Goal: Feedback & Contribution: Submit feedback/report problem

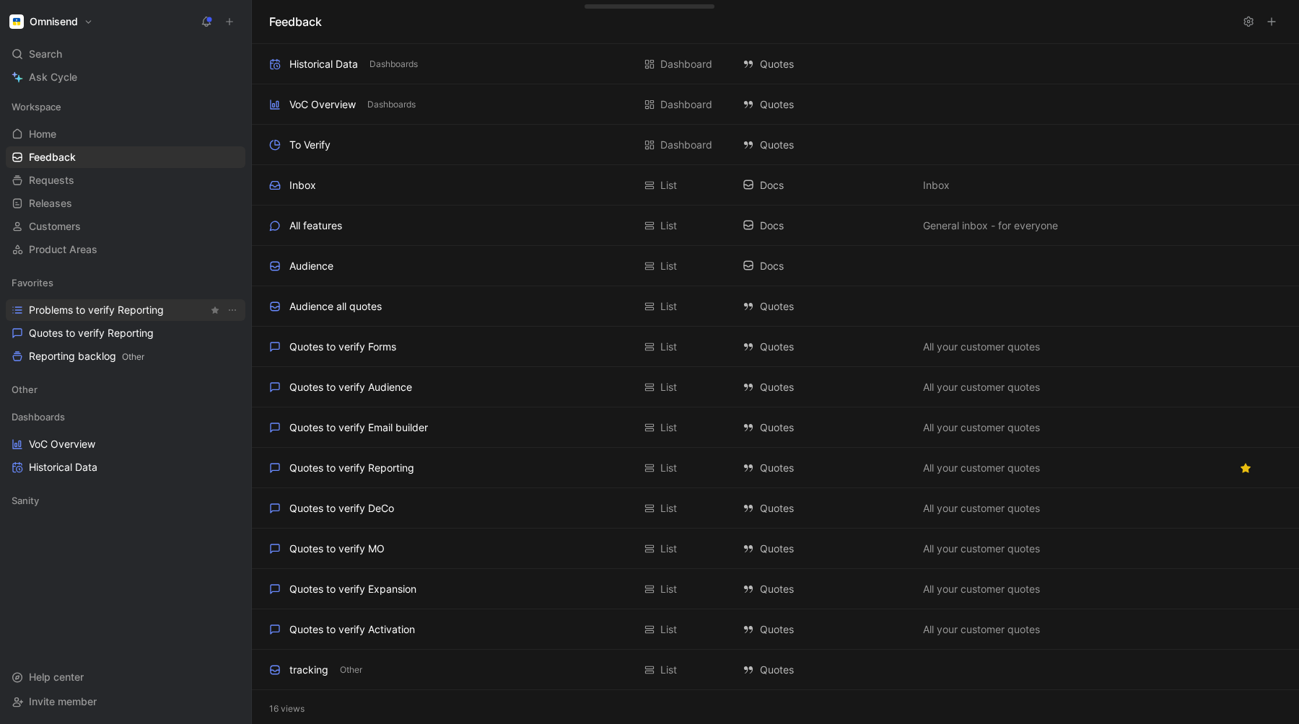
click at [92, 308] on span "Problems to verify Reporting" at bounding box center [96, 310] width 135 height 14
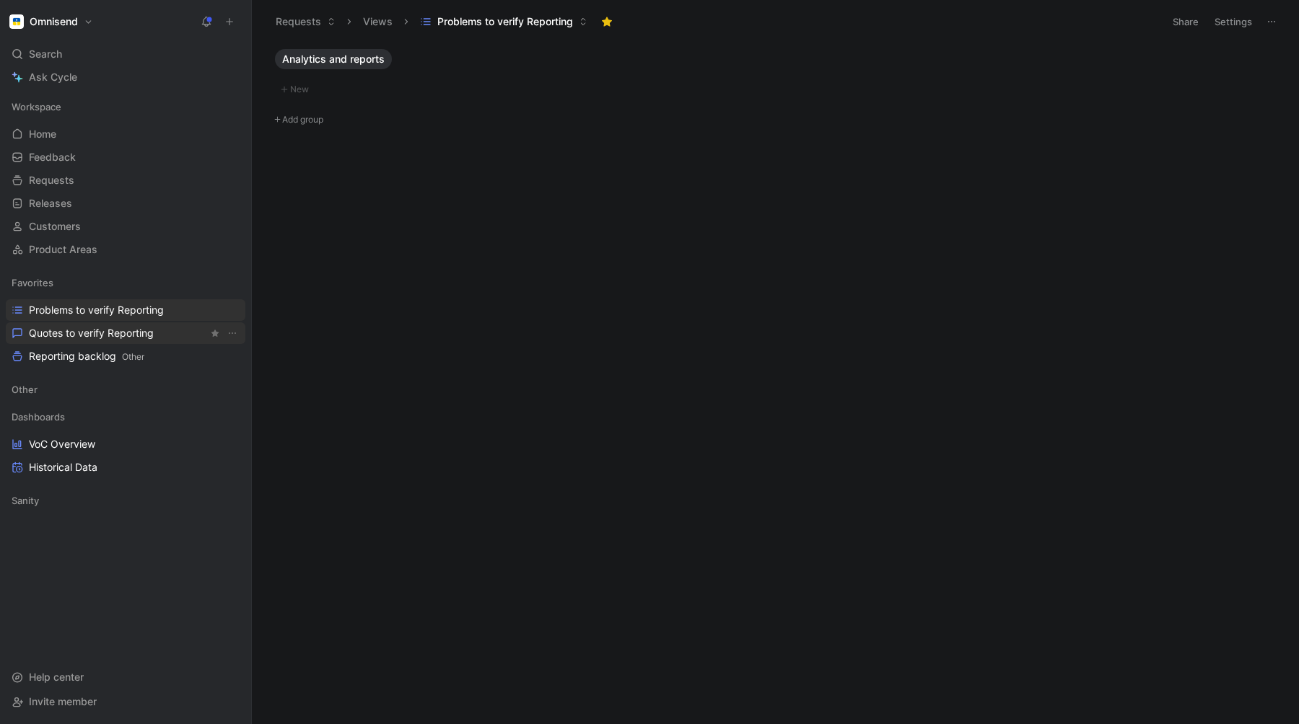
click at [94, 326] on span "Quotes to verify Reporting" at bounding box center [91, 333] width 125 height 14
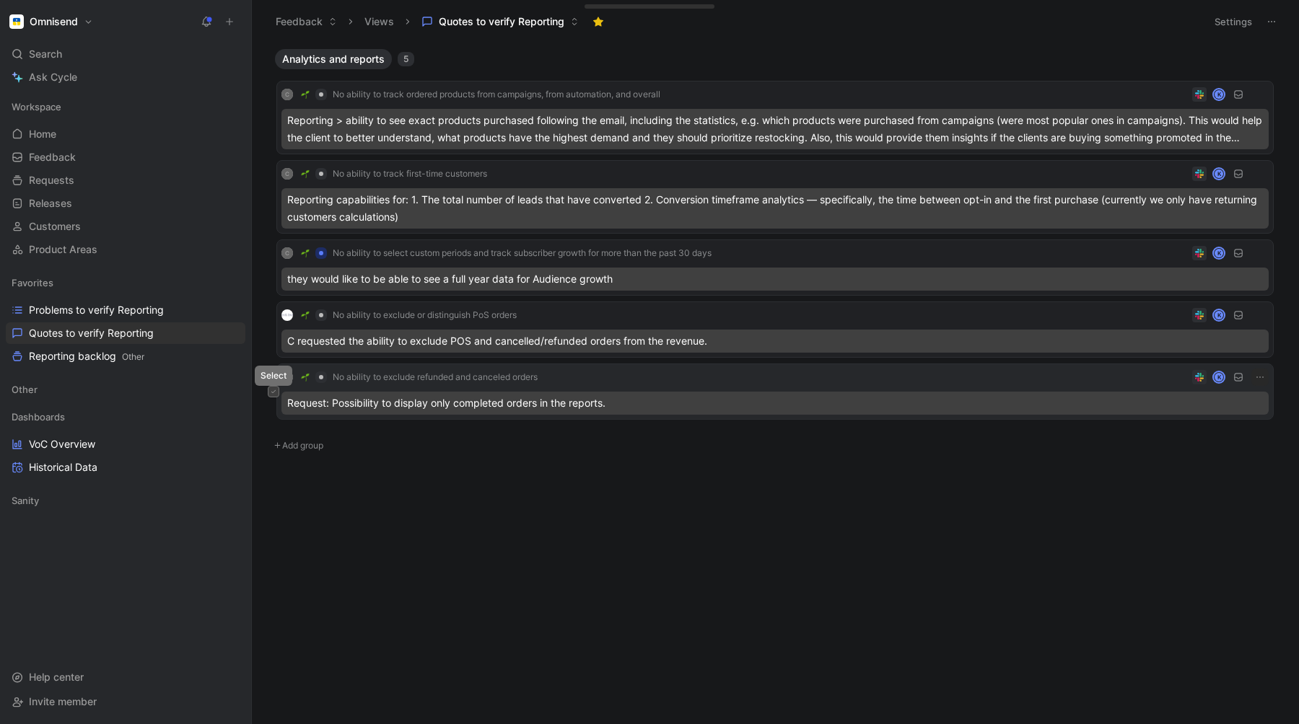
click at [270, 390] on button at bounding box center [274, 392] width 12 height 12
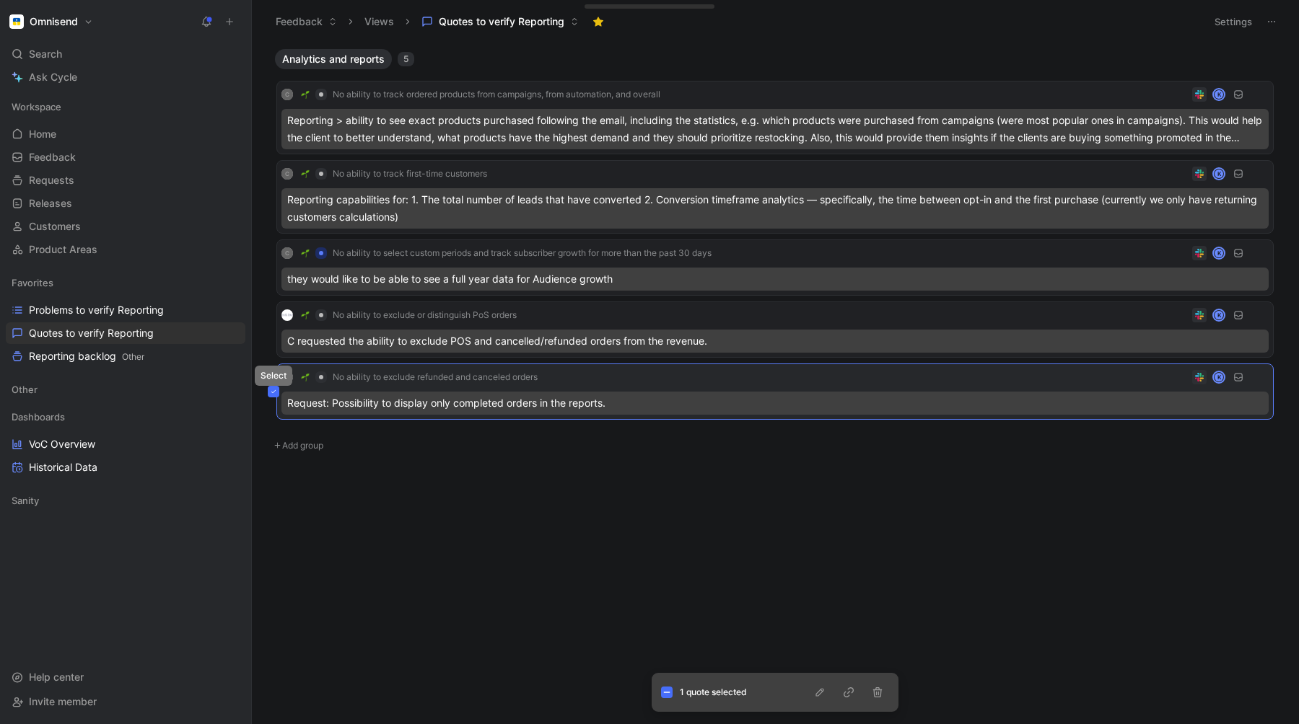
click at [272, 393] on icon at bounding box center [273, 391] width 4 height 3
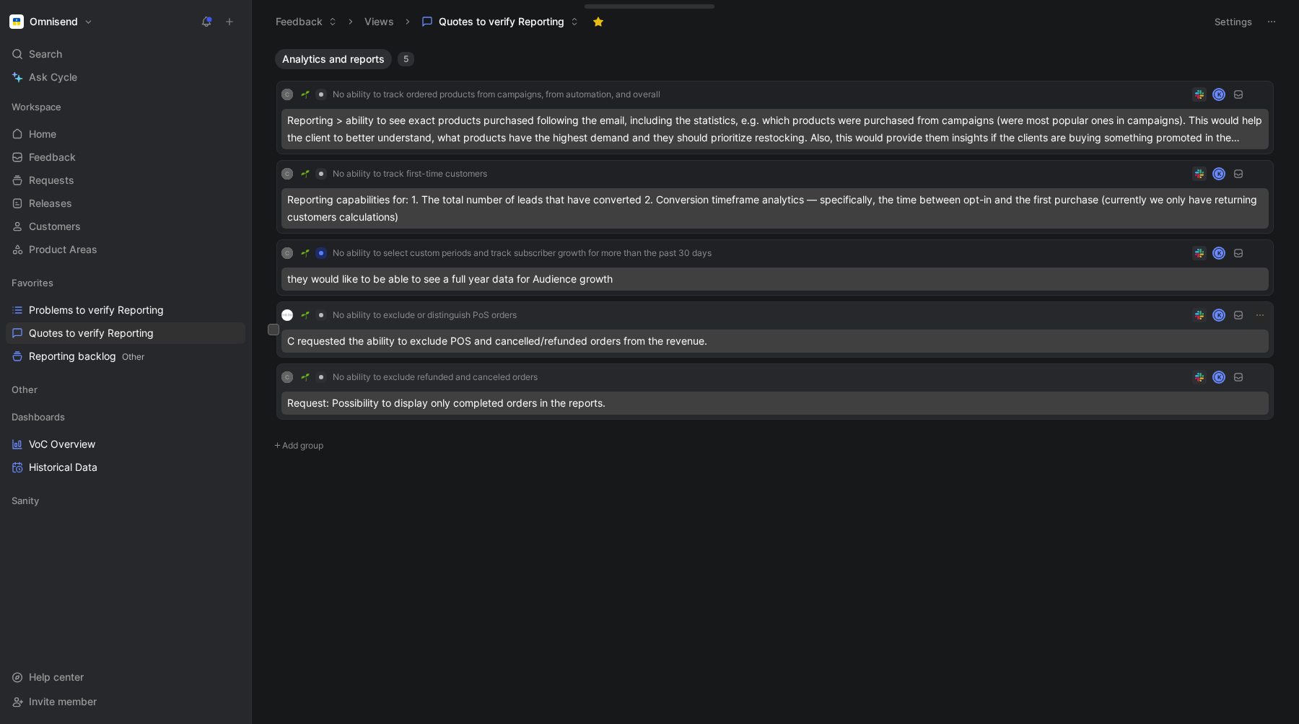
click at [667, 317] on div "No ability to exclude or distinguish PoS orders K" at bounding box center [774, 315] width 987 height 17
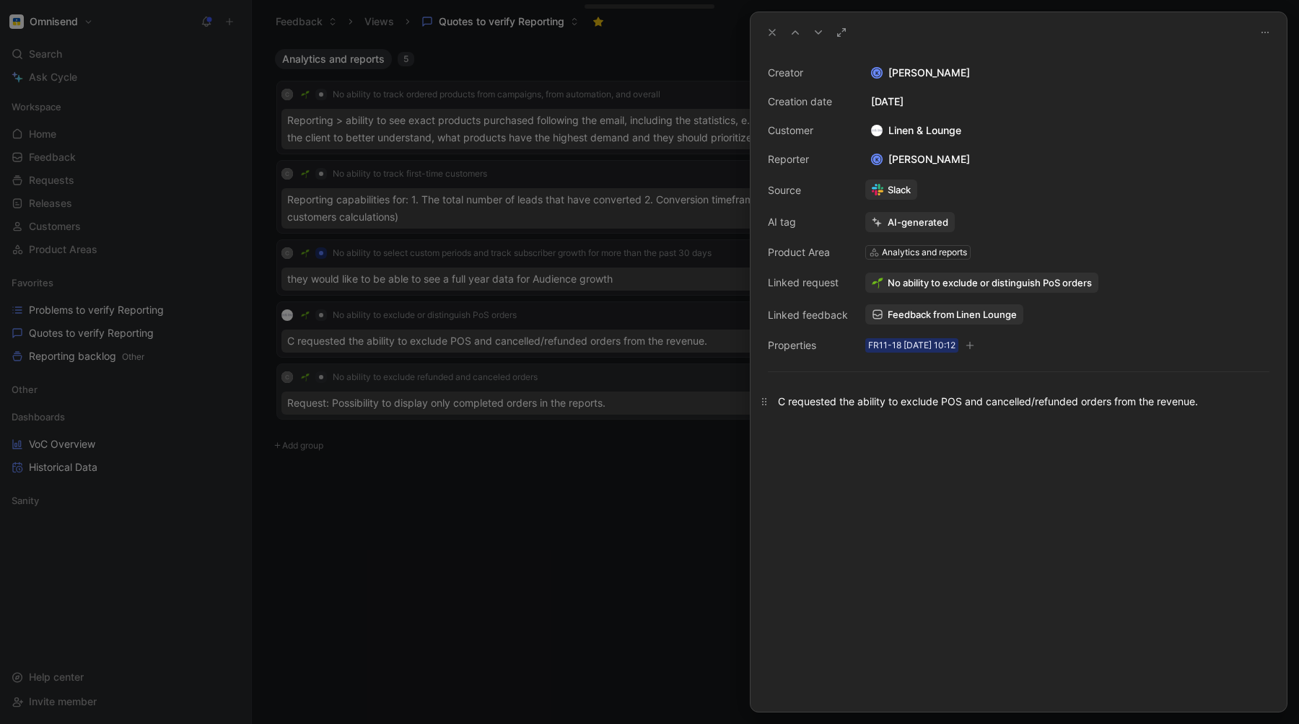
click at [935, 408] on div "C requested the ability to exclude POS and cancelled/refunded orders from the r…" at bounding box center [1018, 401] width 481 height 15
click at [765, 403] on icon at bounding box center [764, 402] width 12 height 12
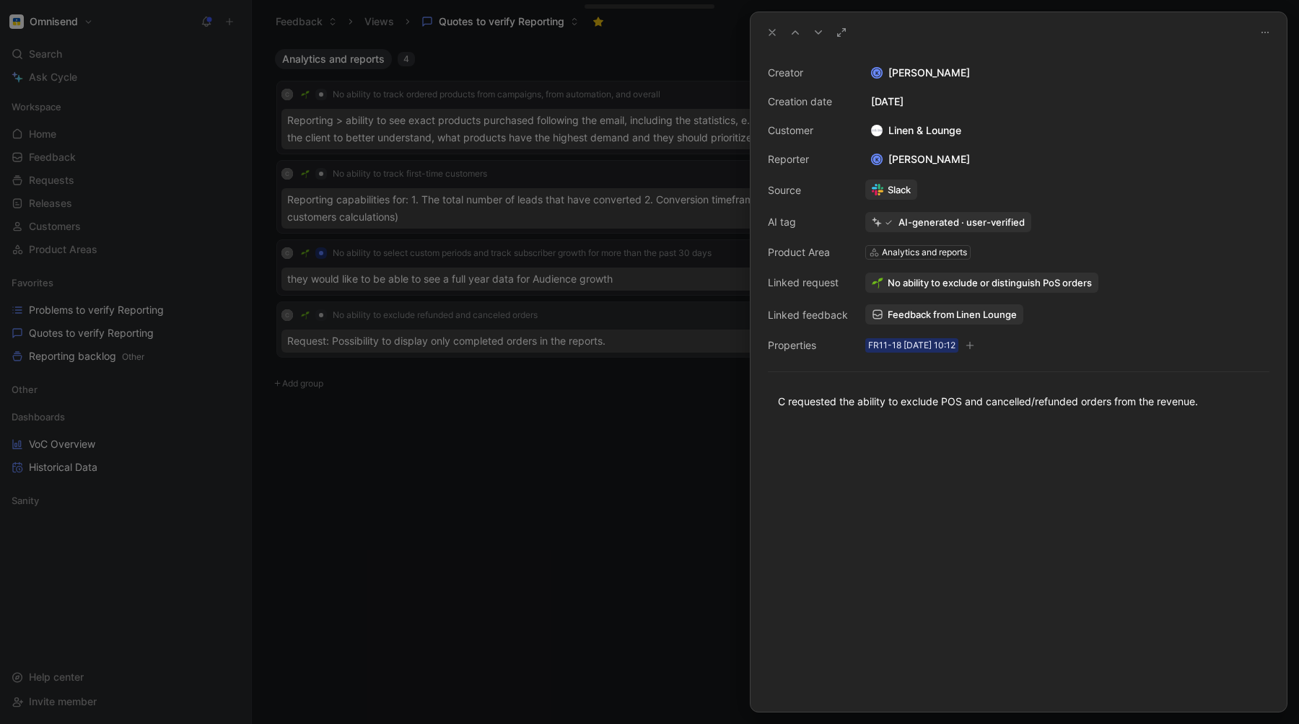
click at [1265, 27] on icon at bounding box center [1265, 33] width 12 height 12
click at [859, 403] on div "C requested the ability to exclude POS and cancelled/refunded orders from the r…" at bounding box center [1018, 401] width 481 height 15
copy div "C requested the ability to exclude POS and cancelled/refunded orders from the r…"
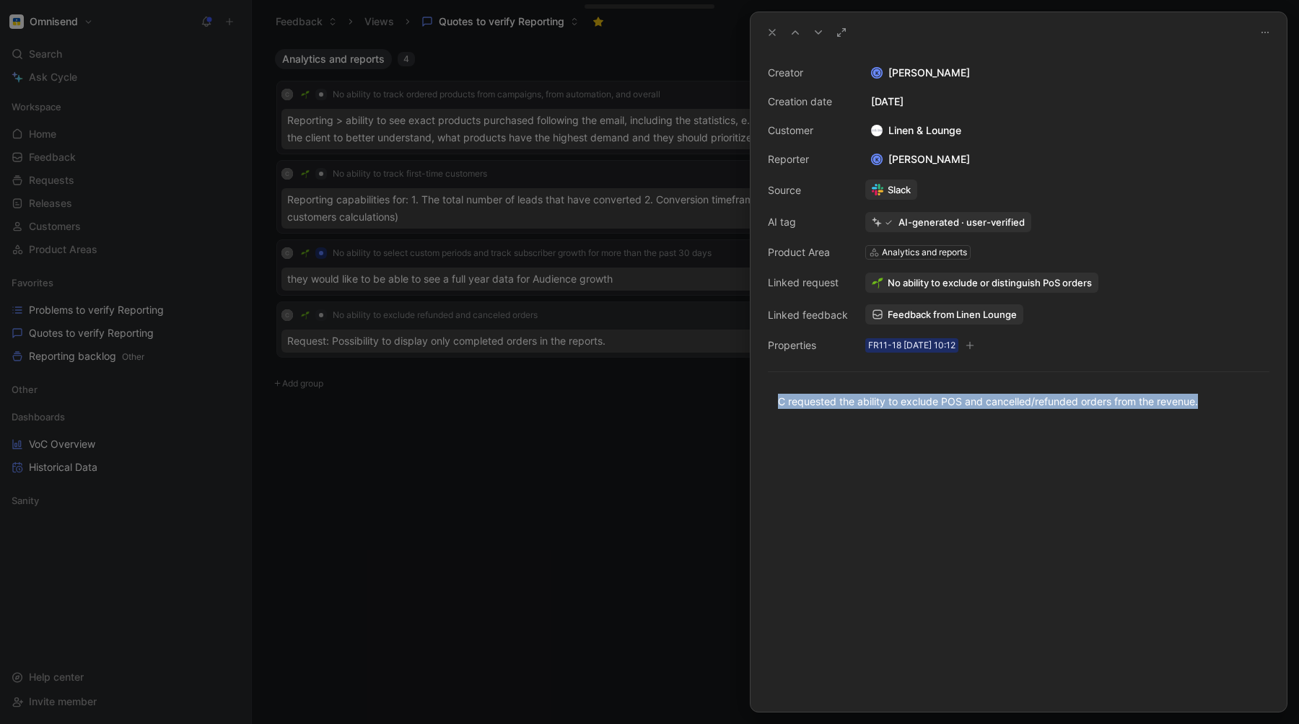
click at [1273, 37] on button at bounding box center [1265, 32] width 20 height 20
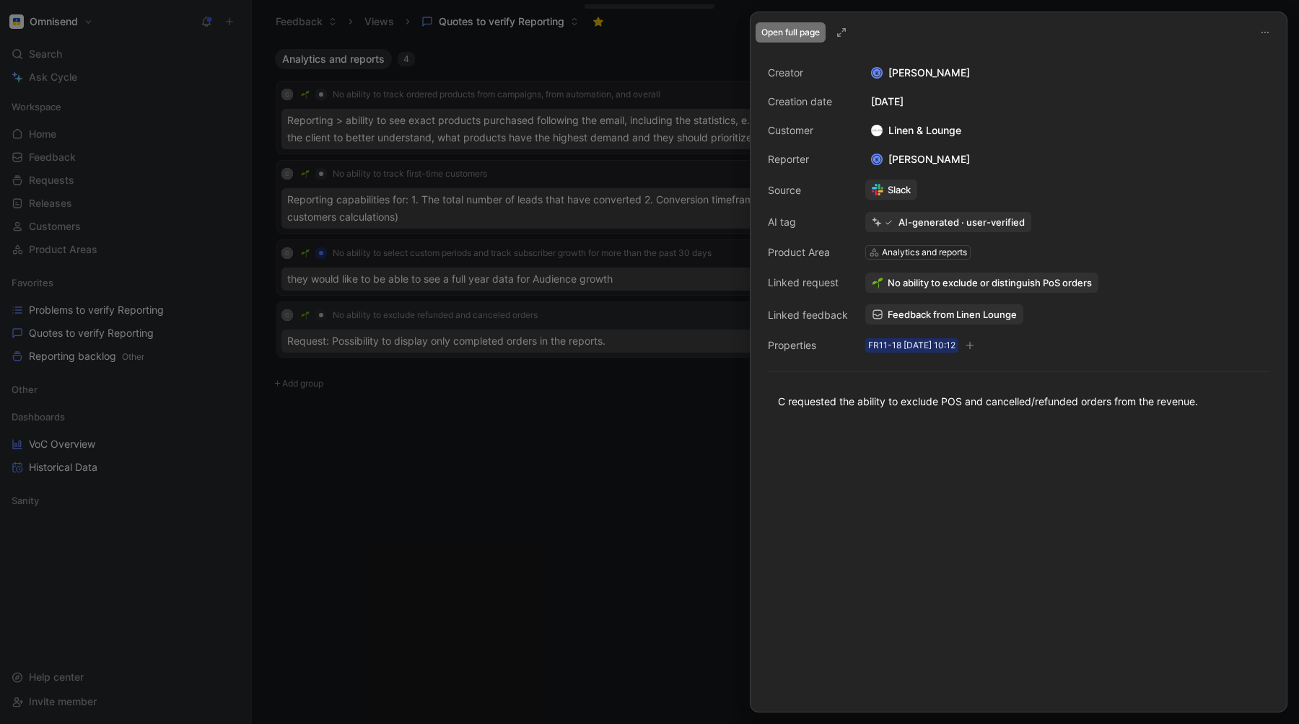
click at [844, 36] on icon at bounding box center [841, 33] width 12 height 12
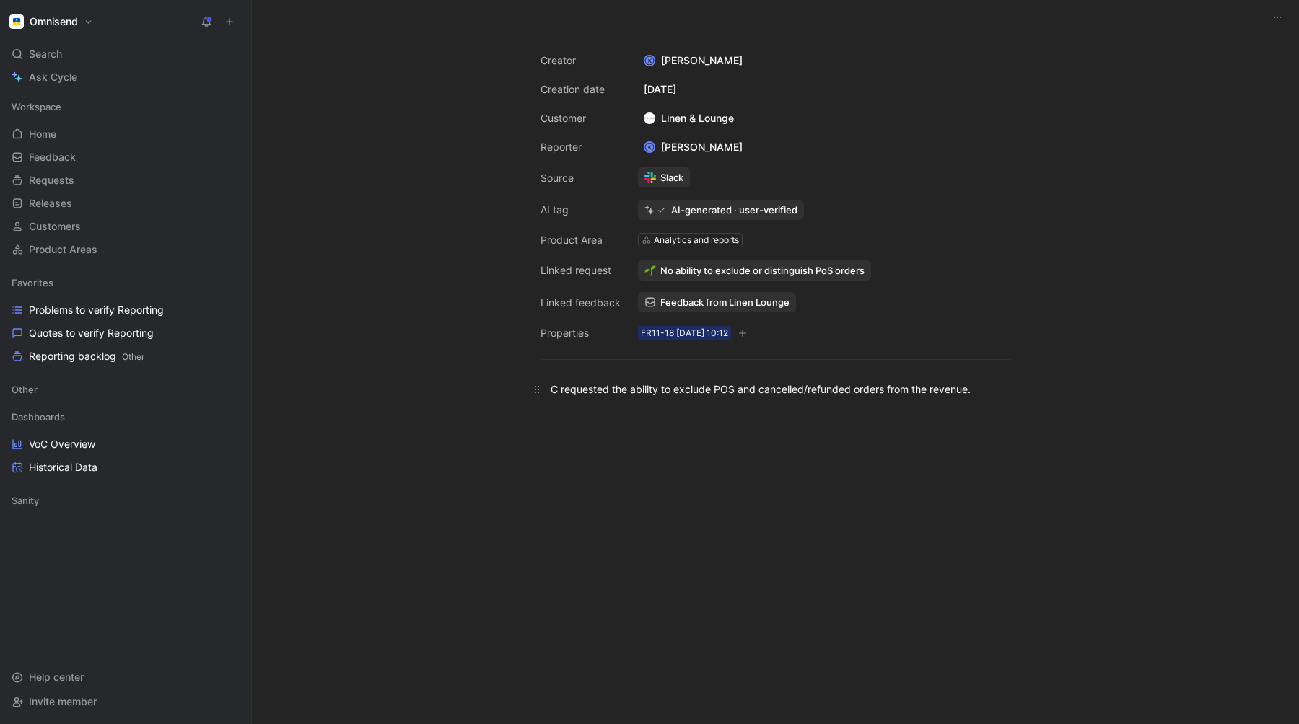
click at [592, 387] on div "C requested the ability to exclude POS and cancelled/refunded orders from the r…" at bounding box center [775, 389] width 450 height 15
copy div "C requested the ability to exclude POS and cancelled/refunded orders from the r…"
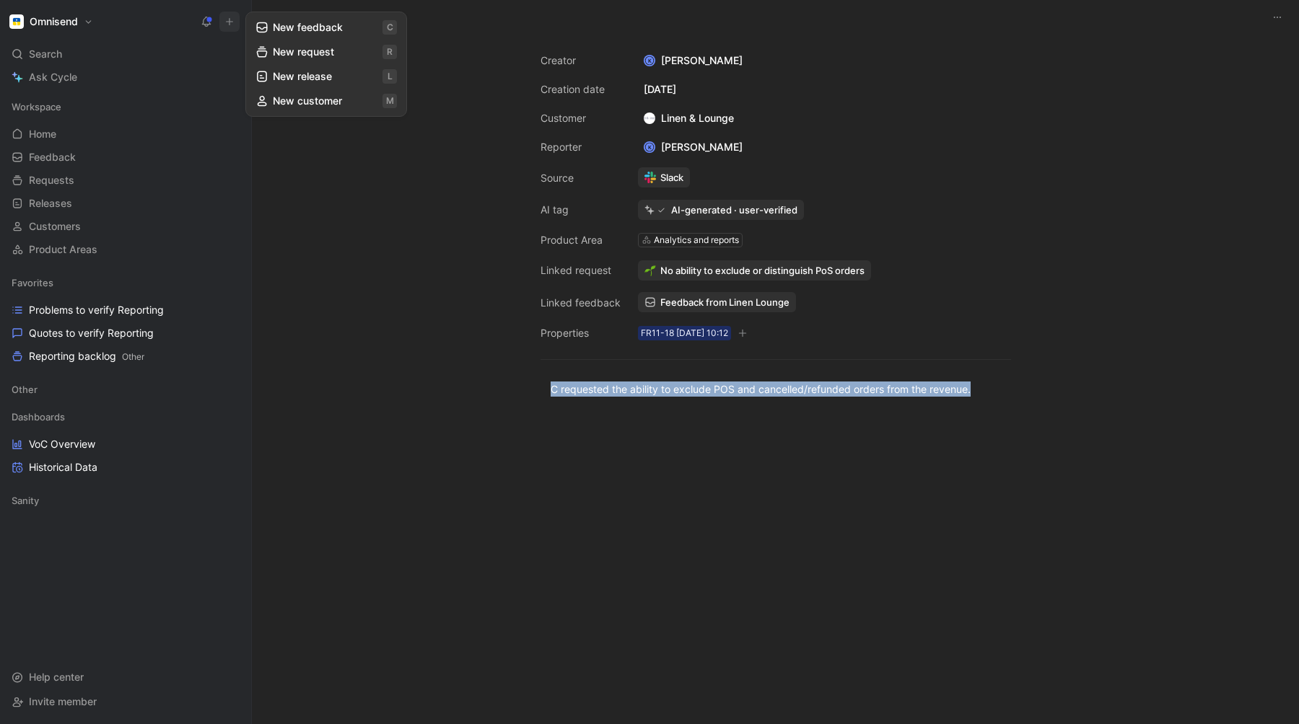
click at [325, 26] on button "New feedback c" at bounding box center [326, 27] width 154 height 25
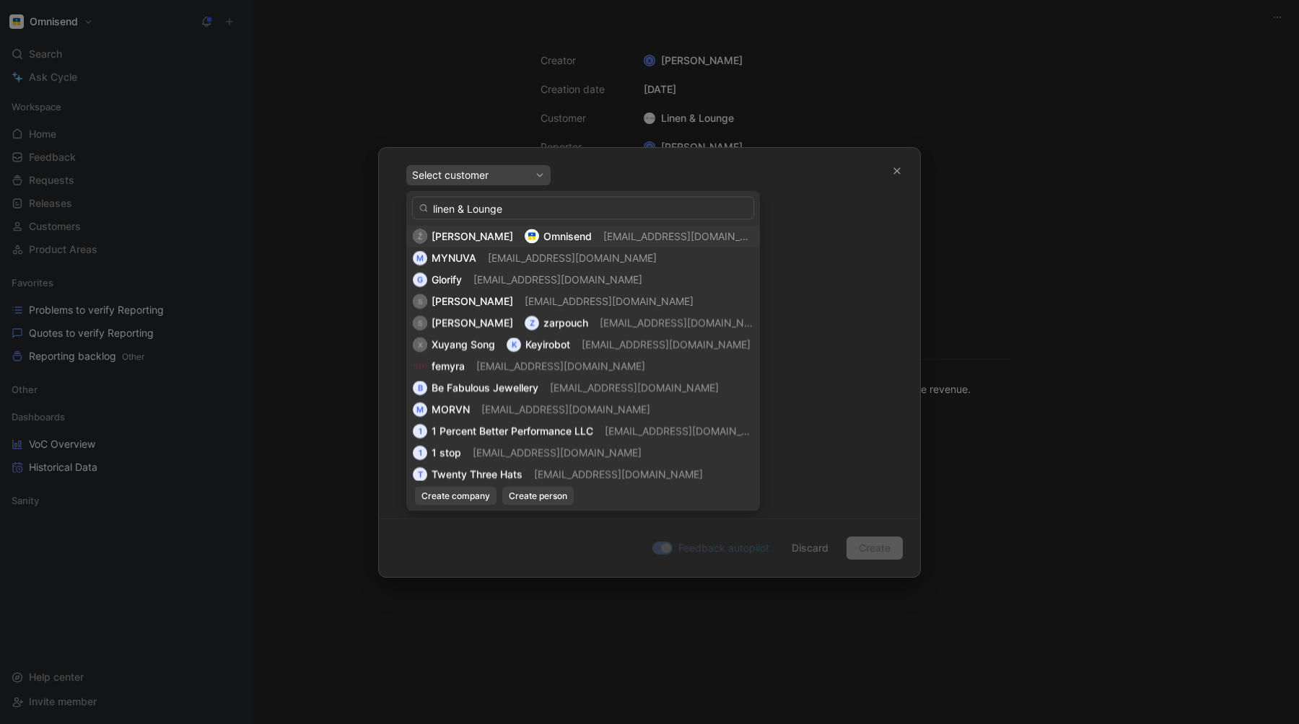
click at [511, 211] on input "linen & Lounge" at bounding box center [583, 208] width 342 height 23
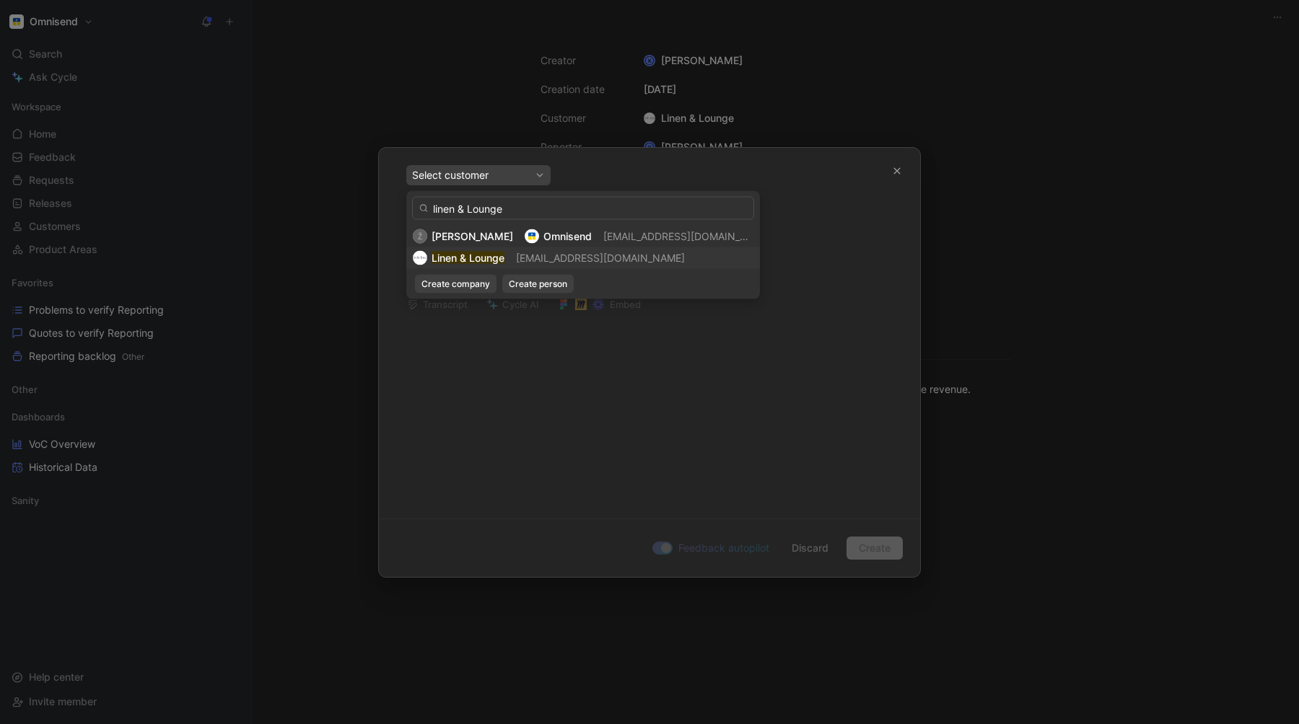
type input "linen & Lounge"
click at [469, 258] on mark "Linen & Lounge" at bounding box center [467, 258] width 73 height 12
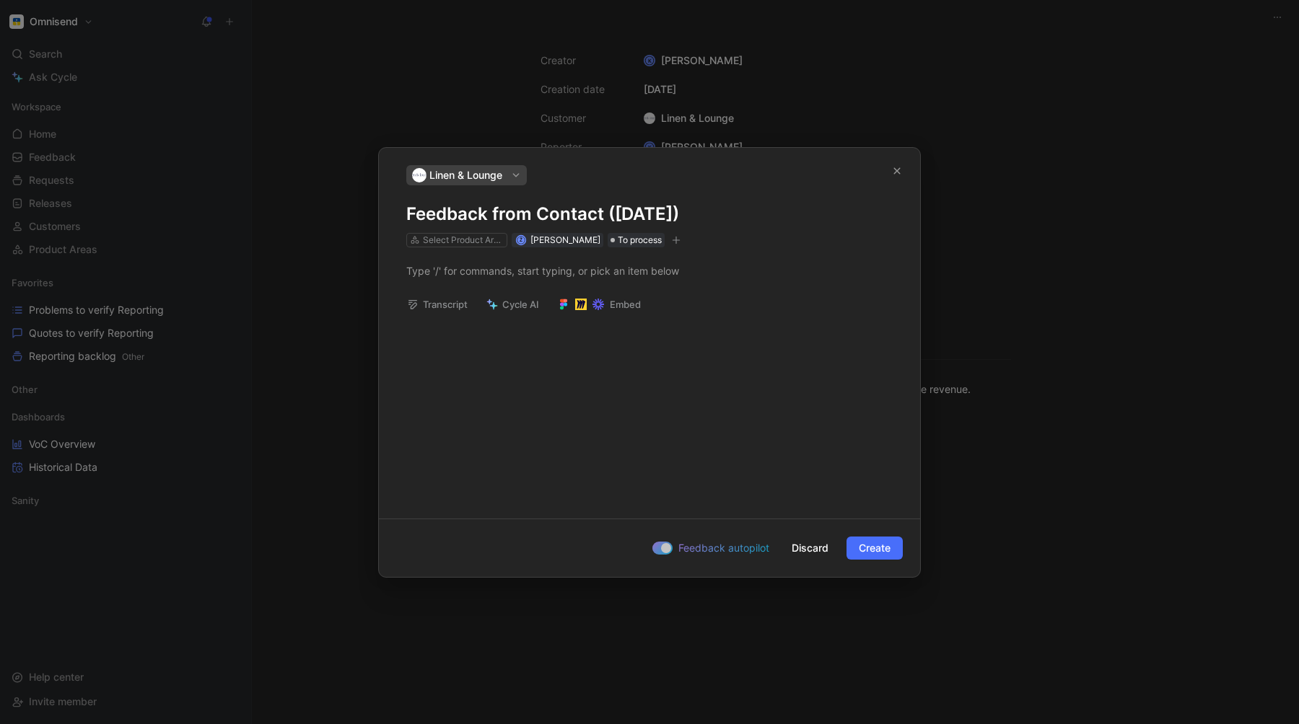
drag, startPoint x: 583, startPoint y: 154, endPoint x: 576, endPoint y: 220, distance: 66.0
click at [576, 220] on div "Linen & Lounge Feedback from Contact ([DATE]) Select Product Areas Ž Žygimantas…" at bounding box center [649, 327] width 541 height 359
click at [449, 272] on div at bounding box center [649, 270] width 486 height 15
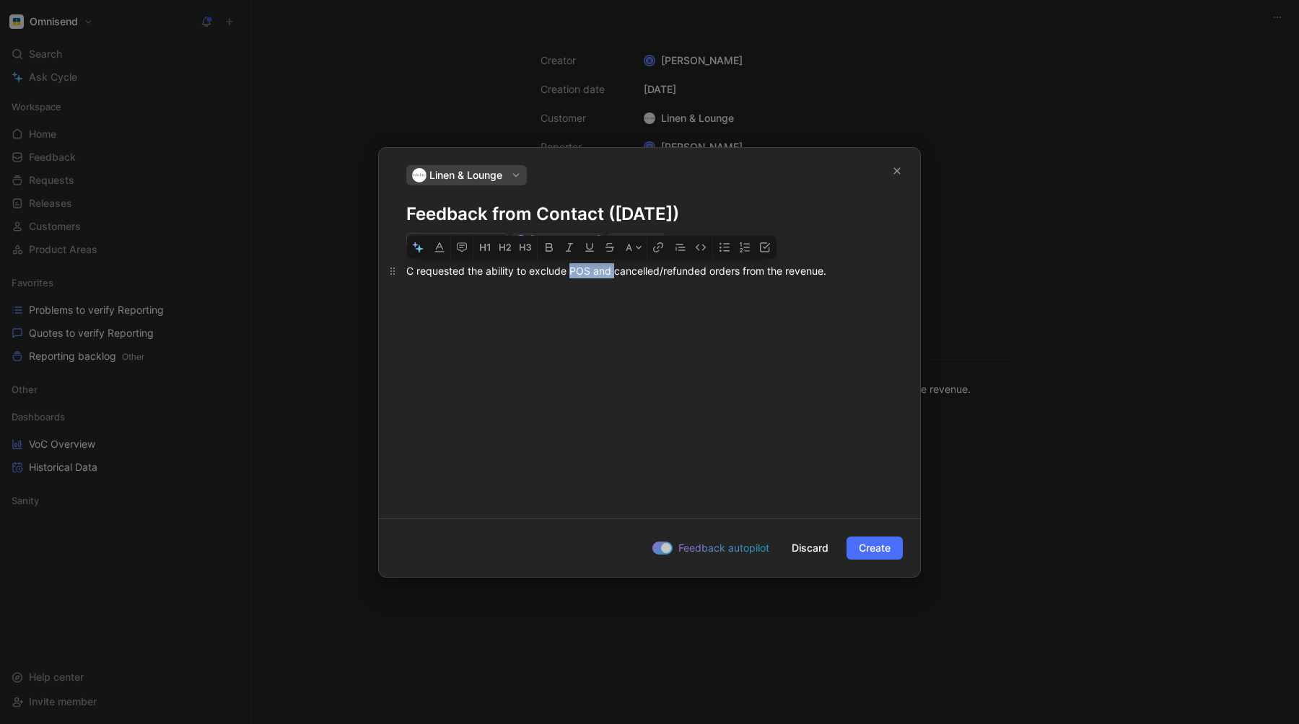
drag, startPoint x: 616, startPoint y: 270, endPoint x: 571, endPoint y: 276, distance: 45.9
click at [571, 276] on div "C requested the ability to exclude POS and cancelled/refunded orders from the r…" at bounding box center [649, 270] width 486 height 15
click at [473, 245] on div "Select Product Areas" at bounding box center [463, 240] width 81 height 14
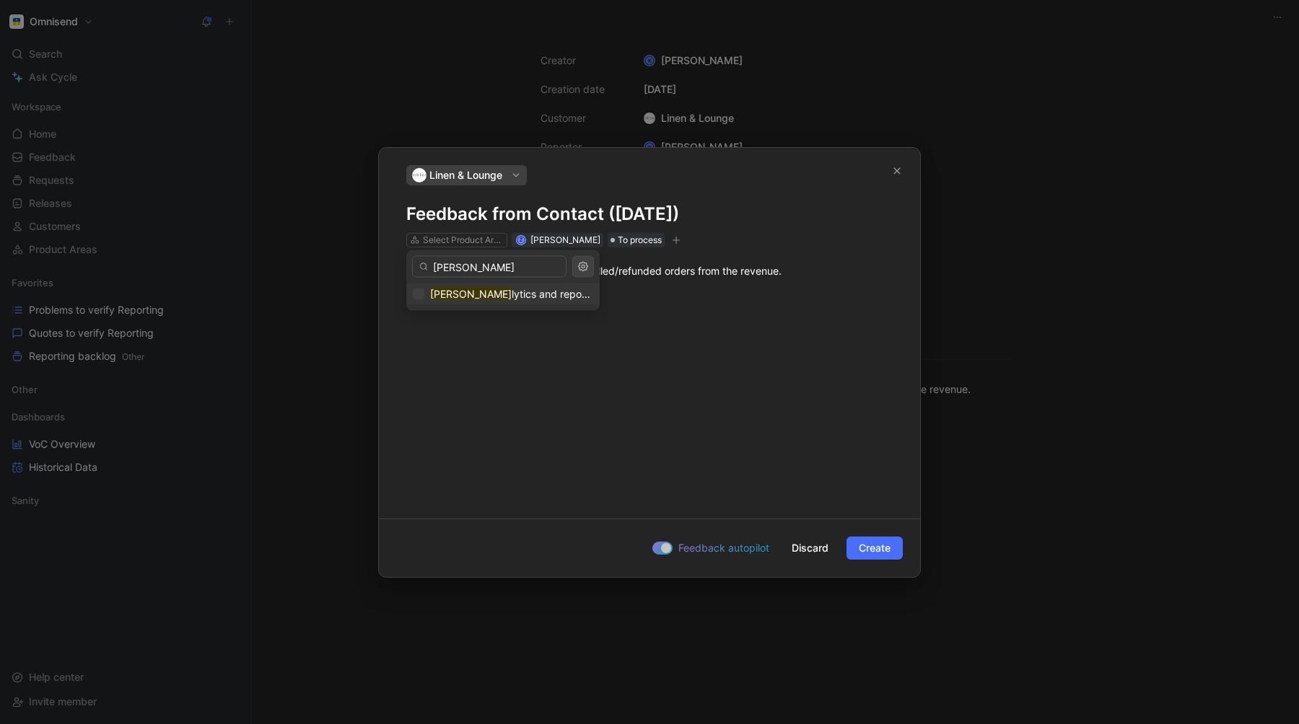
type input "[PERSON_NAME]"
click at [512, 297] on span "lytics and reports" at bounding box center [553, 294] width 82 height 12
click at [680, 240] on icon "button" at bounding box center [676, 240] width 8 height 1
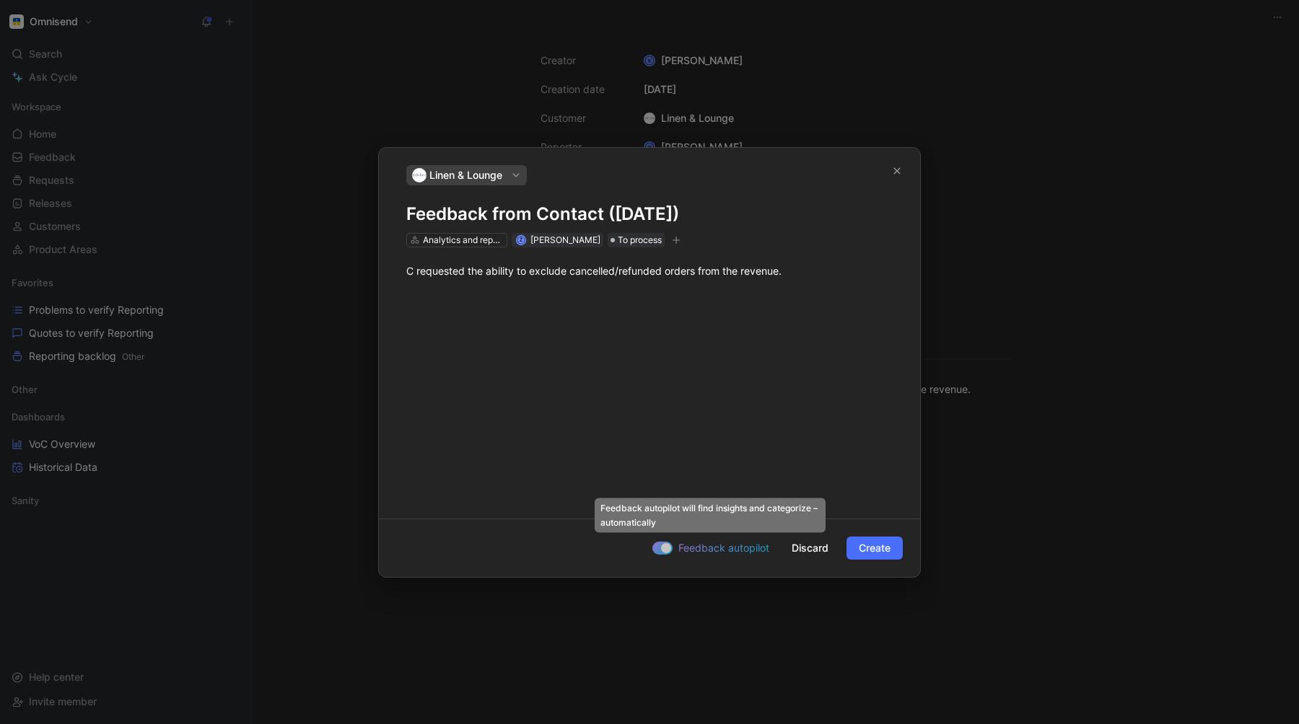
click at [659, 549] on div at bounding box center [662, 548] width 20 height 13
click at [0, 0] on input "Feedback autopilot" at bounding box center [0, 0] width 0 height 0
click at [664, 548] on div at bounding box center [662, 548] width 20 height 13
click at [0, 0] on input "Feedback autopilot" at bounding box center [0, 0] width 0 height 0
click at [457, 216] on h1 "Feedback from Contact ([DATE])" at bounding box center [649, 214] width 486 height 23
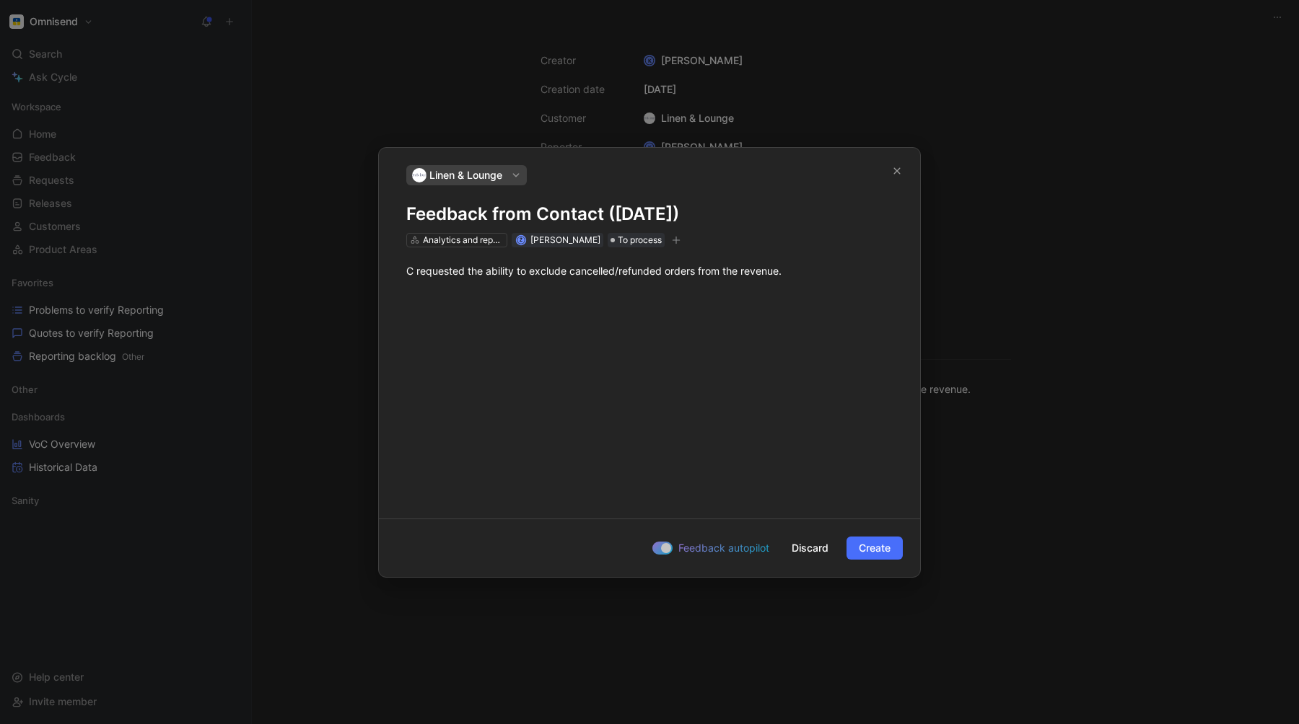
click at [457, 216] on h1 "Feedback from Contact ([DATE])" at bounding box center [649, 214] width 486 height 23
click at [521, 168] on div "Linen & Lounge" at bounding box center [466, 175] width 115 height 20
click at [570, 170] on div "Linen & Lounge" at bounding box center [649, 175] width 486 height 20
click at [631, 212] on h1 "Feedback from Contact ([DATE])" at bounding box center [649, 214] width 486 height 23
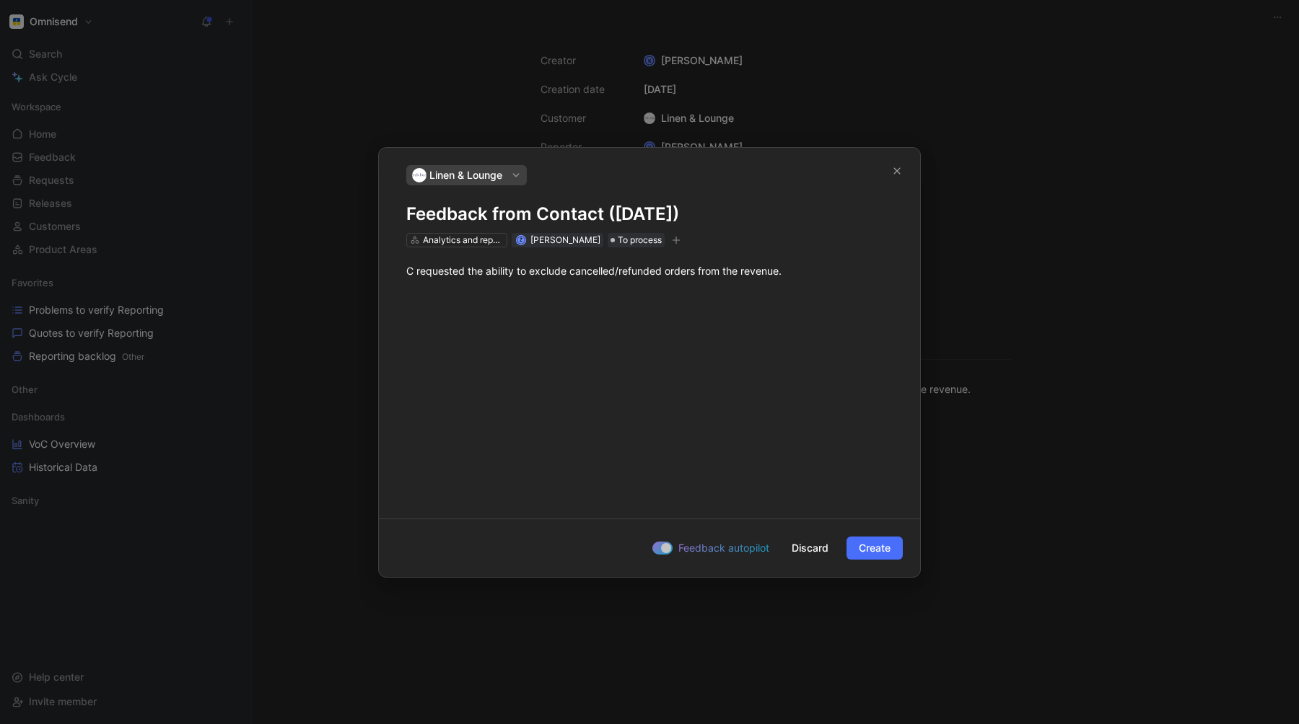
click at [631, 212] on h1 "Feedback from Contact ([DATE])" at bounding box center [649, 214] width 486 height 23
click at [809, 550] on span "Discard" at bounding box center [809, 548] width 37 height 17
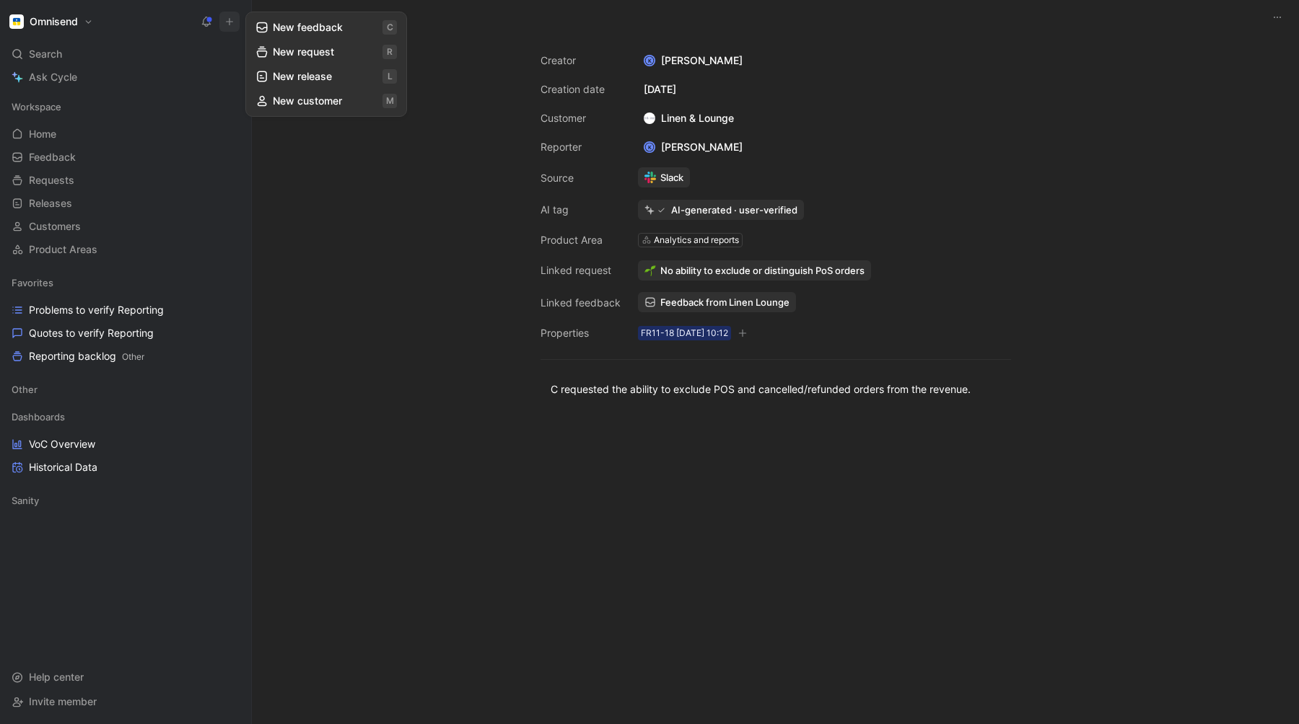
click at [340, 263] on div "Creator K [PERSON_NAME] Creation date [DATE] Customer Linen & Lounge Reporter K…" at bounding box center [775, 380] width 1047 height 690
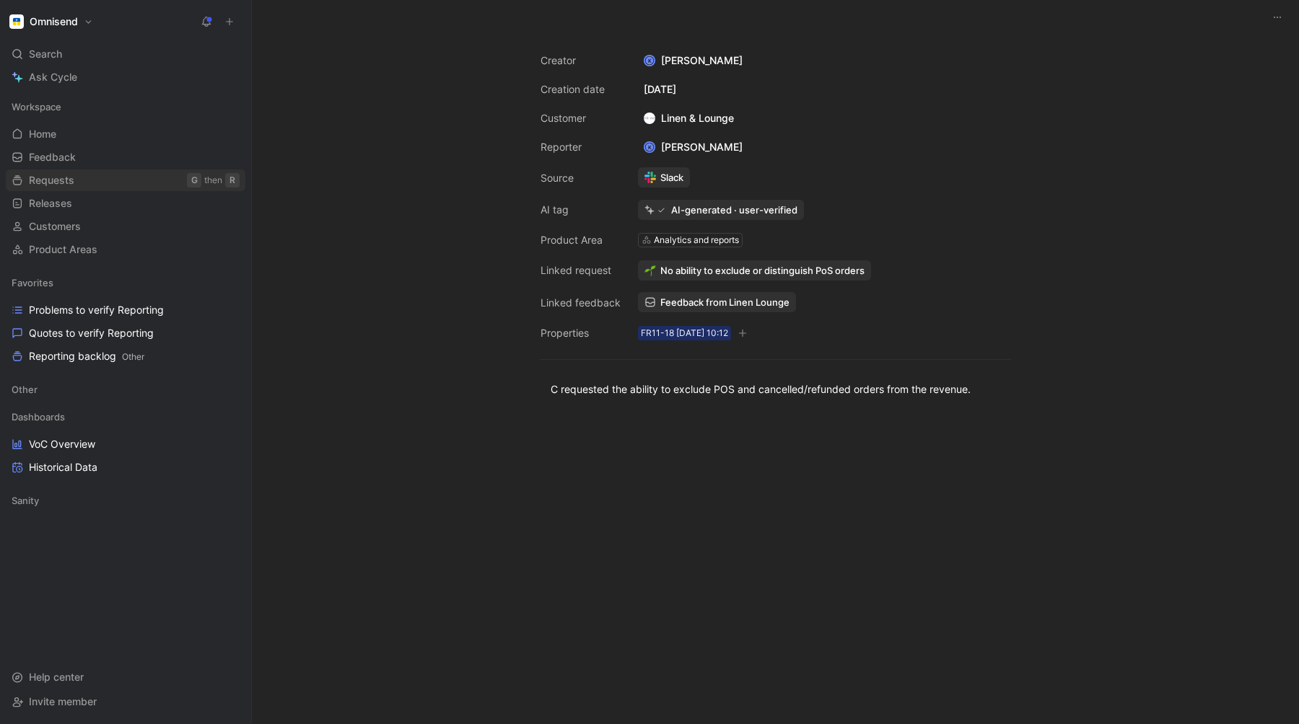
click at [38, 180] on span "Requests" at bounding box center [51, 180] width 45 height 14
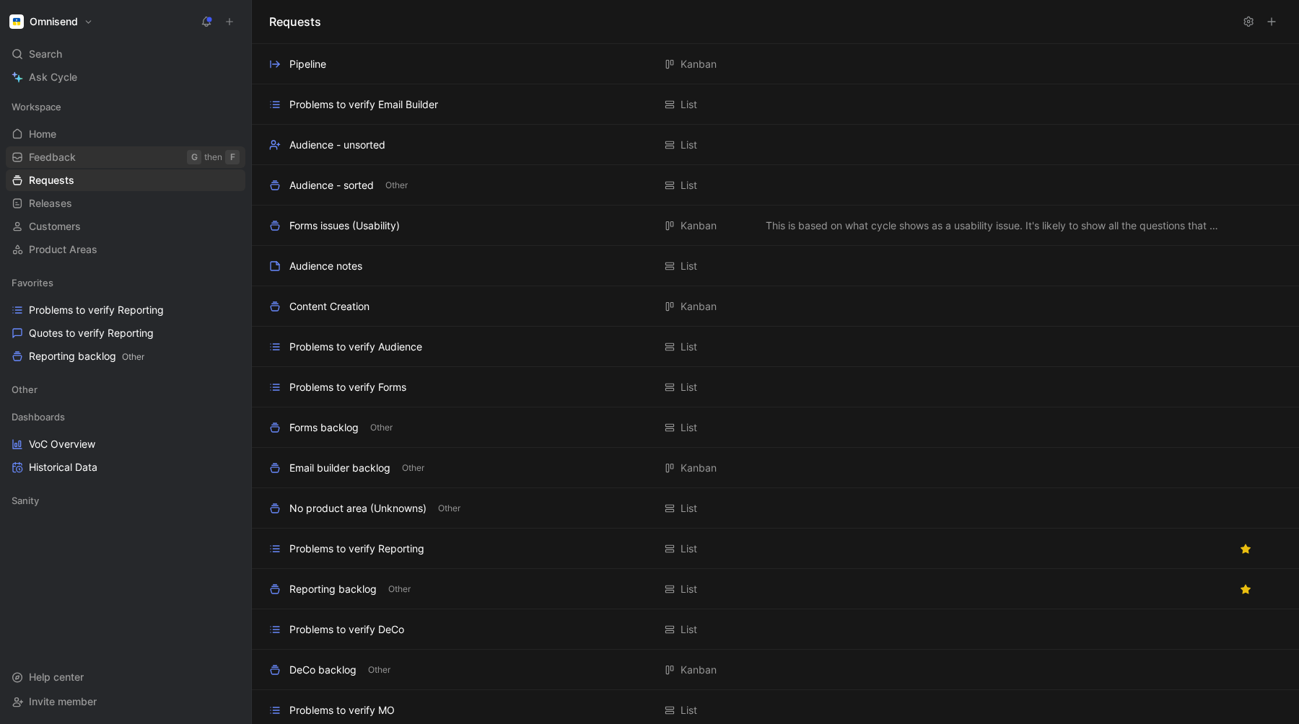
click at [51, 162] on span "Feedback" at bounding box center [52, 157] width 47 height 14
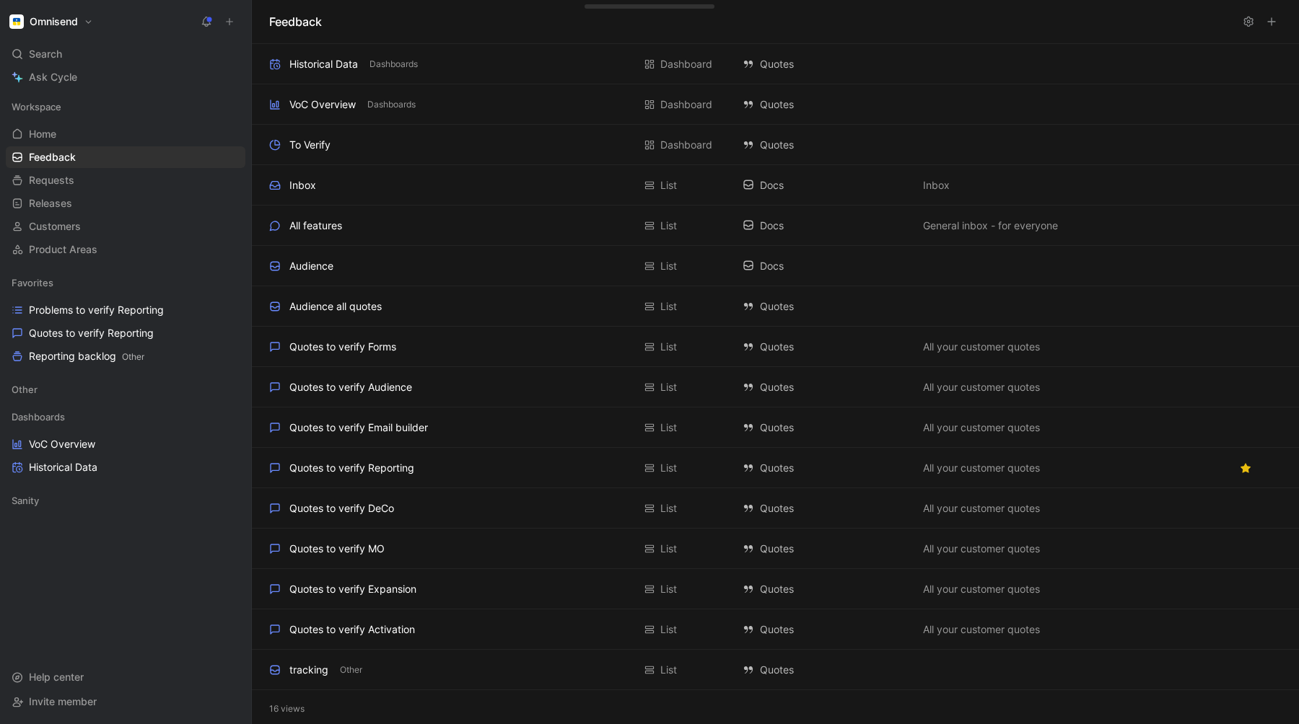
click at [1278, 19] on button at bounding box center [1271, 22] width 20 height 20
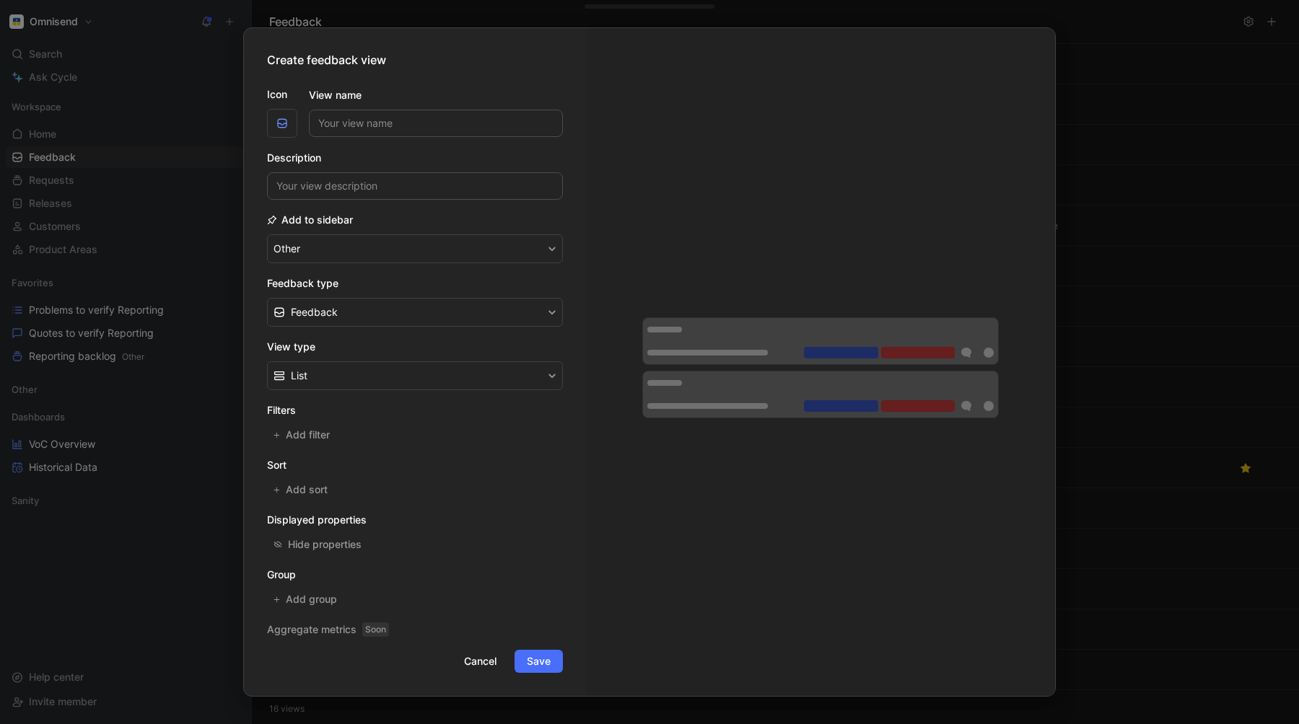
click at [1142, 245] on div at bounding box center [649, 362] width 1299 height 724
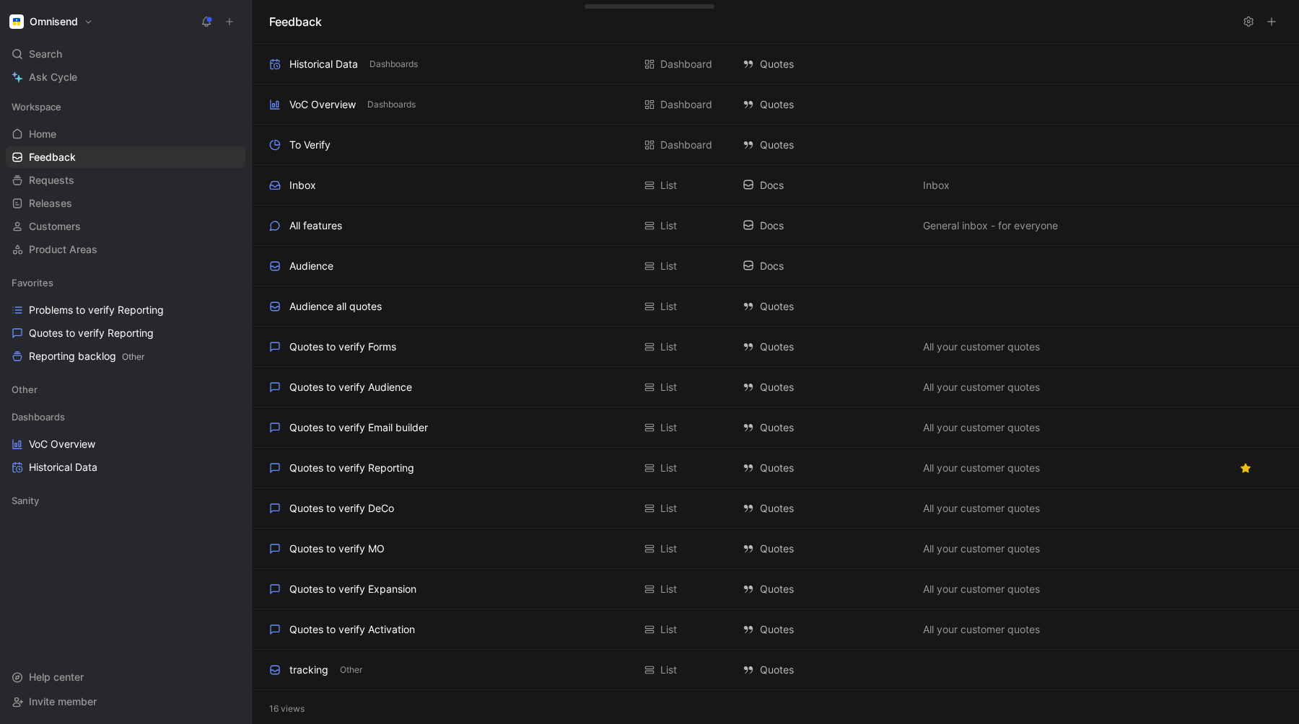
click at [228, 19] on icon at bounding box center [229, 22] width 10 height 10
click at [70, 329] on span "Quotes to verify Reporting" at bounding box center [91, 333] width 125 height 14
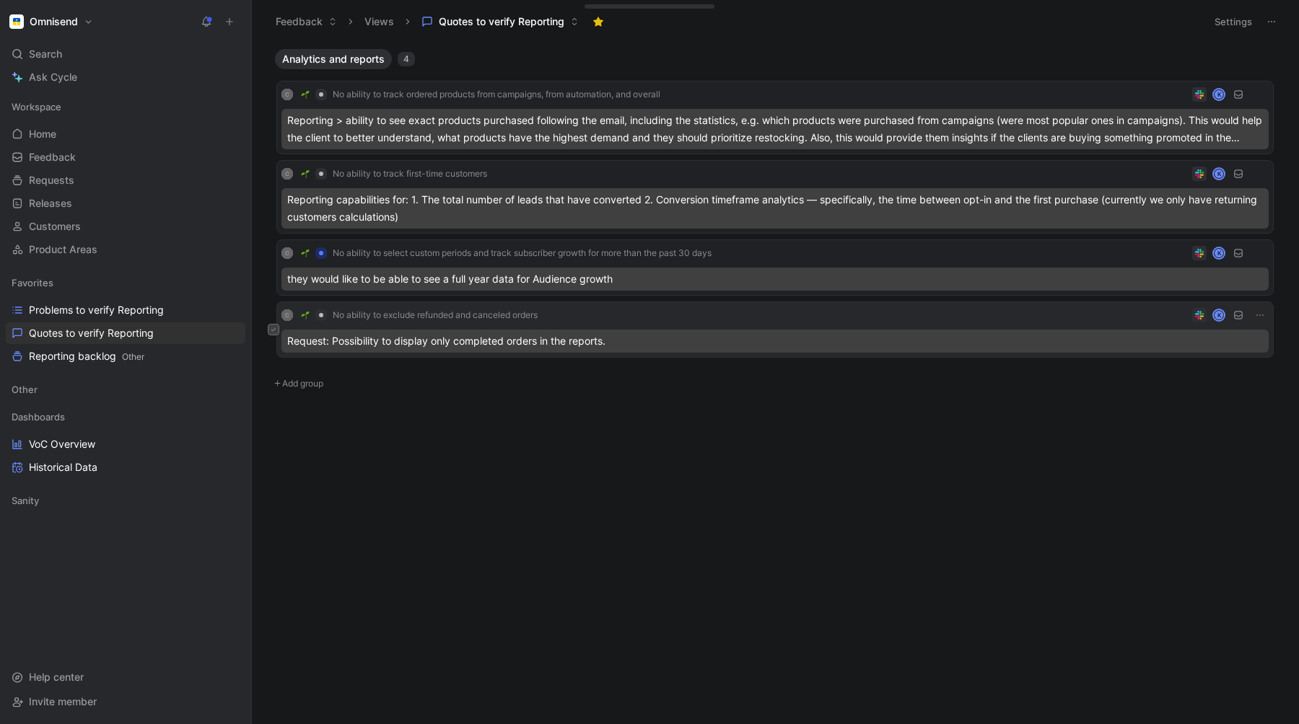
click at [275, 330] on icon at bounding box center [274, 330] width 6 height 6
click at [822, 693] on icon "button" at bounding box center [820, 693] width 12 height 12
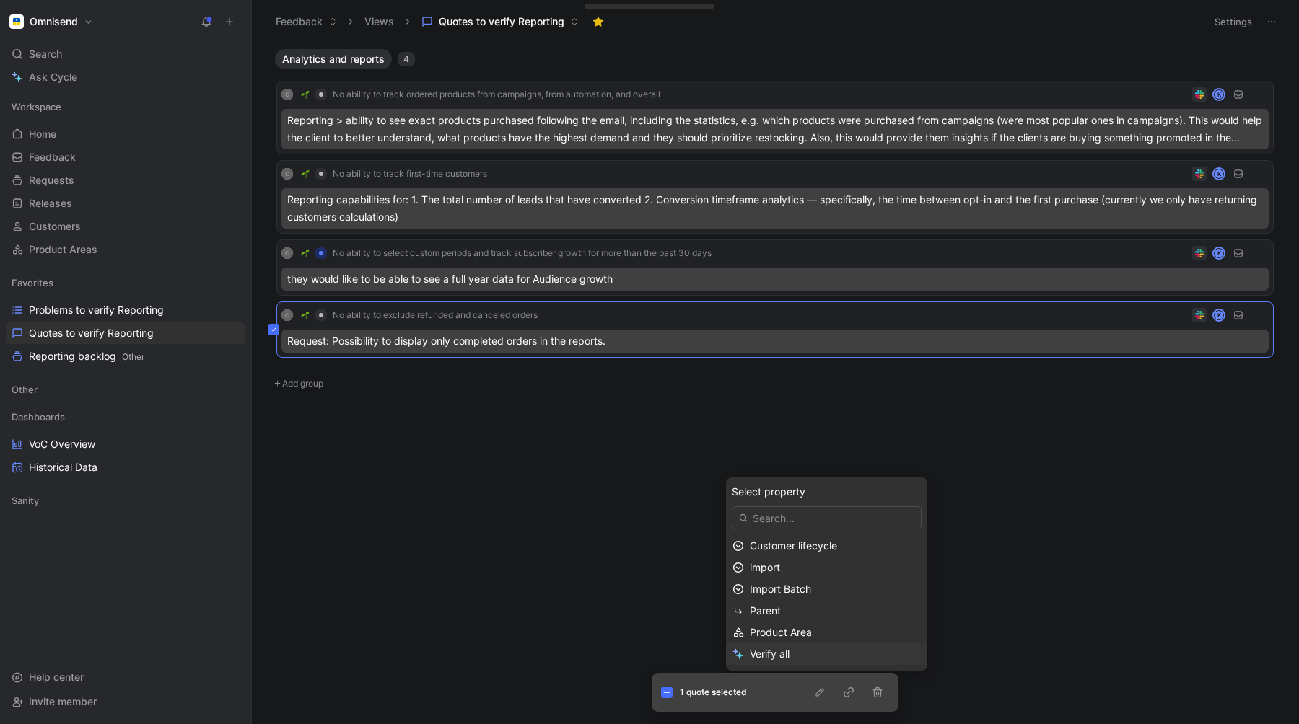
click at [773, 654] on span "Verify all" at bounding box center [770, 654] width 40 height 12
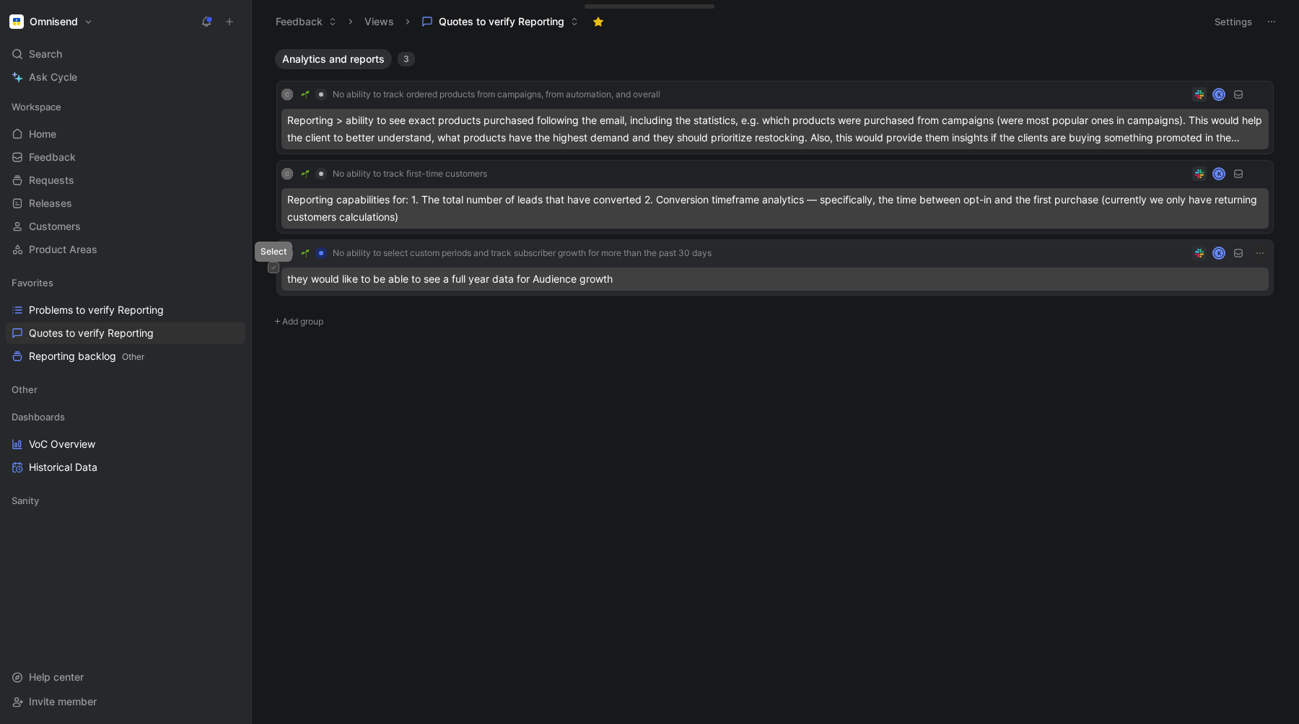
click at [274, 268] on icon at bounding box center [274, 268] width 6 height 6
click at [815, 691] on icon "button" at bounding box center [820, 693] width 12 height 12
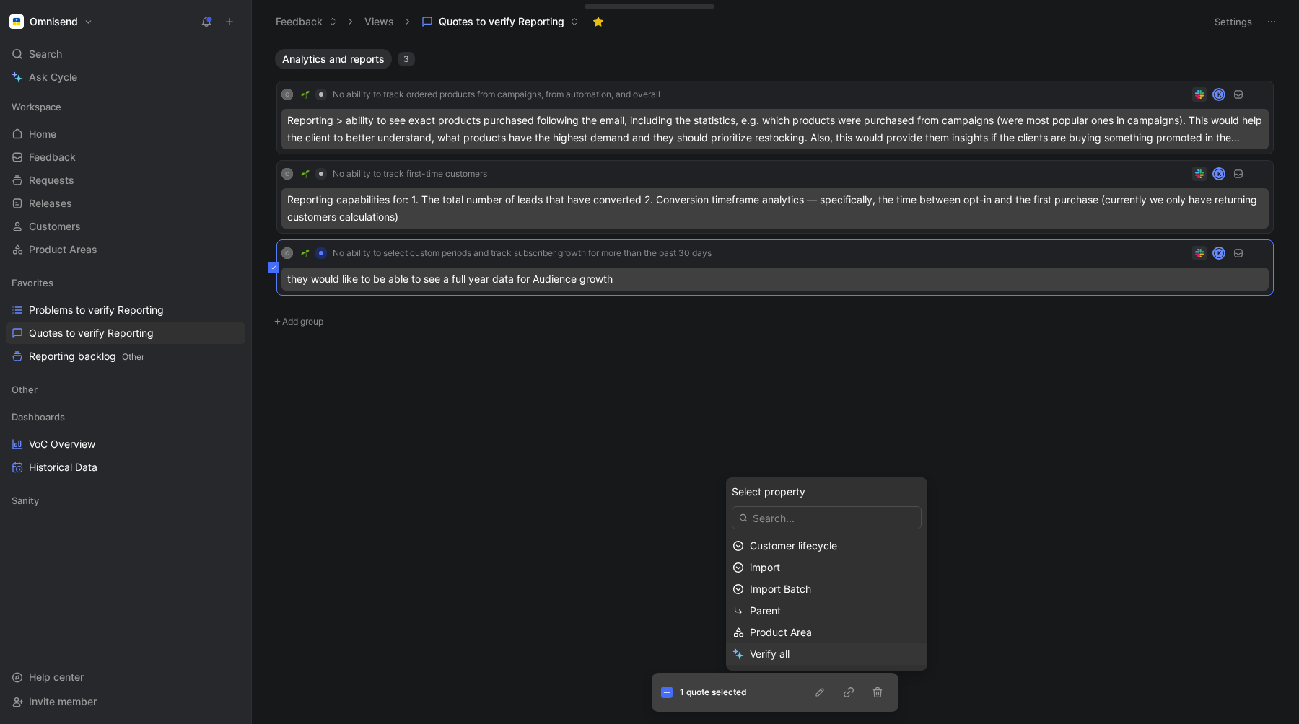
click at [790, 657] on div "Verify all" at bounding box center [835, 654] width 171 height 17
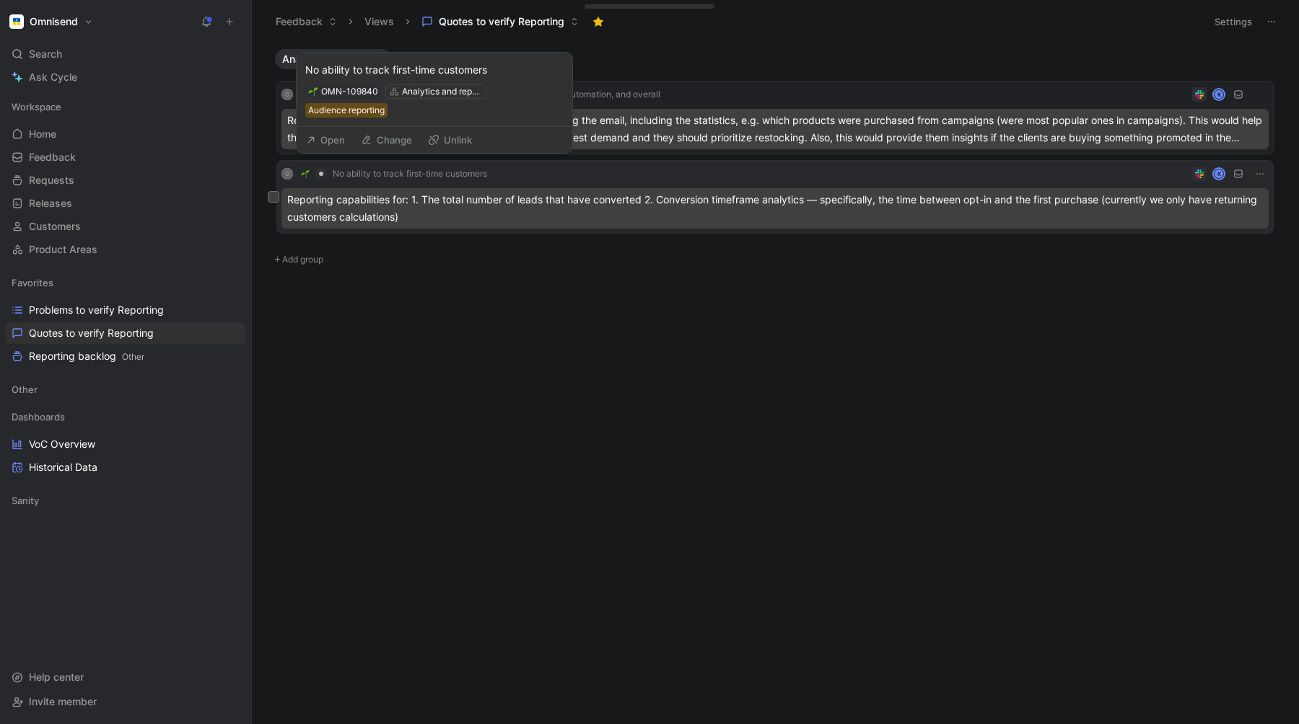
click at [412, 170] on span "No ability to track first-time customers" at bounding box center [410, 174] width 154 height 12
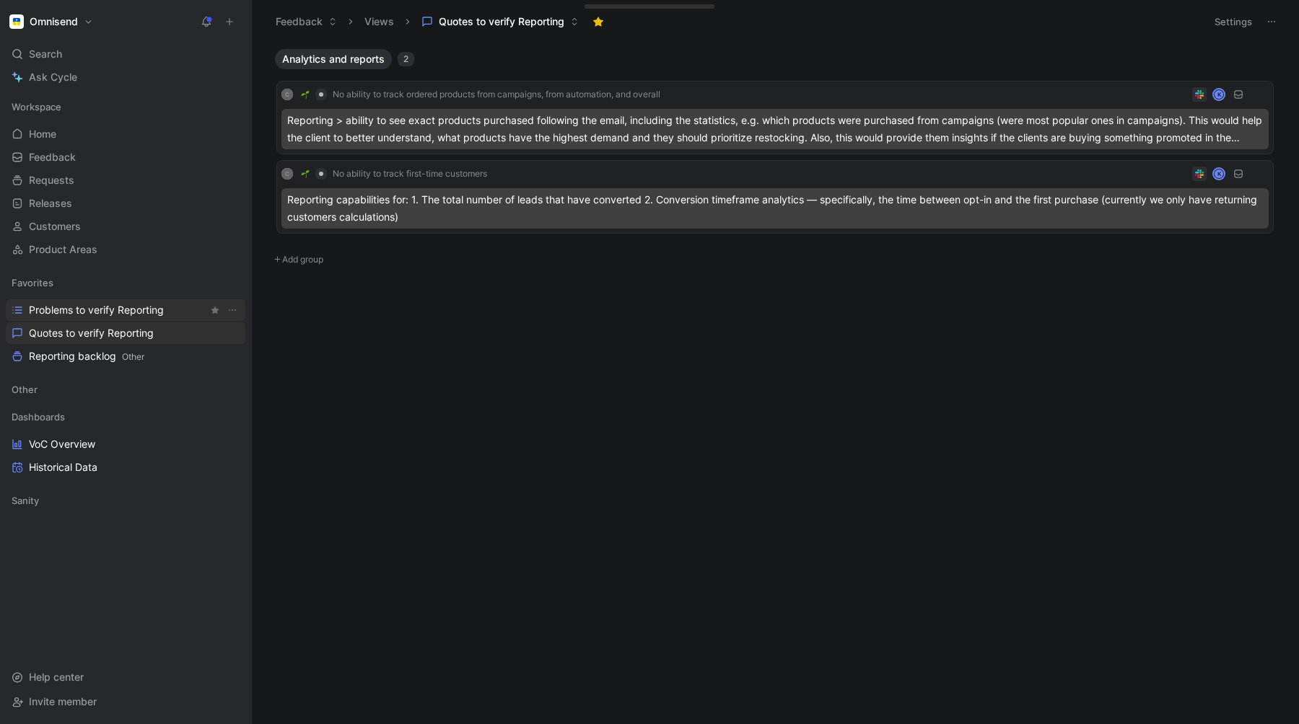
click at [121, 307] on span "Problems to verify Reporting" at bounding box center [96, 310] width 135 height 14
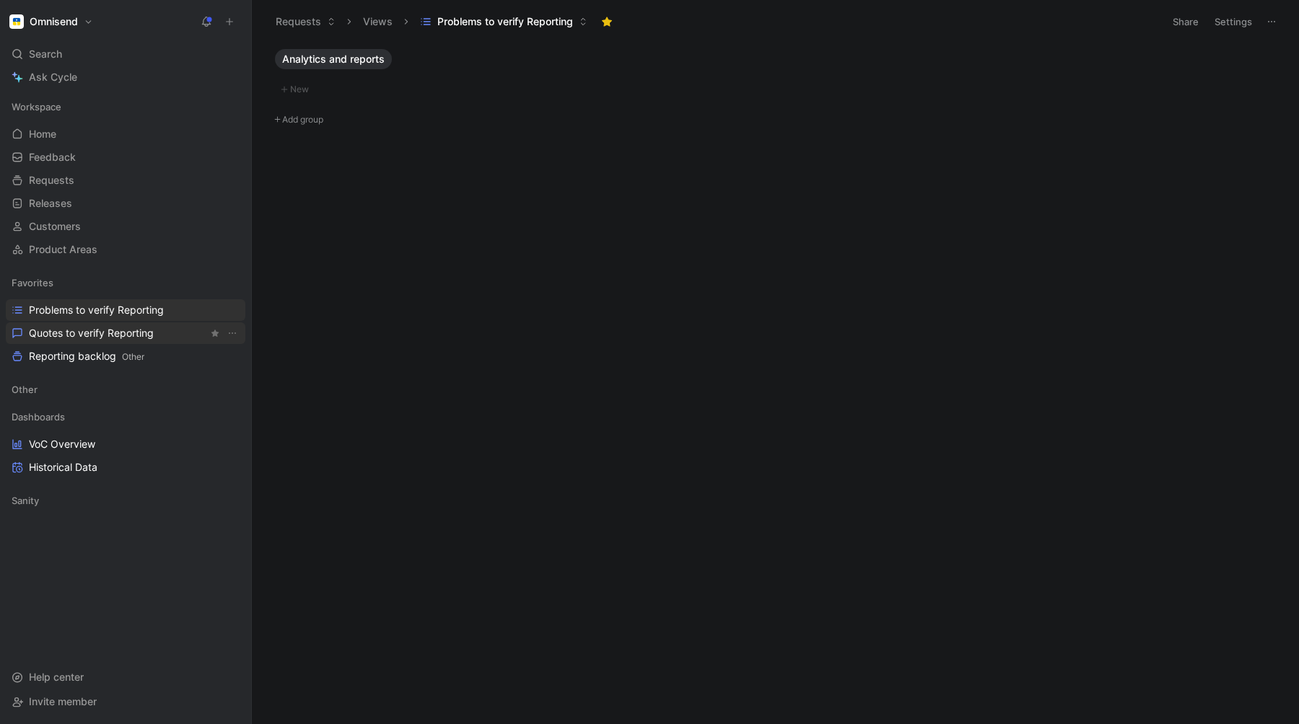
click at [101, 338] on span "Quotes to verify Reporting" at bounding box center [91, 333] width 125 height 14
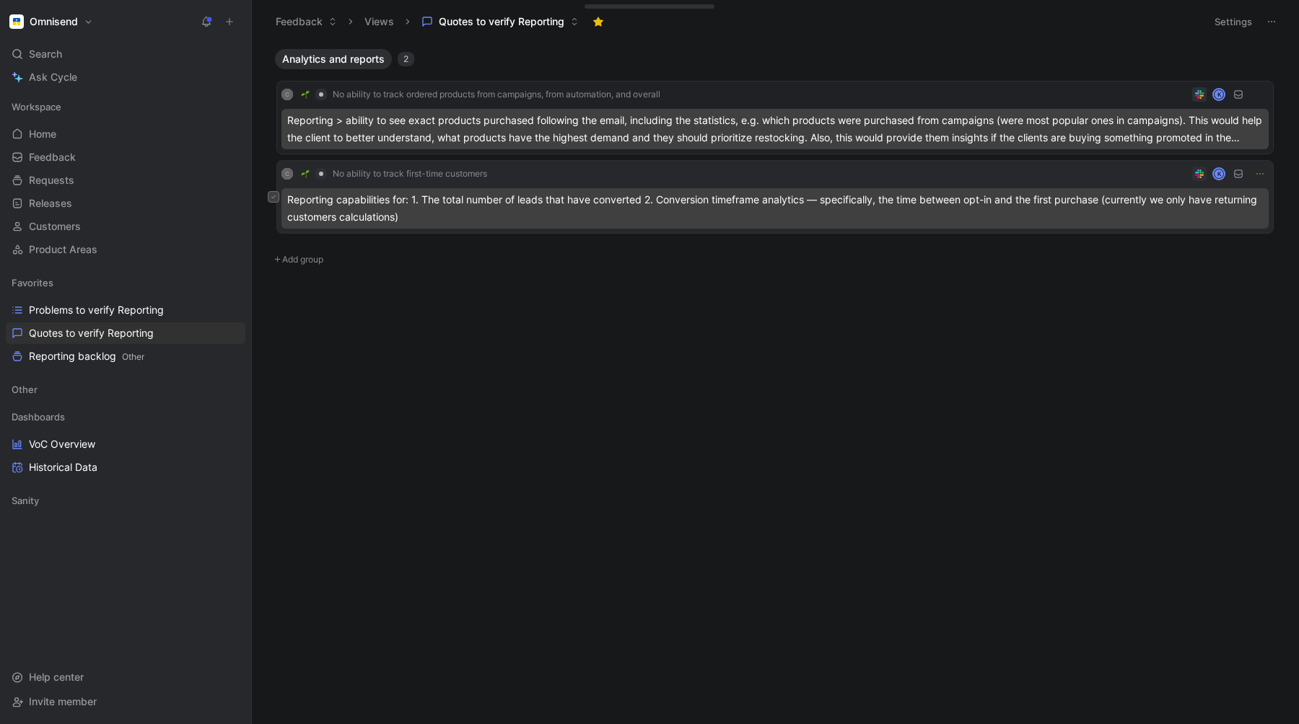
click at [273, 198] on icon at bounding box center [273, 197] width 4 height 3
click at [820, 688] on icon "button" at bounding box center [820, 693] width 12 height 12
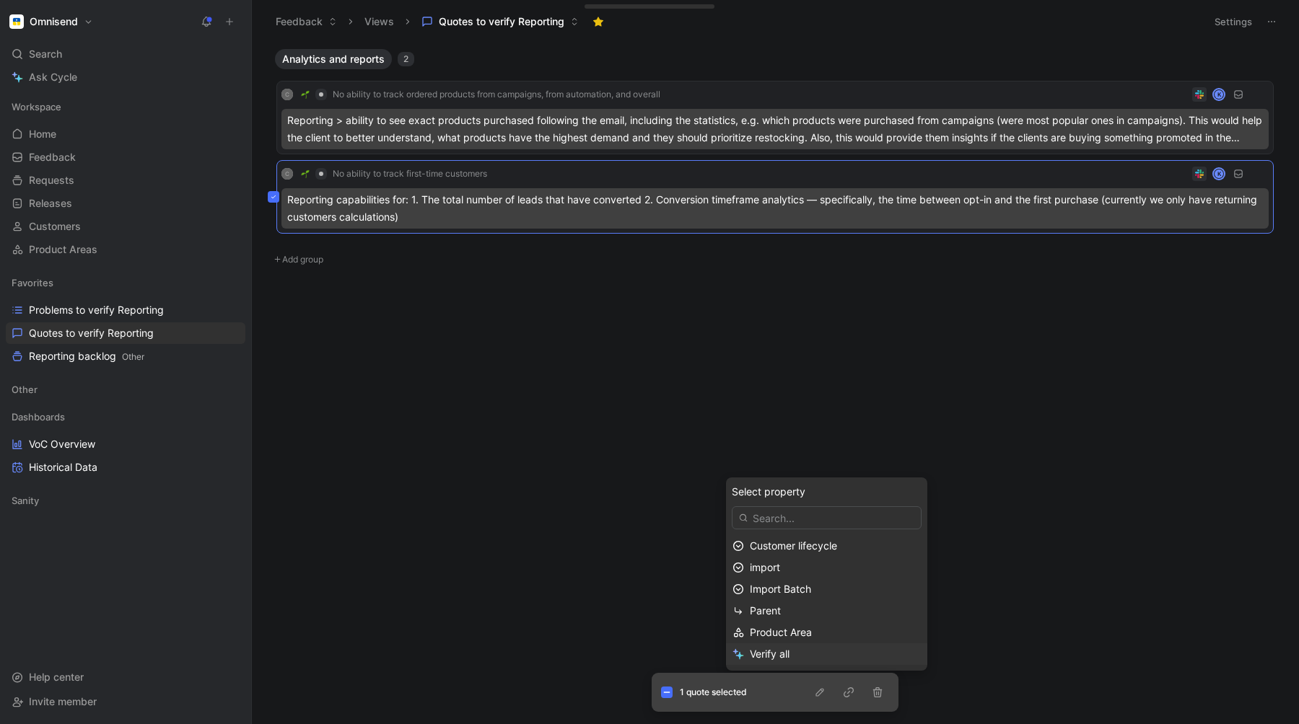
click at [778, 659] on span "Verify all" at bounding box center [770, 654] width 40 height 12
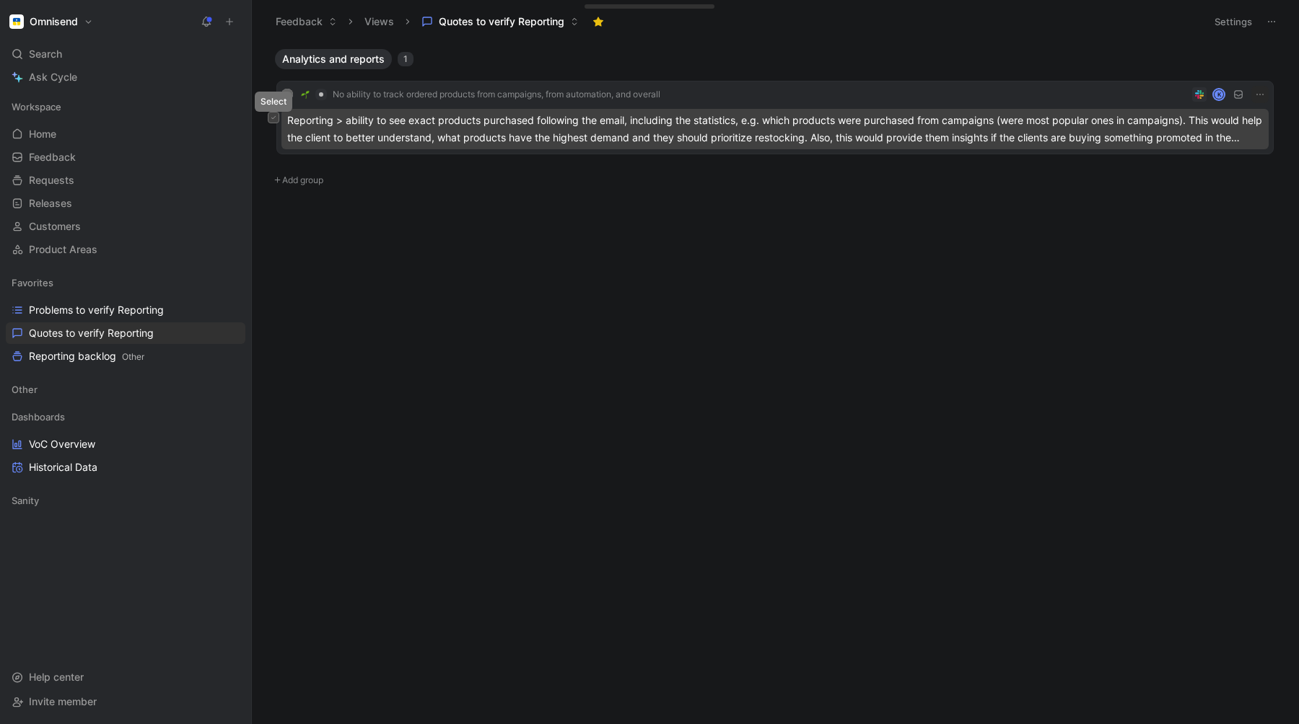
click at [273, 119] on icon at bounding box center [274, 118] width 6 height 6
click at [815, 695] on icon "button" at bounding box center [819, 692] width 8 height 8
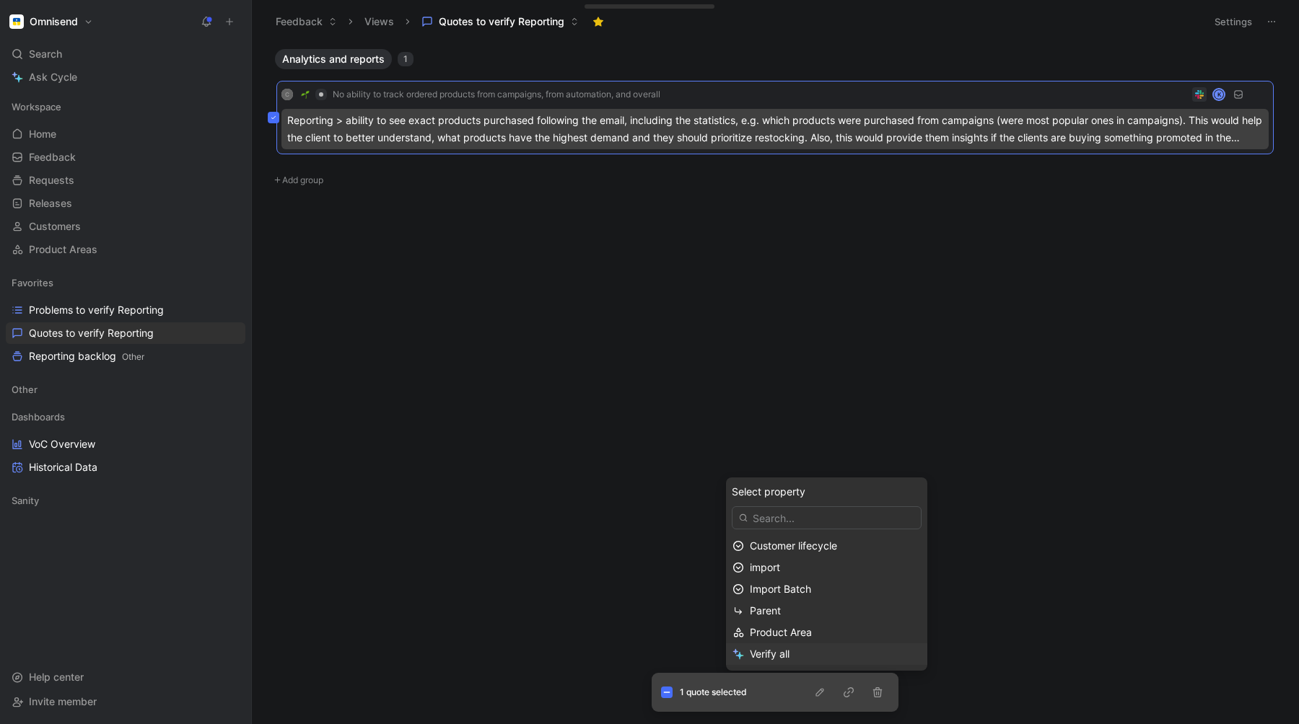
click at [783, 654] on span "Verify all" at bounding box center [770, 654] width 40 height 12
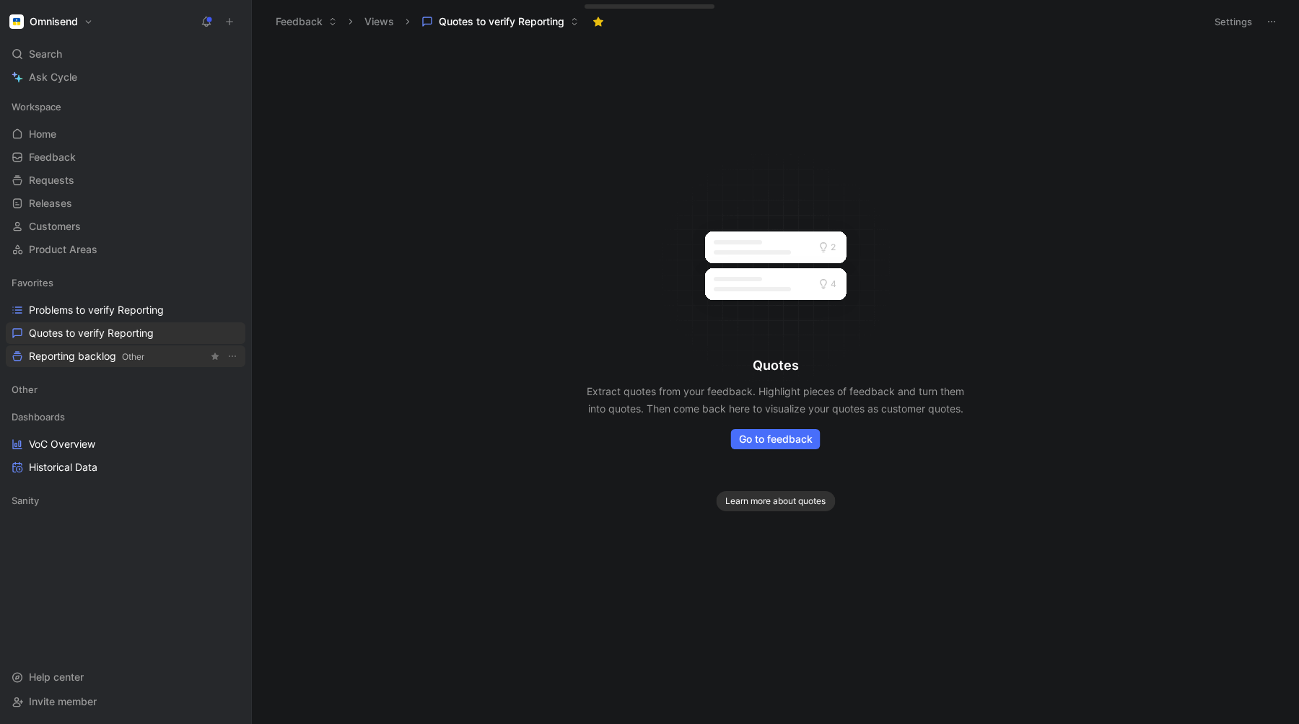
click at [53, 351] on span "Reporting backlog Other" at bounding box center [86, 356] width 115 height 15
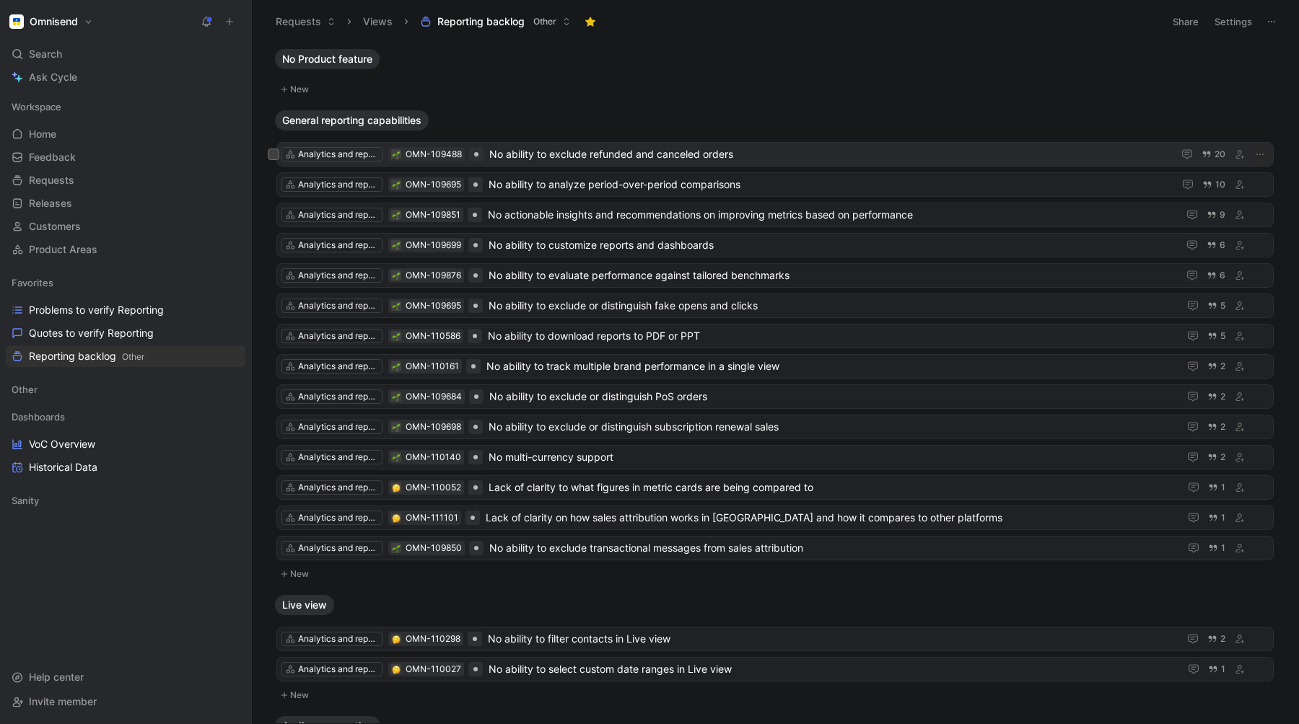
click at [550, 159] on span "No ability to exclude refunded and canceled orders" at bounding box center [827, 154] width 677 height 17
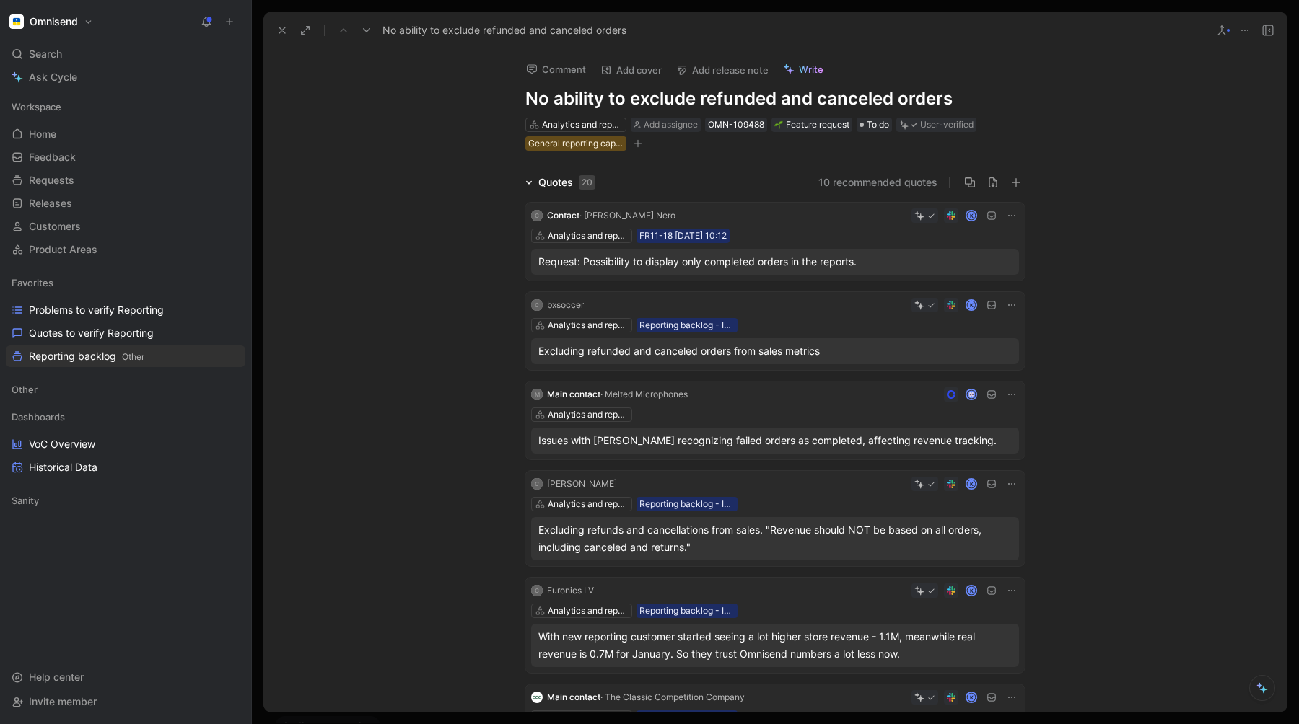
click at [281, 25] on icon at bounding box center [282, 31] width 12 height 12
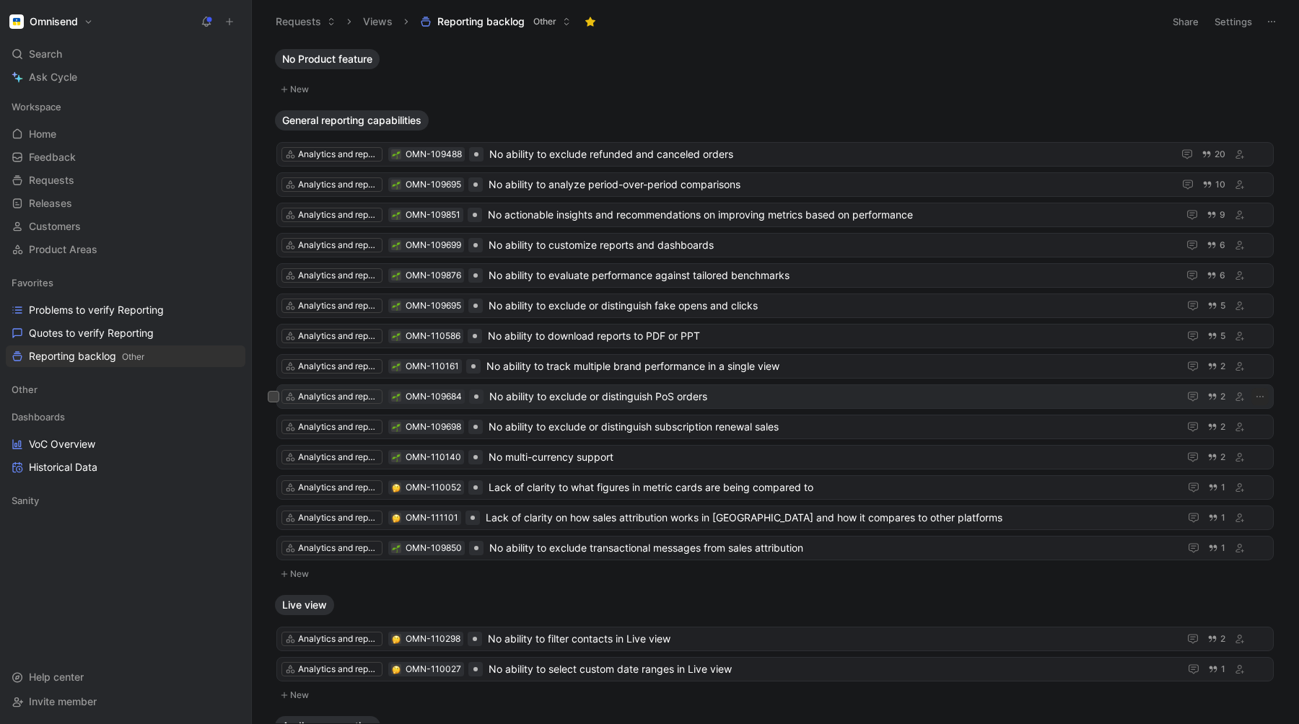
click at [557, 399] on span "No ability to exclude or distinguish PoS orders" at bounding box center [830, 396] width 683 height 17
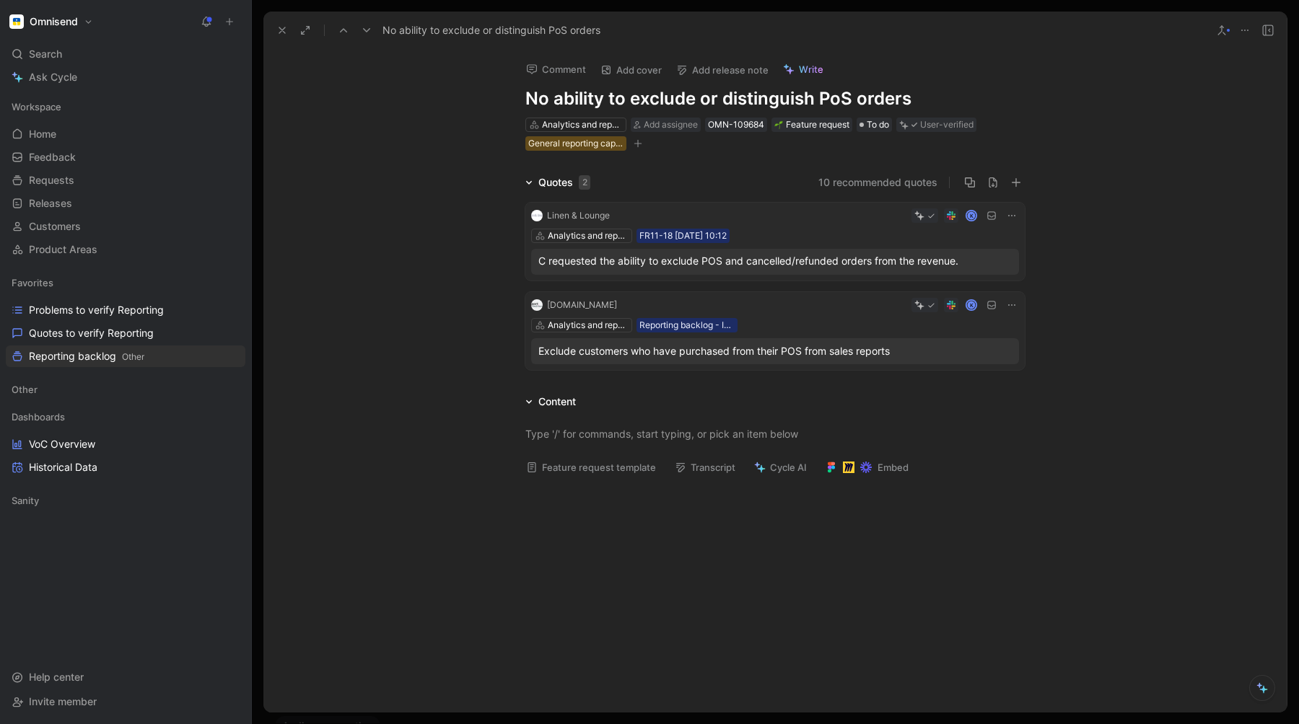
click at [1009, 212] on icon at bounding box center [1012, 216] width 12 height 12
click at [991, 216] on use at bounding box center [992, 215] width 8 height 7
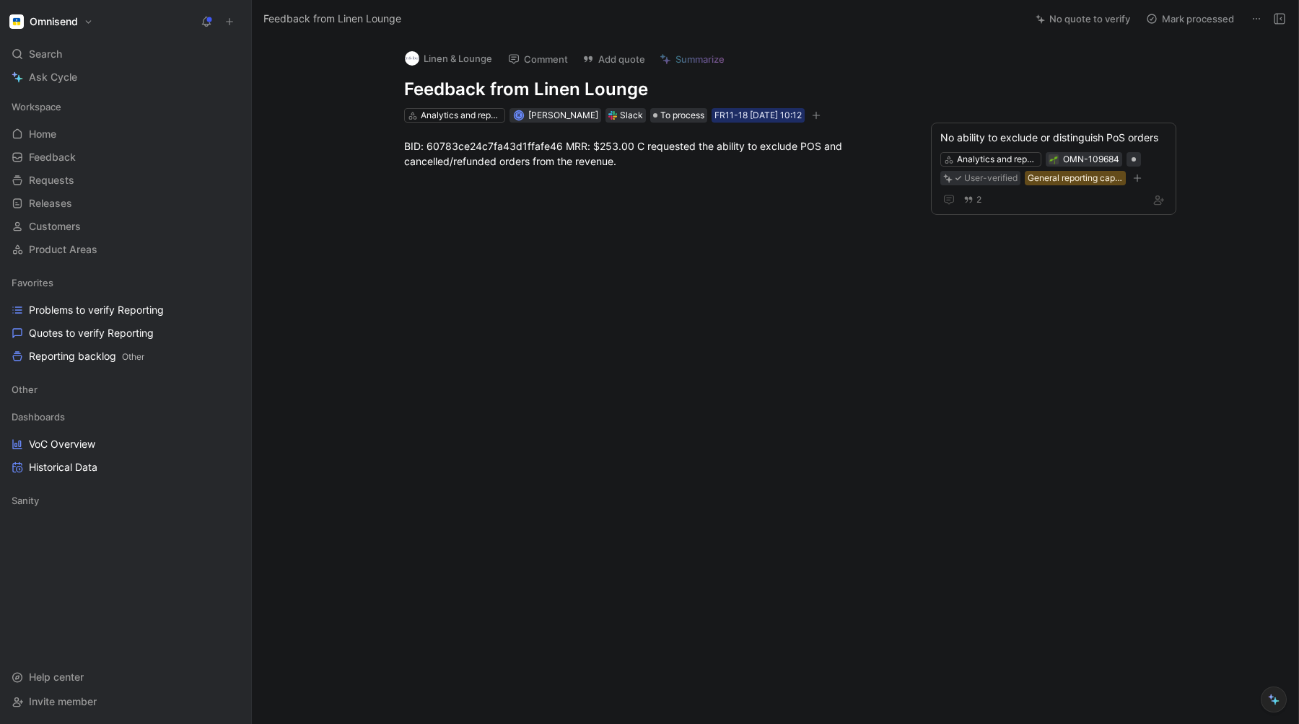
click at [1256, 16] on icon at bounding box center [1256, 19] width 12 height 12
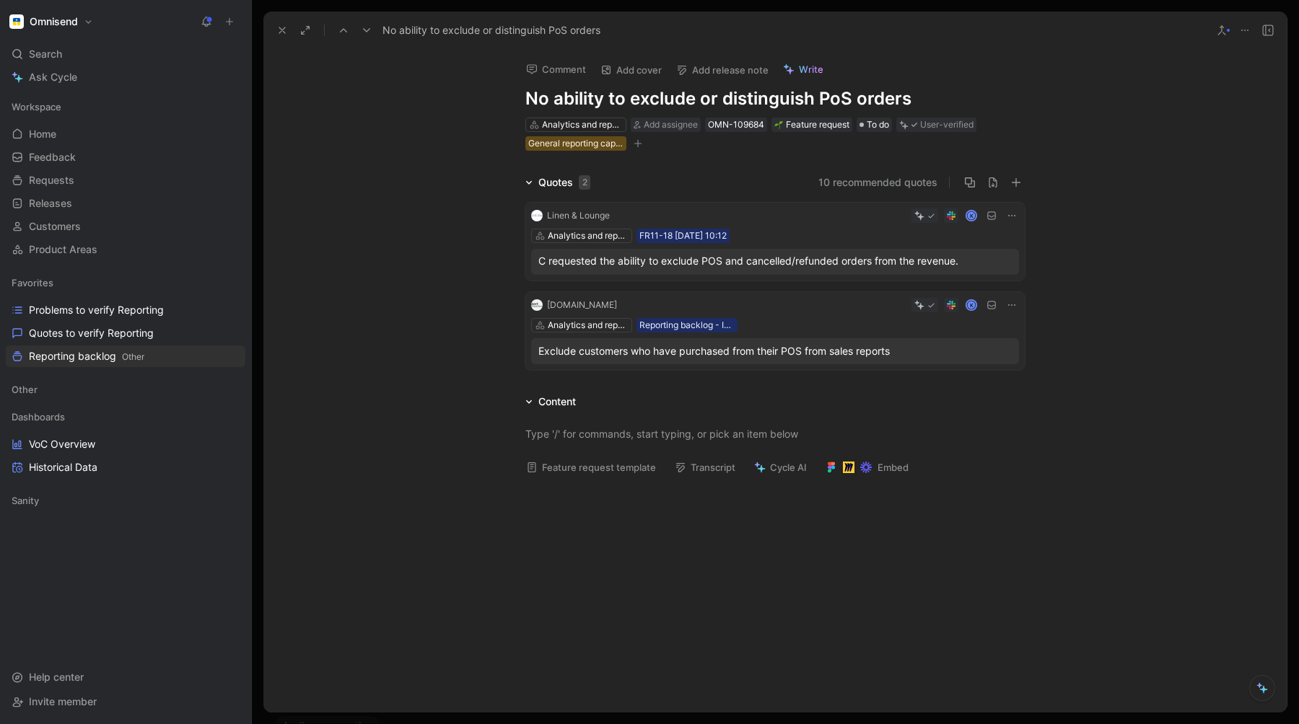
drag, startPoint x: 962, startPoint y: 263, endPoint x: 537, endPoint y: 267, distance: 425.0
click at [537, 267] on div "C requested the ability to exclude POS and cancelled/refunded orders from the r…" at bounding box center [775, 262] width 488 height 26
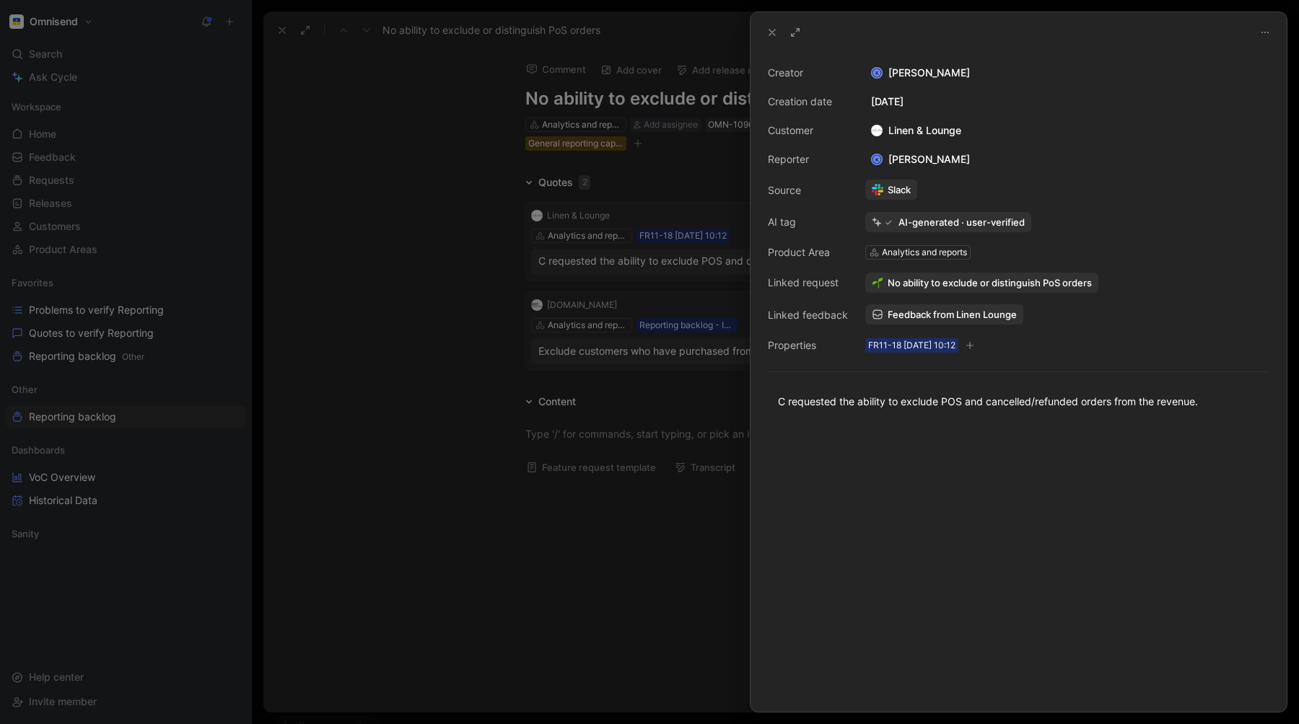
click at [624, 546] on div at bounding box center [649, 362] width 1299 height 724
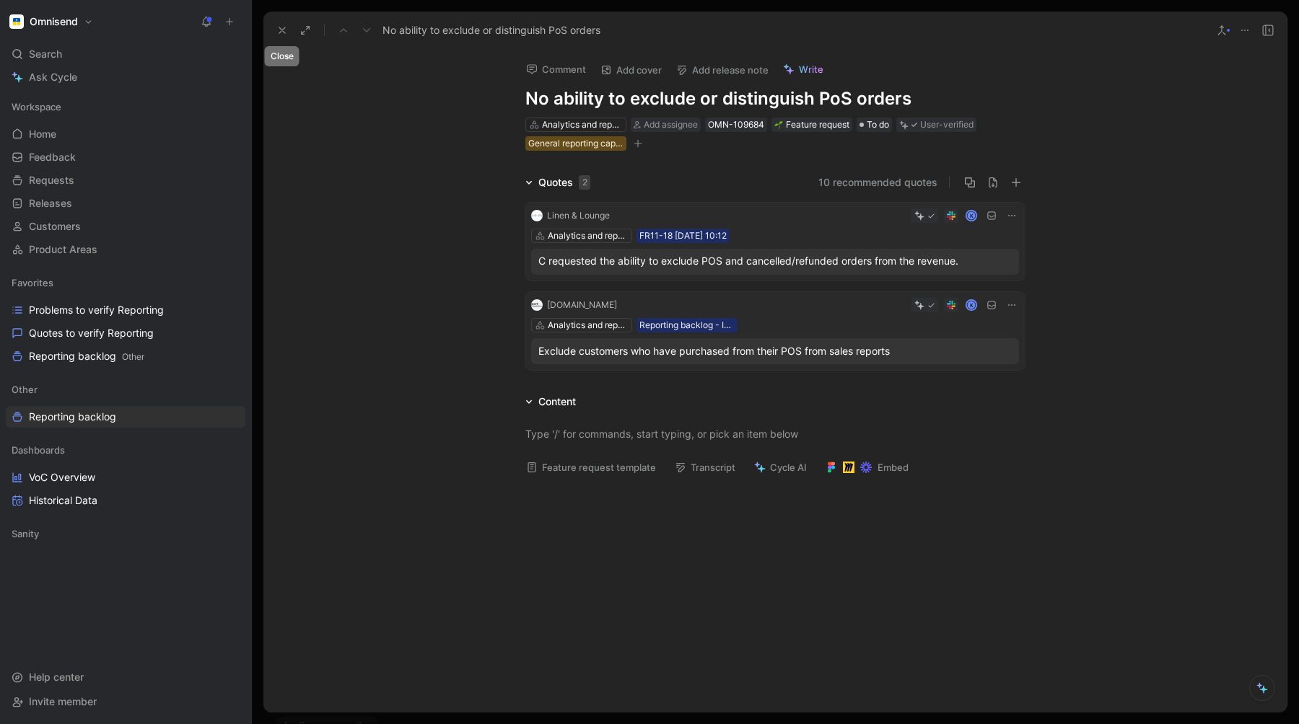
click at [281, 30] on use at bounding box center [282, 30] width 6 height 6
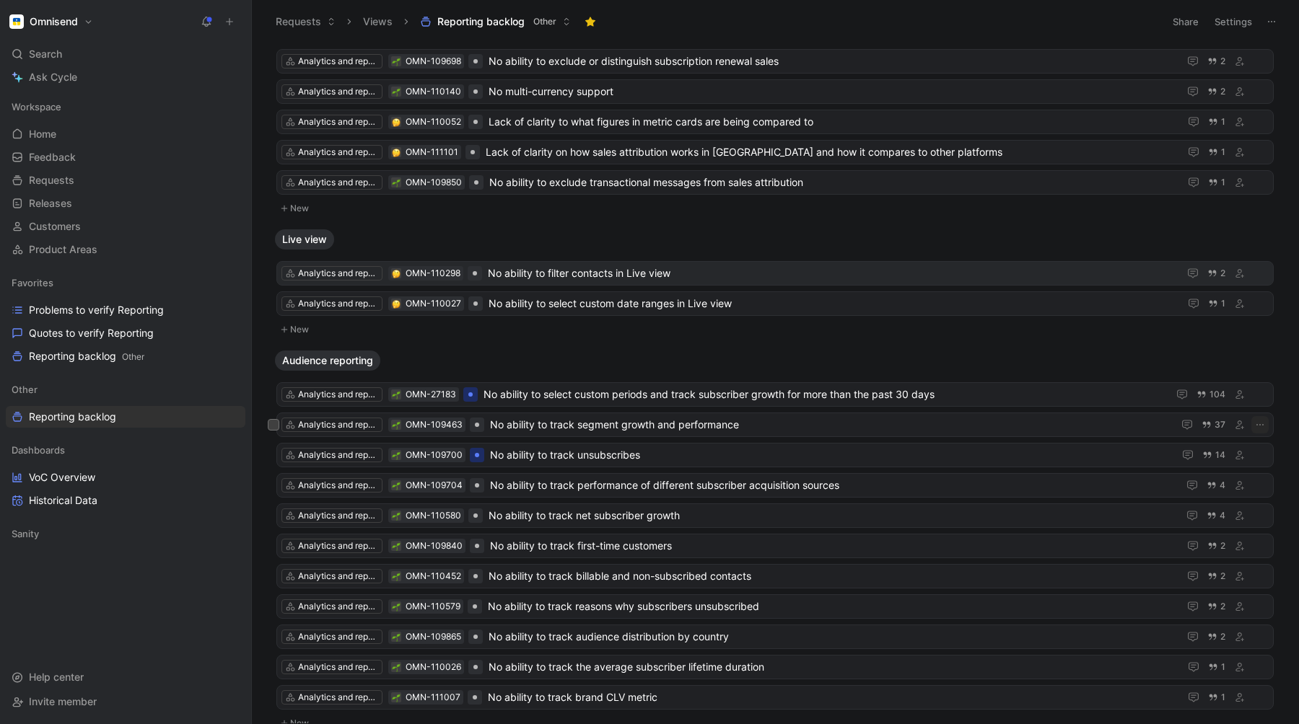
scroll to position [372, 0]
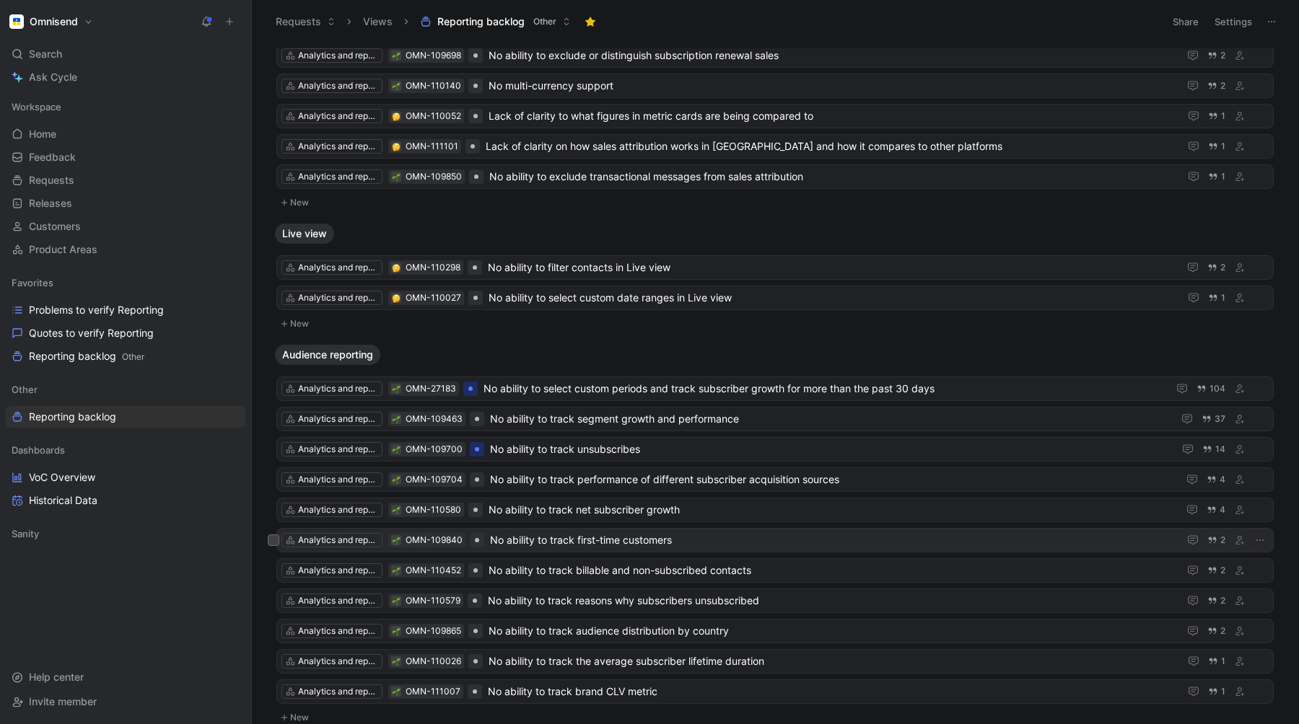
click at [602, 543] on span "No ability to track first-time customers" at bounding box center [831, 540] width 682 height 17
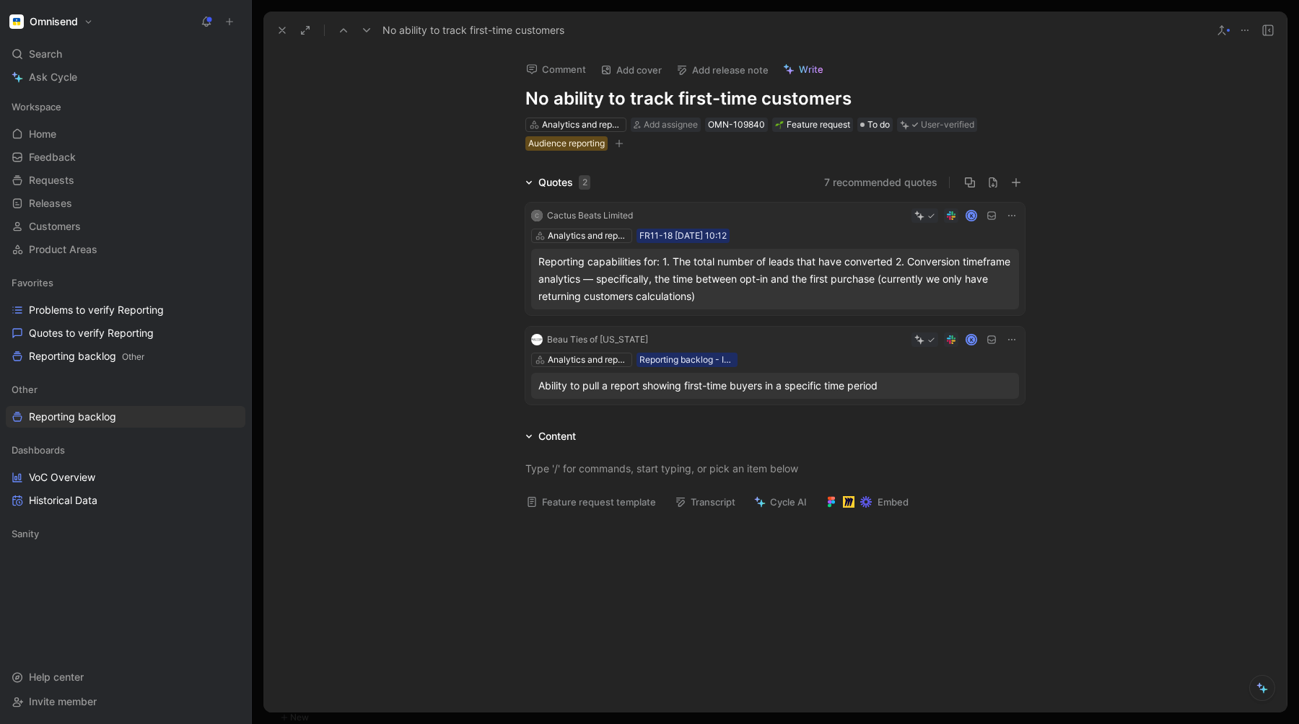
click at [281, 29] on icon at bounding box center [282, 31] width 12 height 12
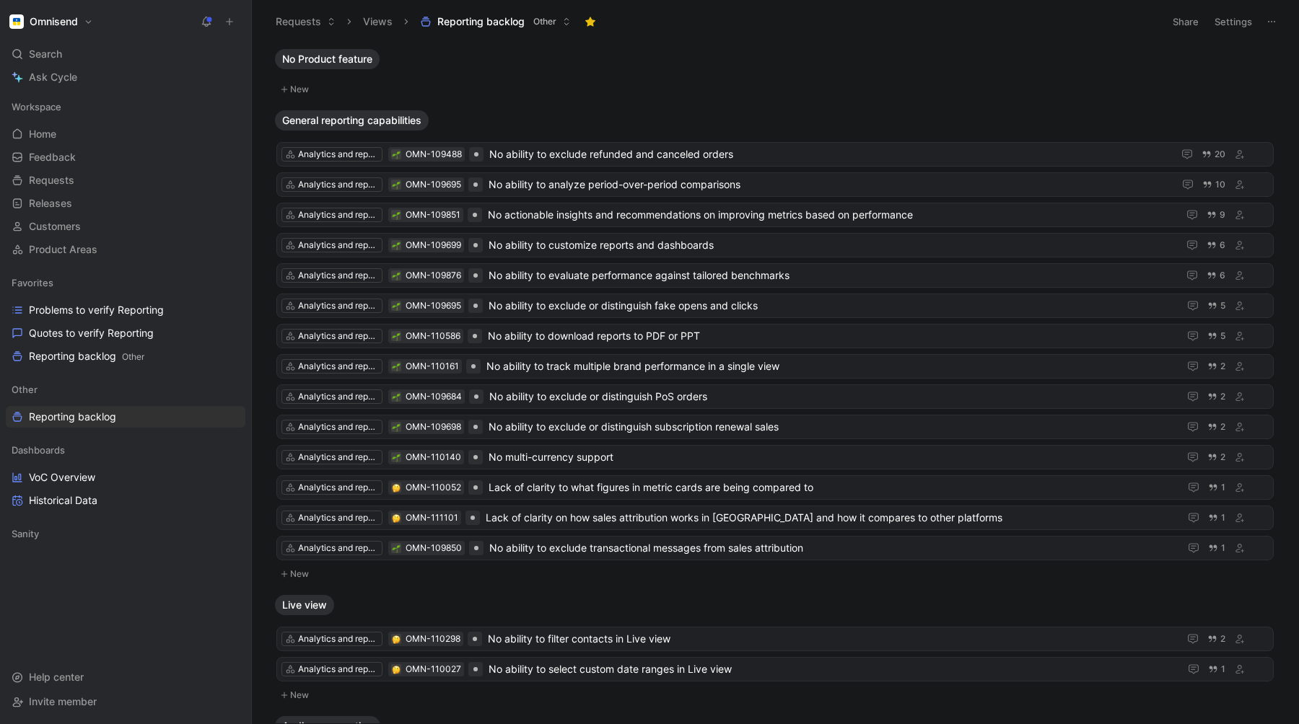
click at [229, 15] on button at bounding box center [229, 22] width 20 height 20
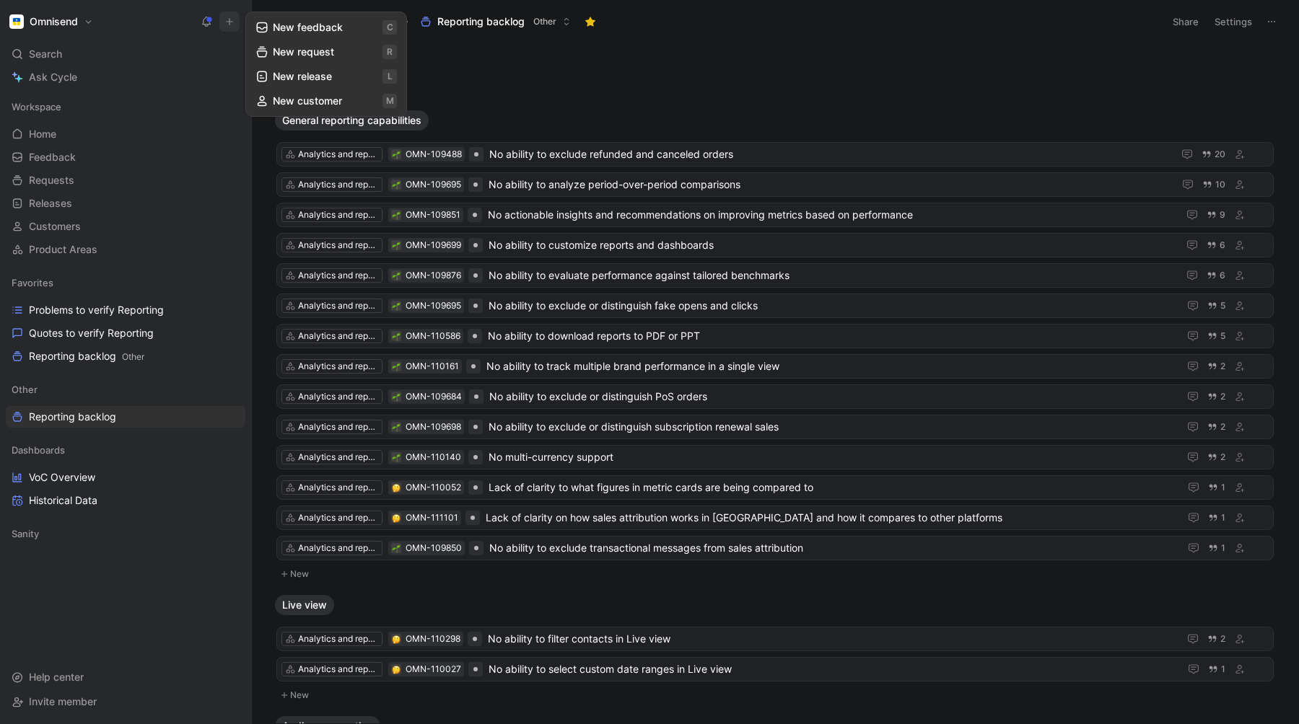
click at [325, 25] on button "New feedback c" at bounding box center [326, 27] width 154 height 25
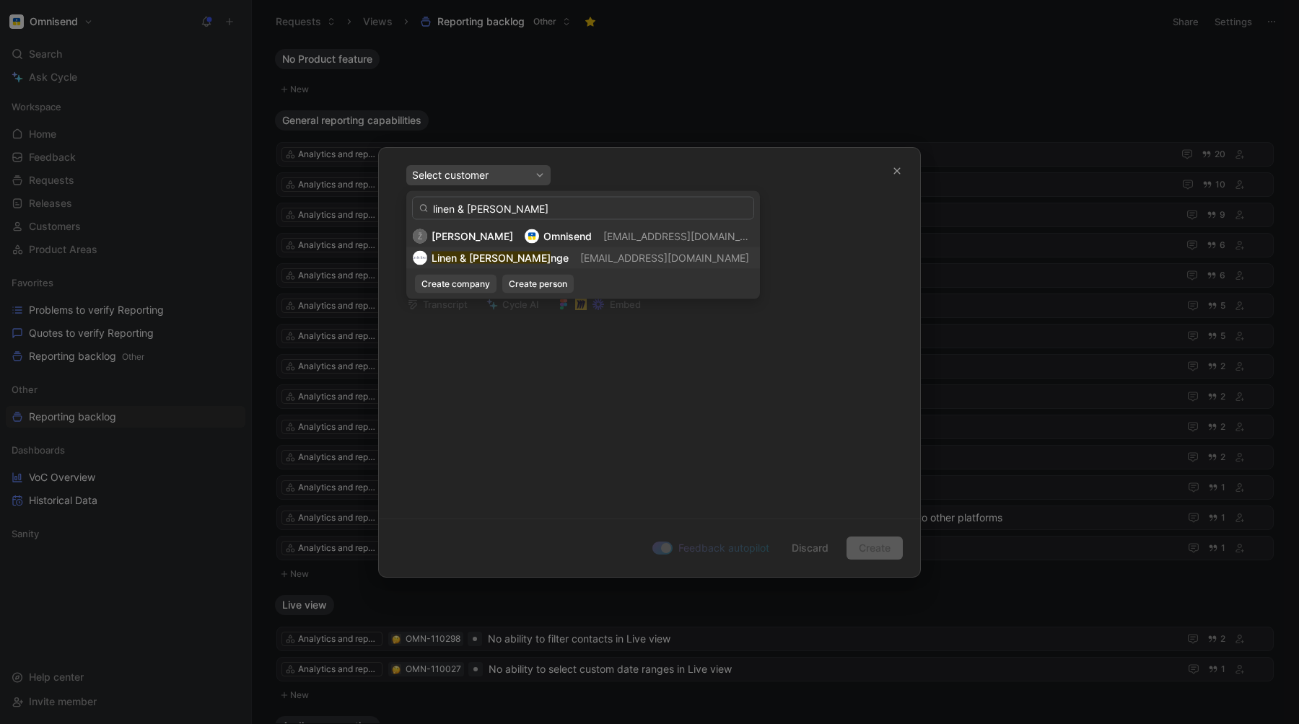
type input "linen & [PERSON_NAME]"
click at [460, 258] on mark "Linen & [PERSON_NAME]" at bounding box center [490, 258] width 119 height 12
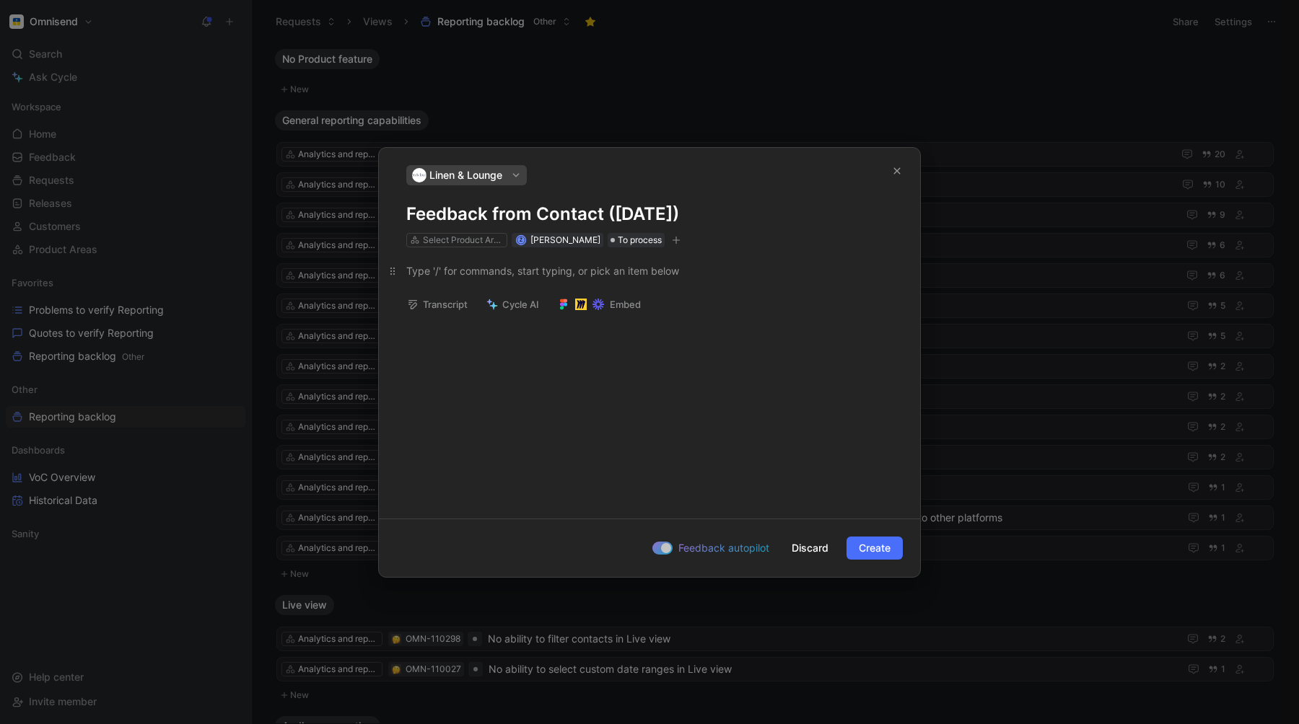
click at [434, 276] on div at bounding box center [649, 270] width 486 height 15
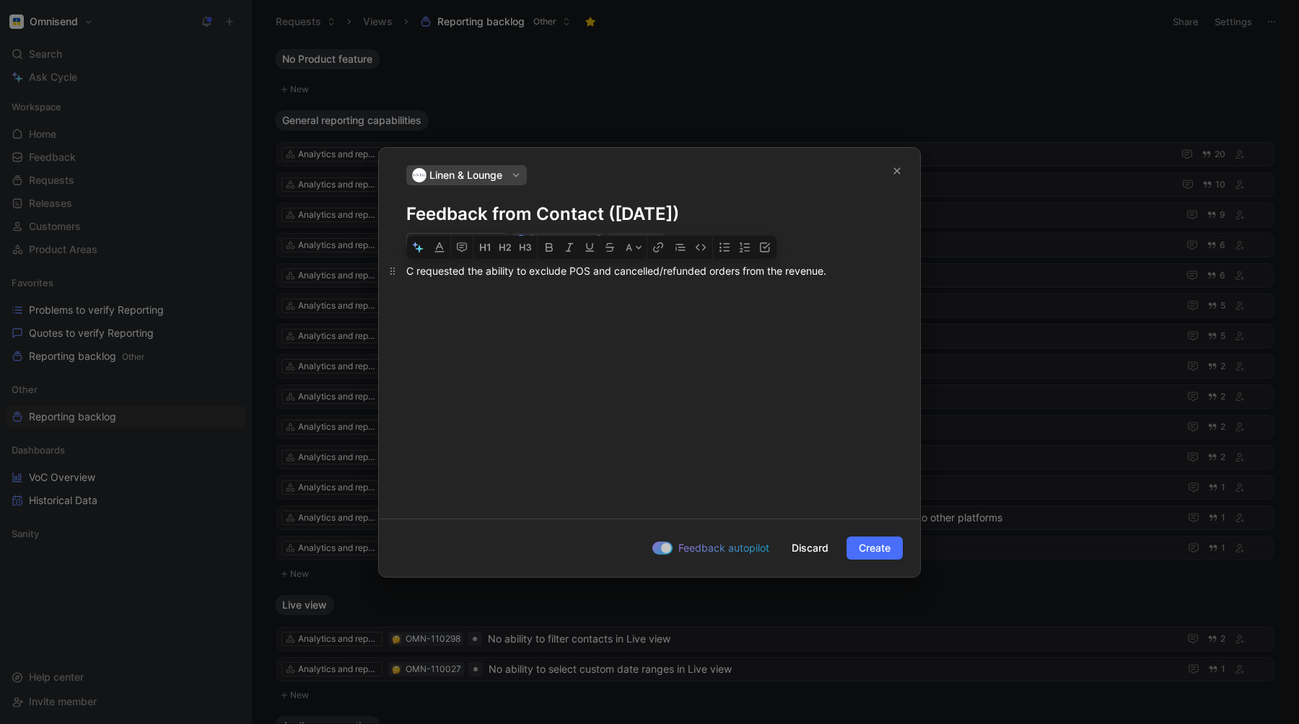
drag, startPoint x: 570, startPoint y: 272, endPoint x: 613, endPoint y: 274, distance: 43.3
click at [613, 274] on div "C requested the ability to exclude POS and cancelled/refunded orders from the r…" at bounding box center [649, 270] width 486 height 15
click at [448, 240] on div "Select Product Areas" at bounding box center [463, 240] width 81 height 14
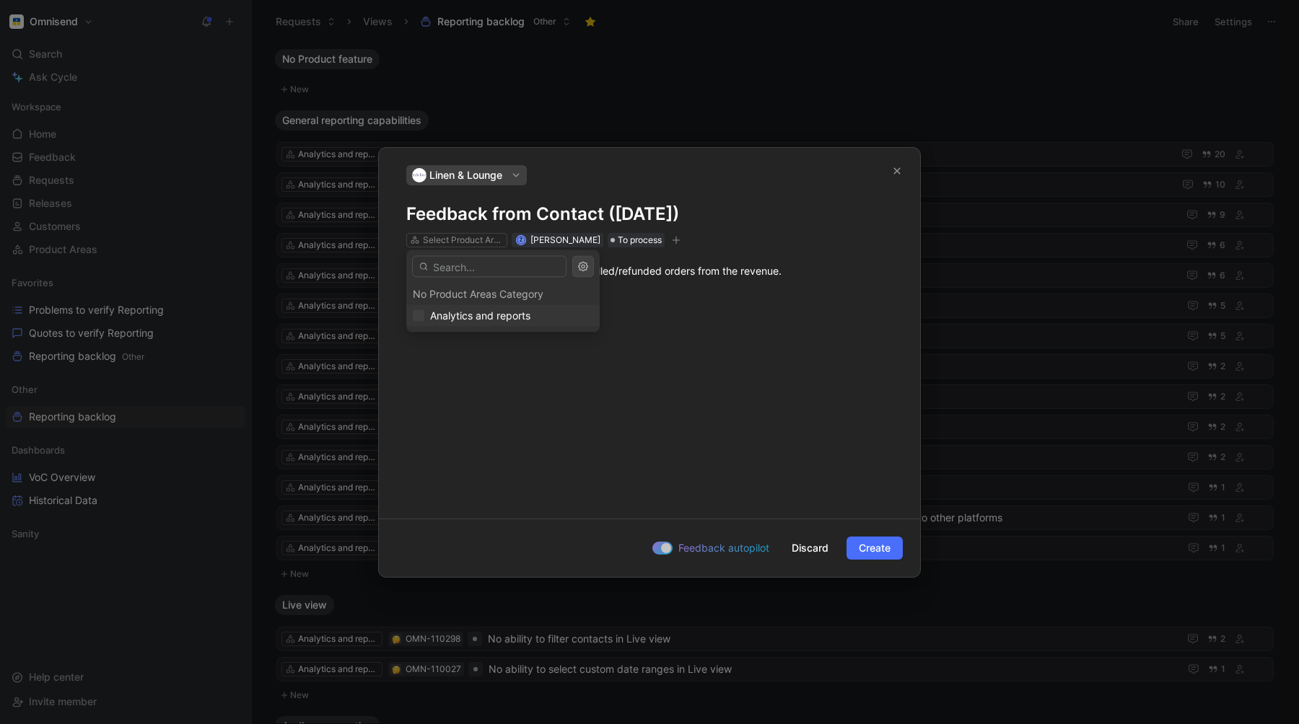
click at [465, 310] on span "Analytics and reports" at bounding box center [480, 316] width 100 height 12
click at [683, 241] on button "button" at bounding box center [676, 240] width 14 height 14
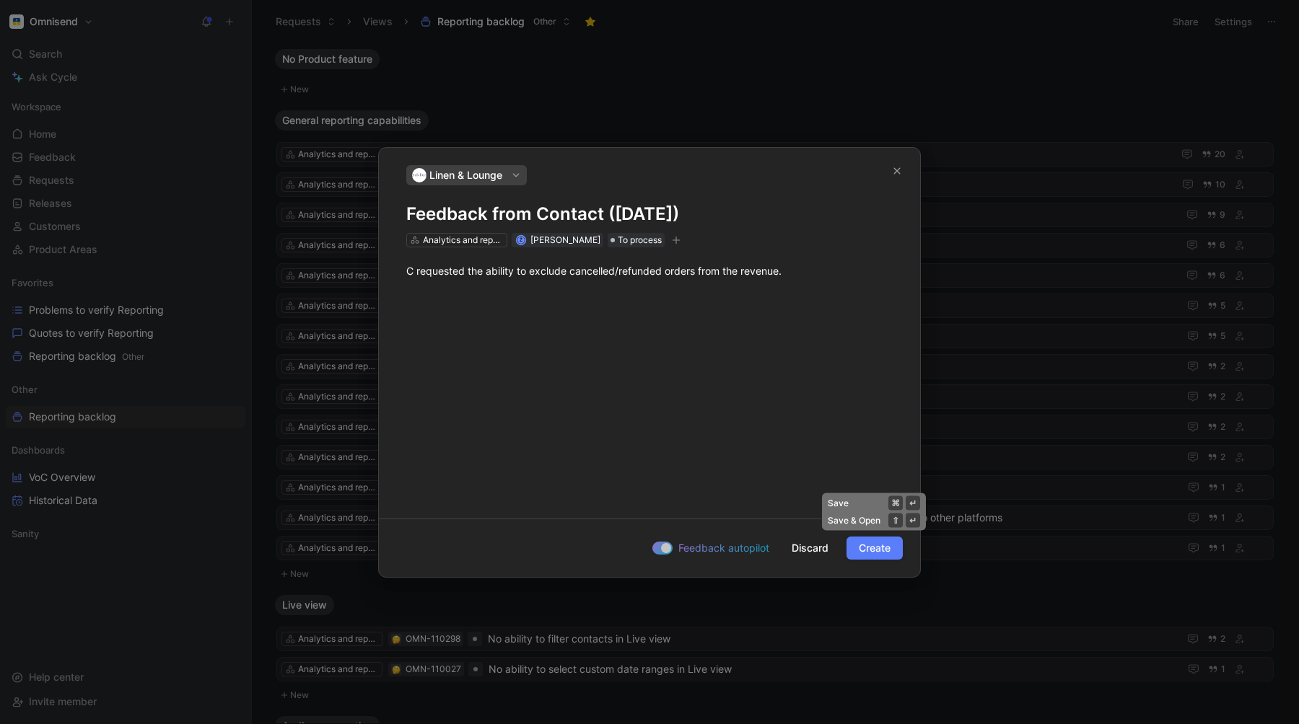
click at [868, 550] on span "Create" at bounding box center [875, 548] width 32 height 17
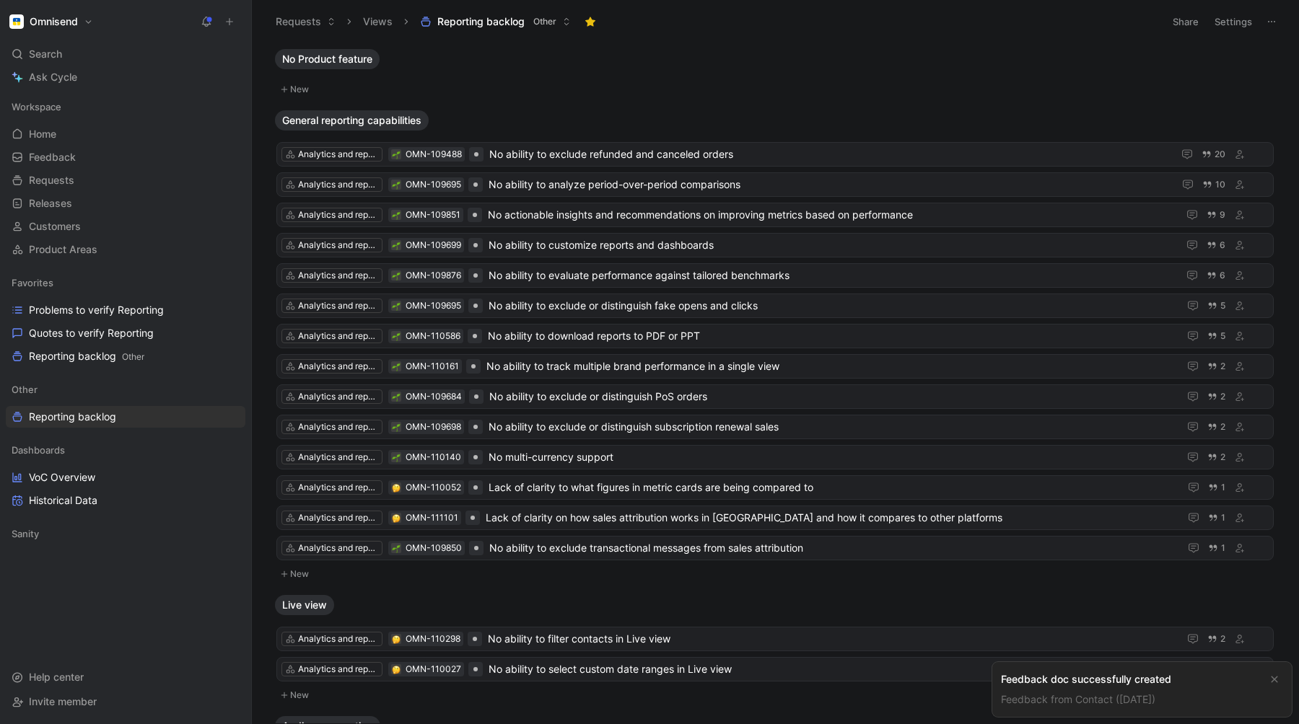
click at [1137, 702] on link "Feedback from Contact ([DATE])" at bounding box center [1078, 699] width 154 height 12
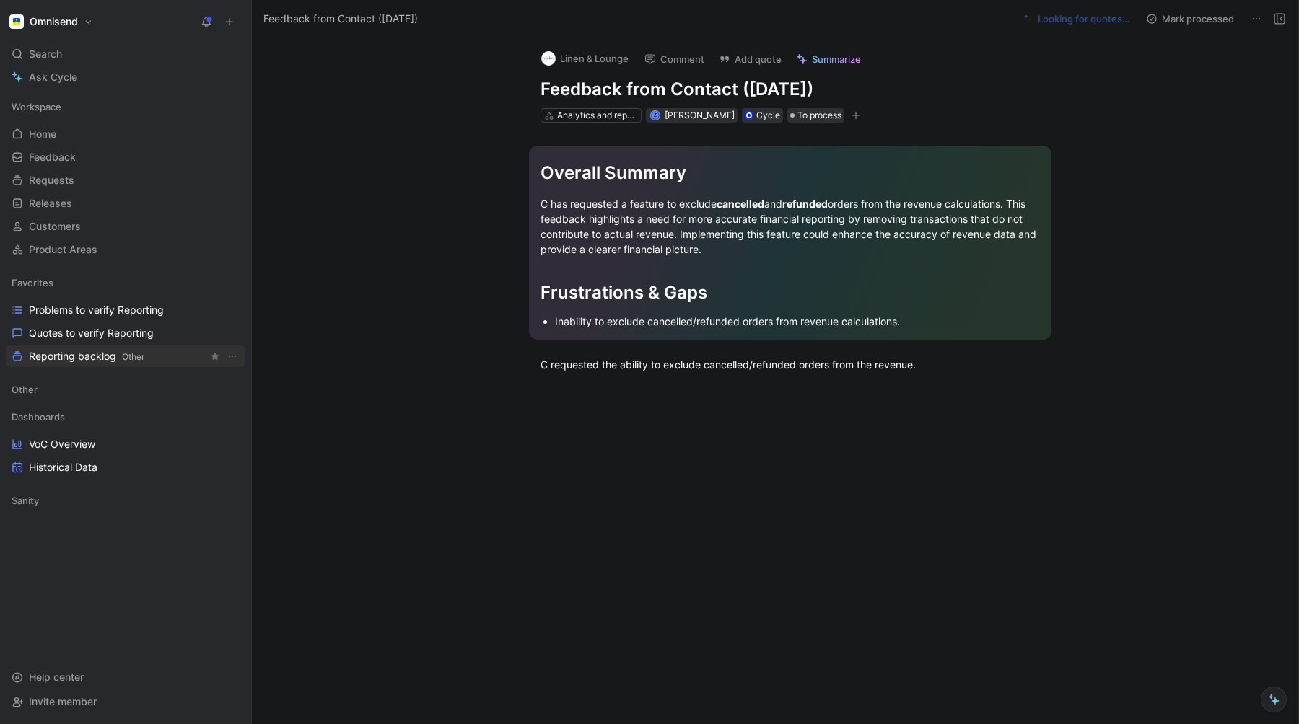
click at [66, 353] on span "Reporting backlog Other" at bounding box center [86, 356] width 115 height 15
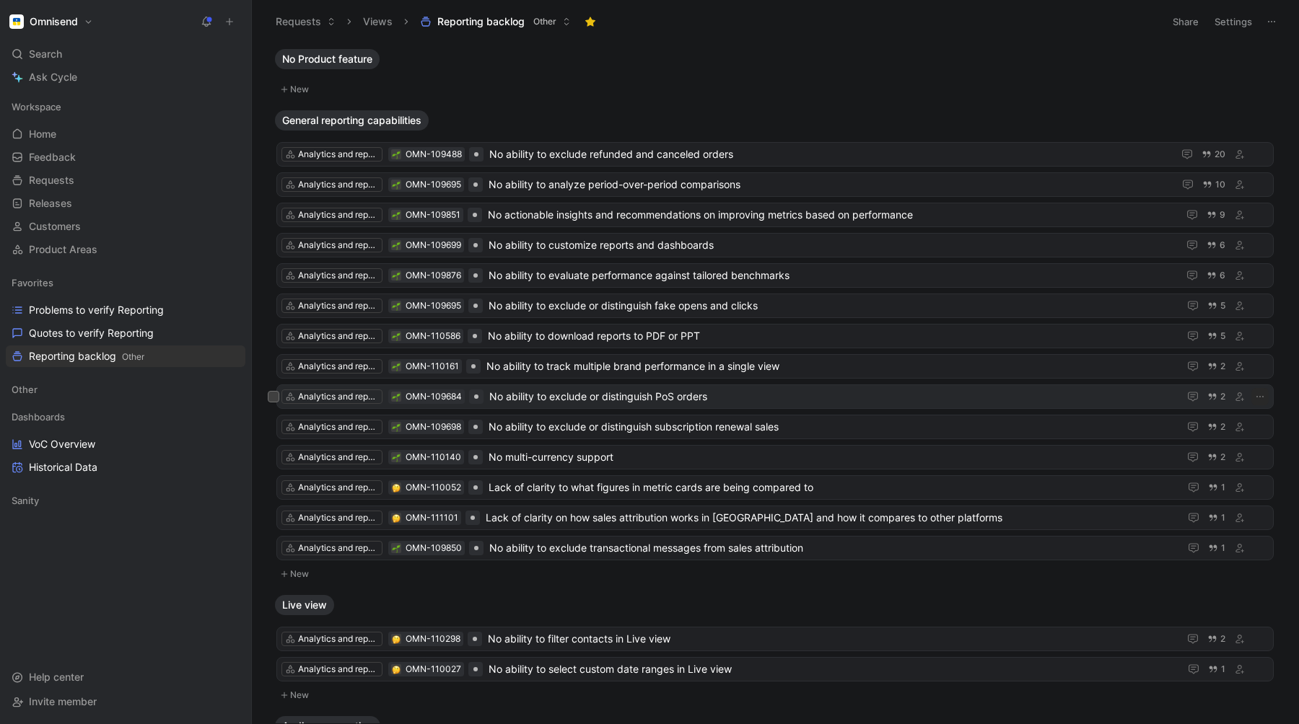
click at [589, 395] on span "No ability to exclude or distinguish PoS orders" at bounding box center [830, 396] width 683 height 17
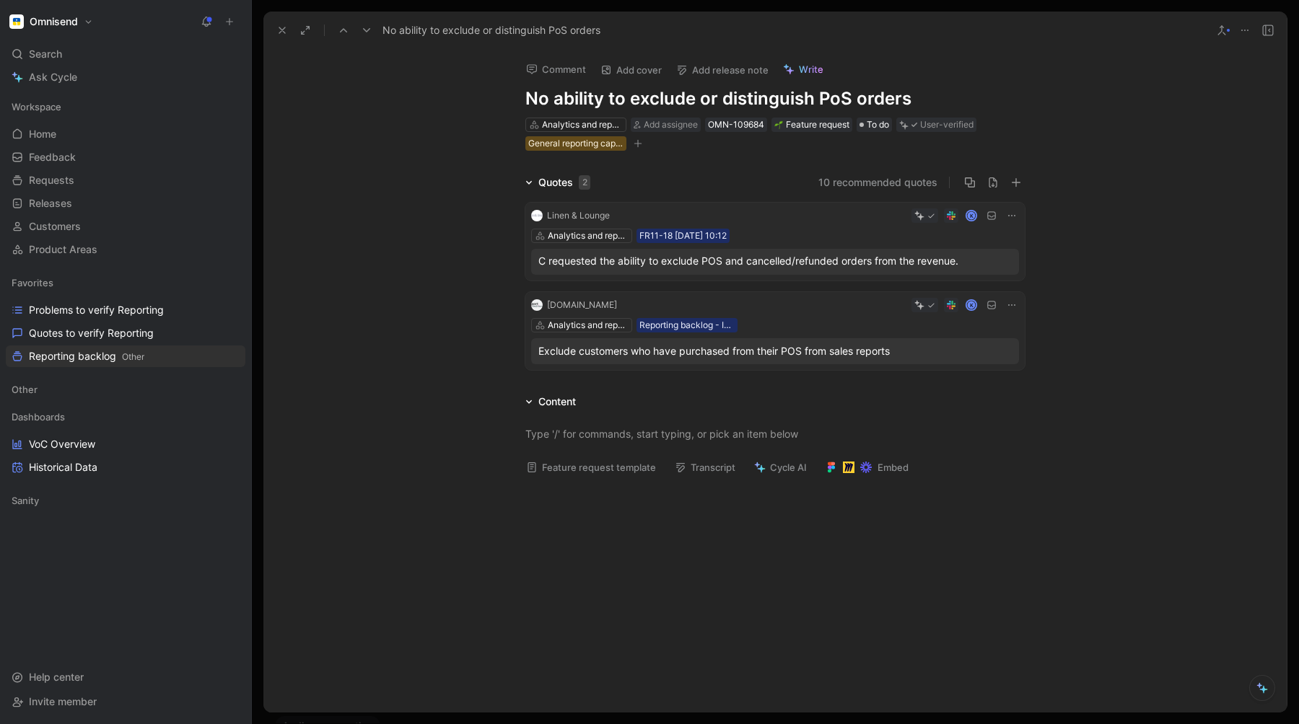
click at [1009, 208] on button at bounding box center [1011, 215] width 14 height 14
click at [750, 221] on div "K" at bounding box center [816, 215] width 403 height 14
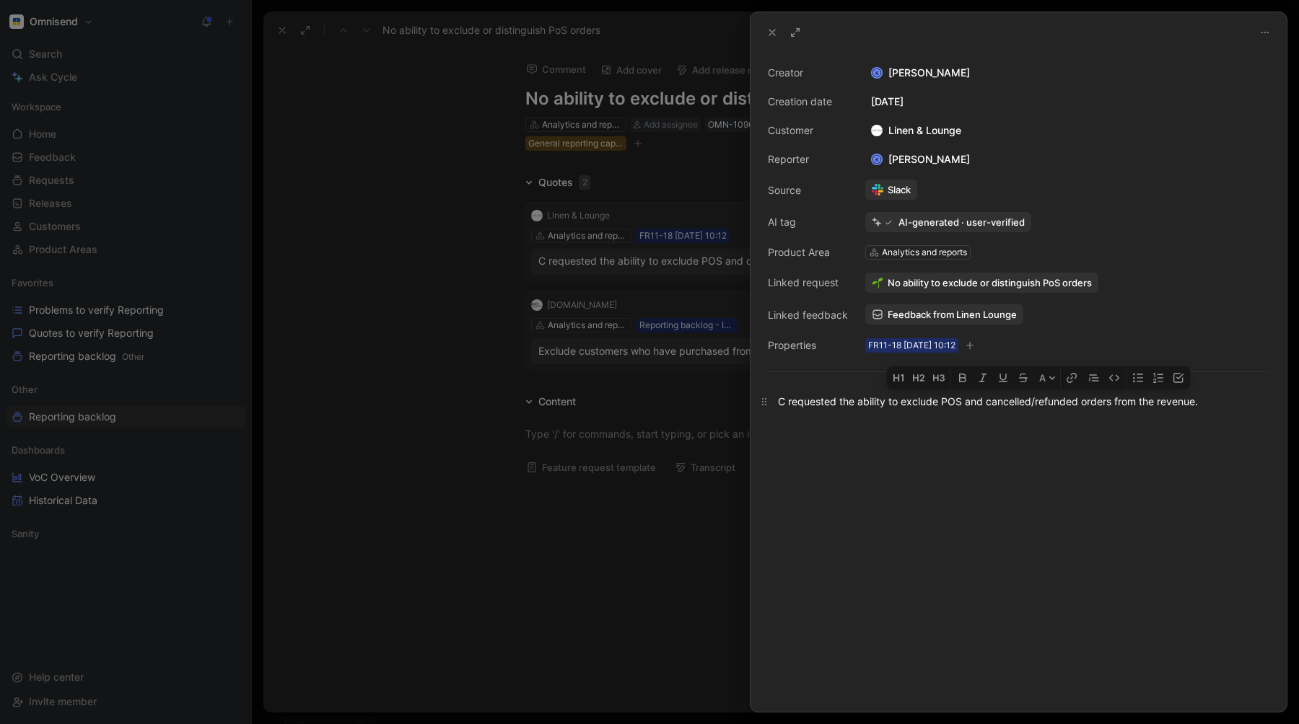
drag, startPoint x: 965, startPoint y: 404, endPoint x: 1110, endPoint y: 406, distance: 144.3
click at [1110, 406] on div "C requested the ability to exclude POS and cancelled/refunded orders from the r…" at bounding box center [1018, 401] width 481 height 15
click at [1219, 423] on div at bounding box center [1018, 426] width 481 height 15
click at [1094, 410] on p "C requested the ability to exclude POS from the revenue." at bounding box center [1018, 402] width 536 height 24
click at [772, 33] on use at bounding box center [772, 33] width 6 height 6
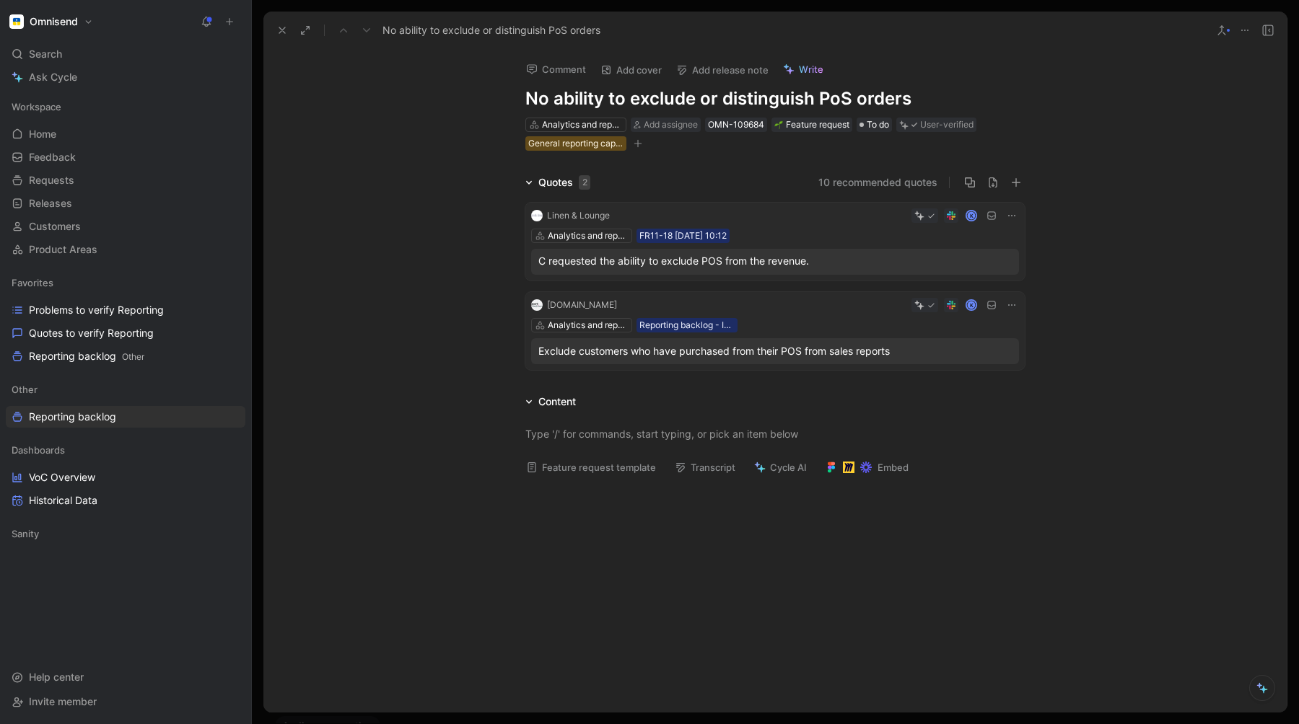
click at [730, 613] on div at bounding box center [774, 595] width 1023 height 217
click at [279, 24] on button at bounding box center [282, 30] width 20 height 20
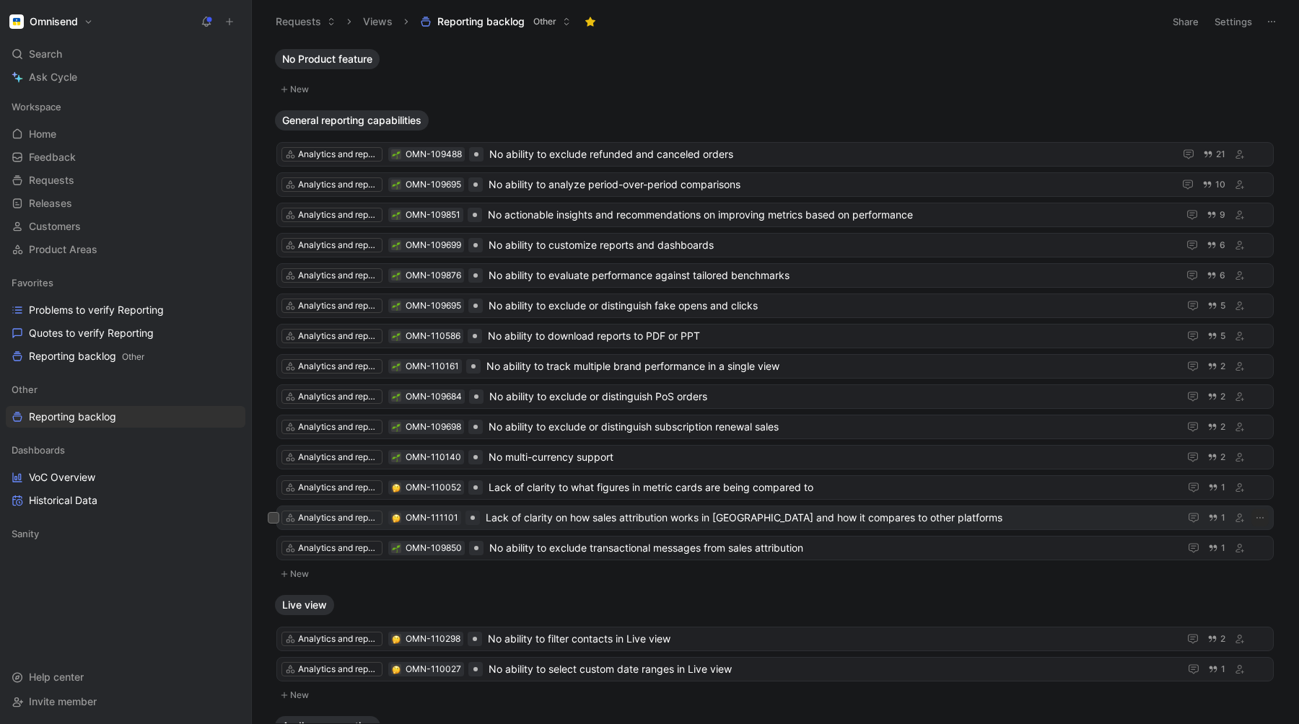
scroll to position [10, 0]
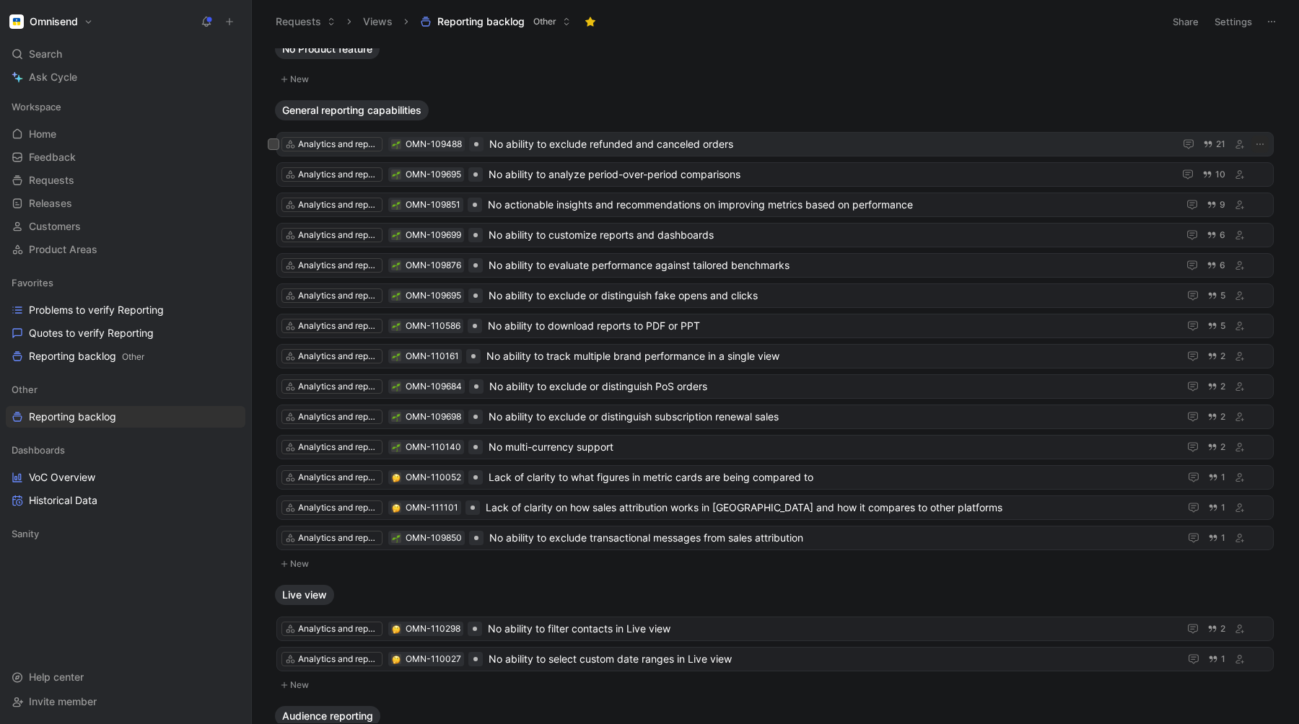
click at [593, 135] on div "Analytics and reports OMN-109488 No ability to exclude refunded and canceled or…" at bounding box center [774, 144] width 997 height 25
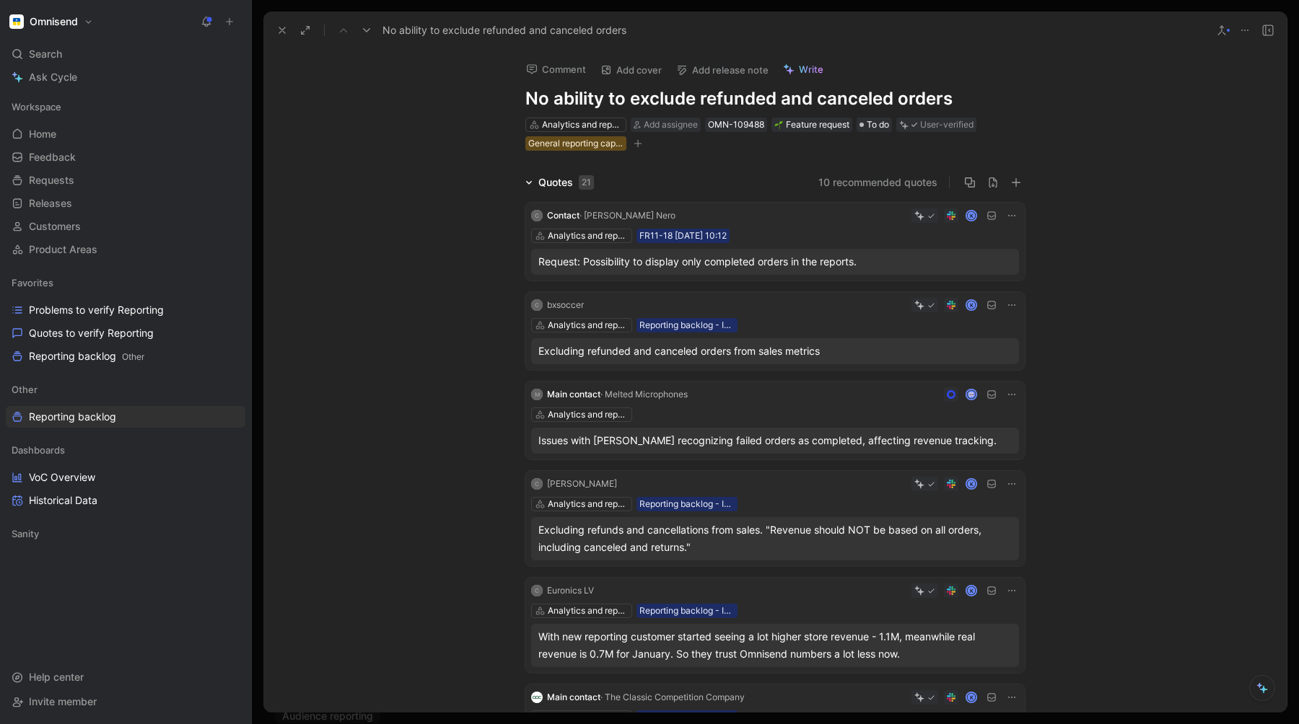
click at [282, 31] on icon at bounding box center [282, 31] width 12 height 12
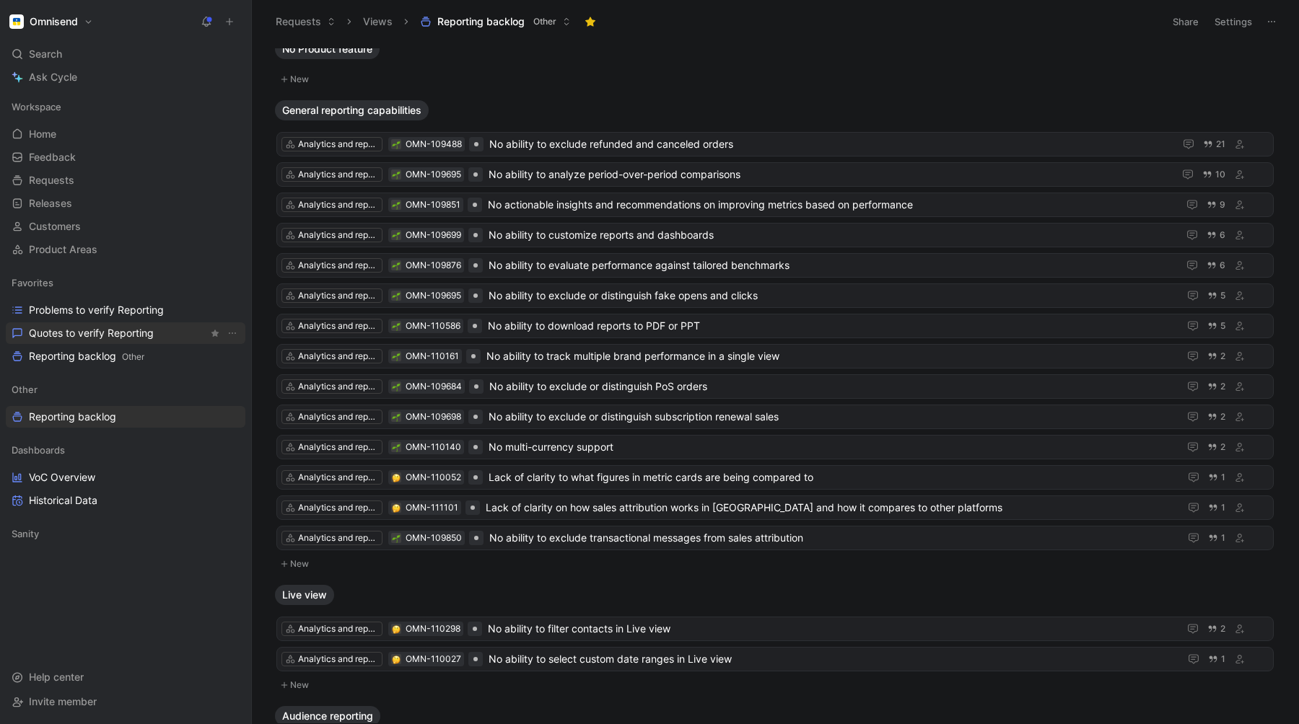
click at [45, 334] on span "Quotes to verify Reporting" at bounding box center [91, 333] width 125 height 14
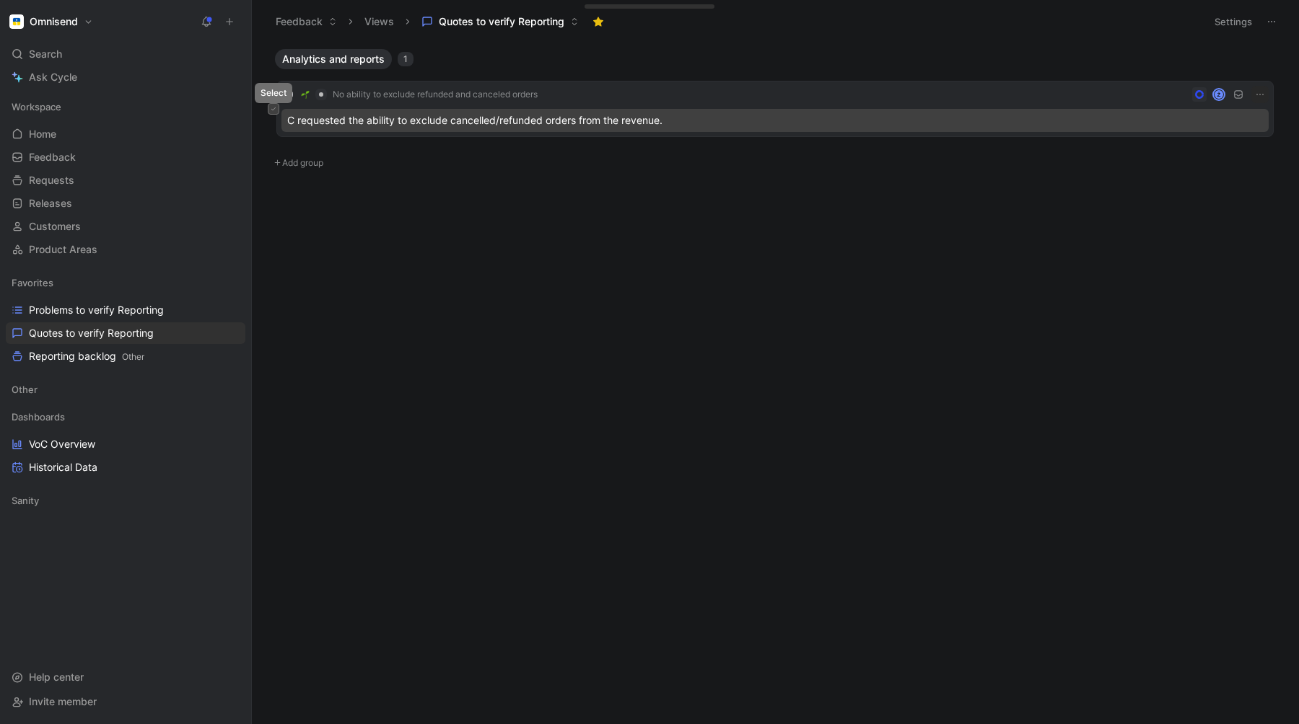
click at [276, 110] on icon at bounding box center [274, 109] width 6 height 6
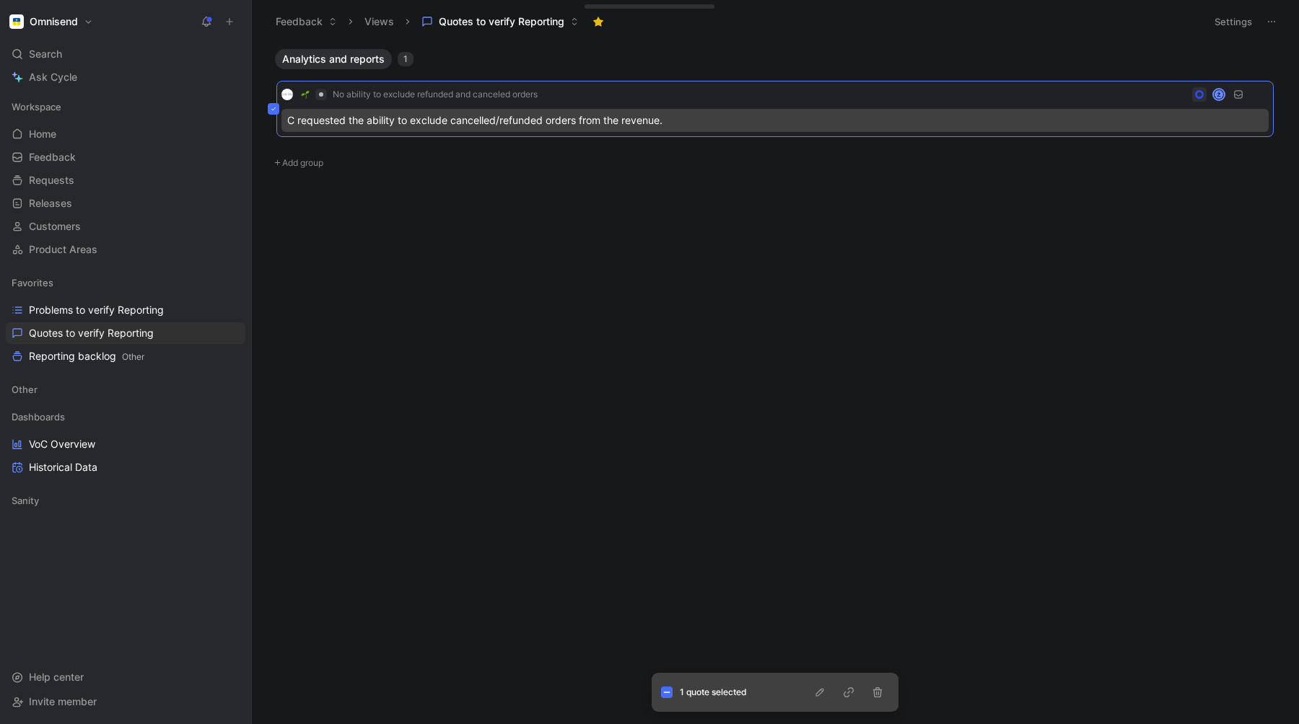
click at [816, 696] on icon "button" at bounding box center [819, 692] width 8 height 8
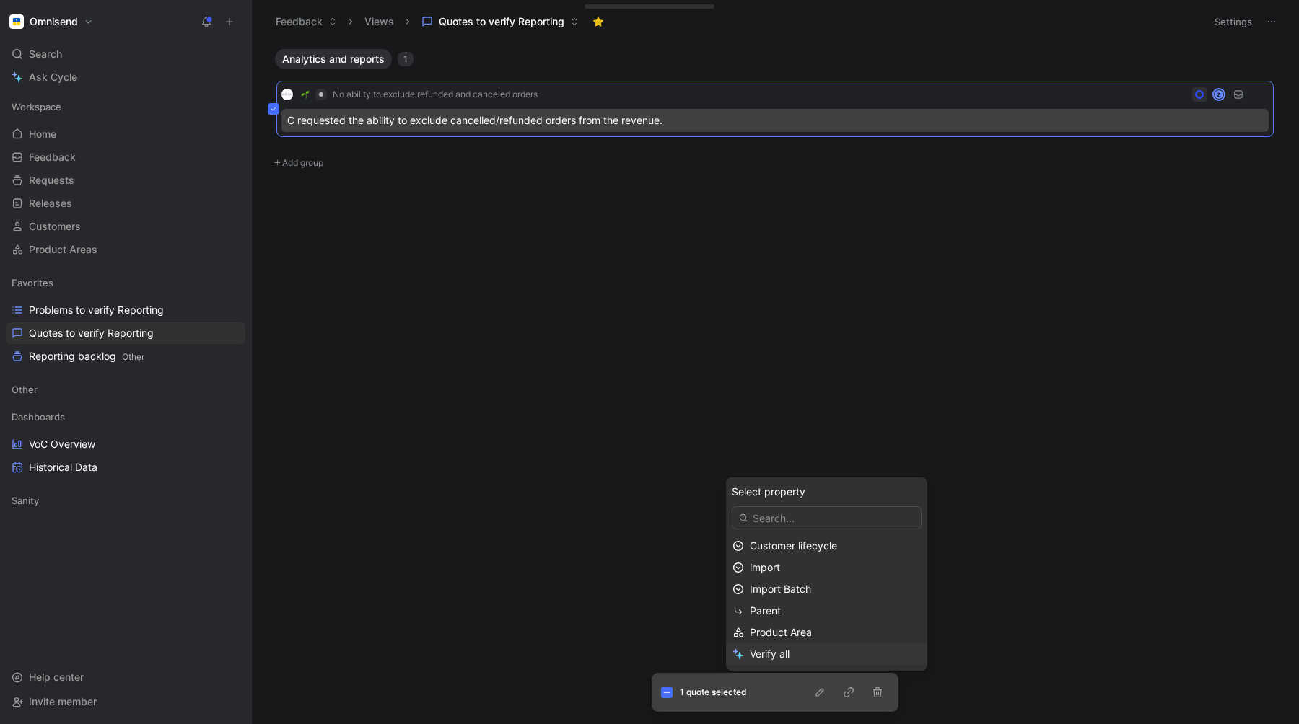
click at [778, 656] on span "Verify all" at bounding box center [770, 654] width 40 height 12
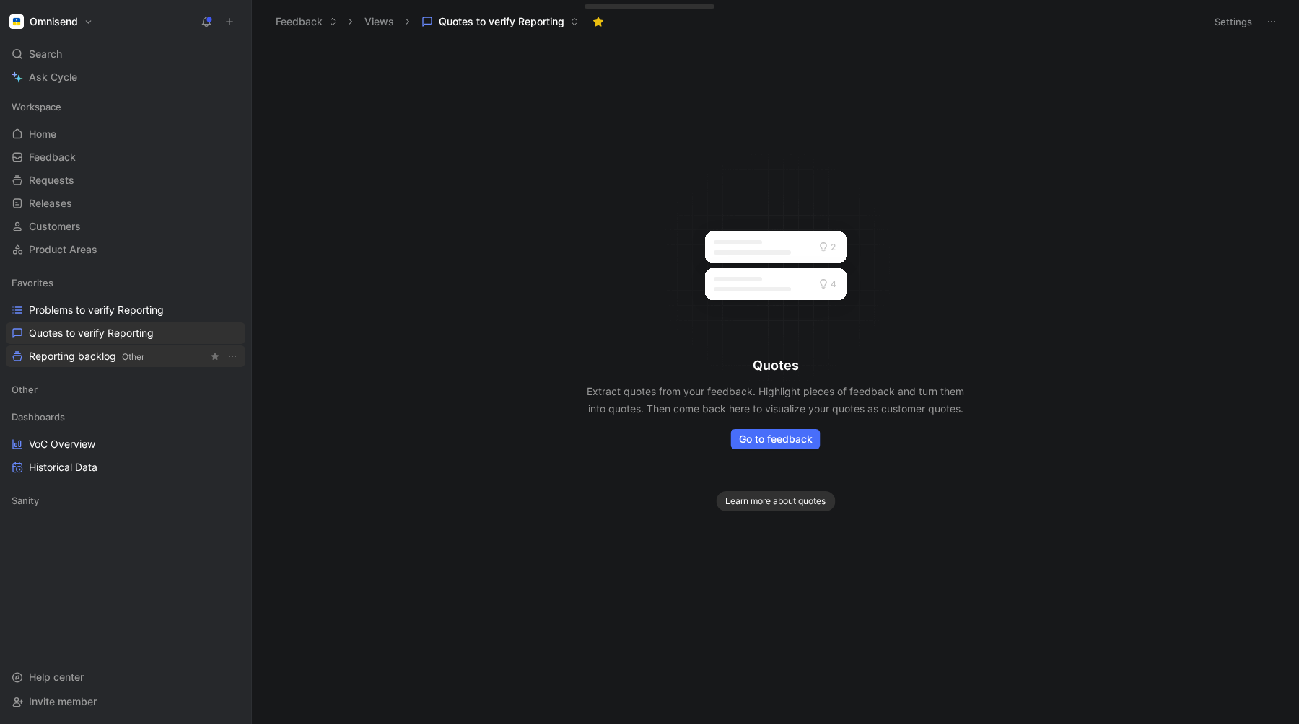
click at [73, 354] on span "Reporting backlog Other" at bounding box center [86, 356] width 115 height 15
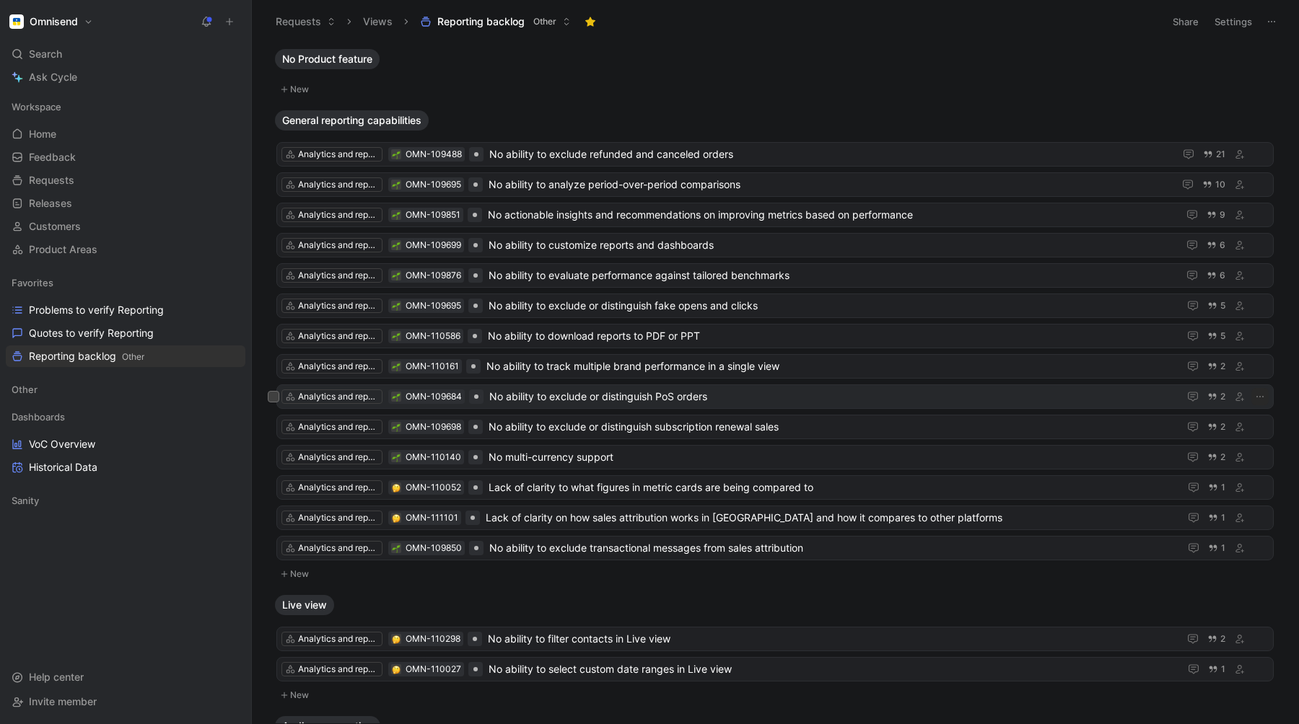
click at [616, 400] on span "No ability to exclude or distinguish PoS orders" at bounding box center [830, 396] width 683 height 17
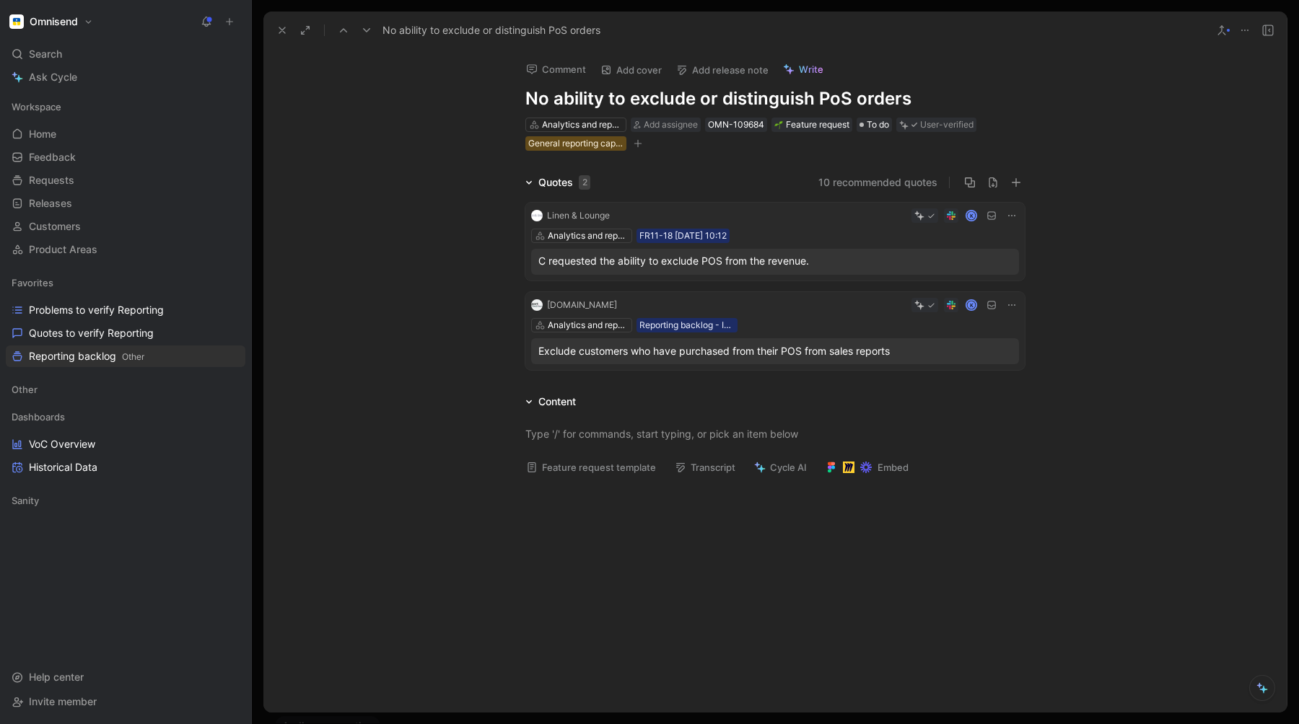
click at [272, 30] on button at bounding box center [282, 30] width 20 height 20
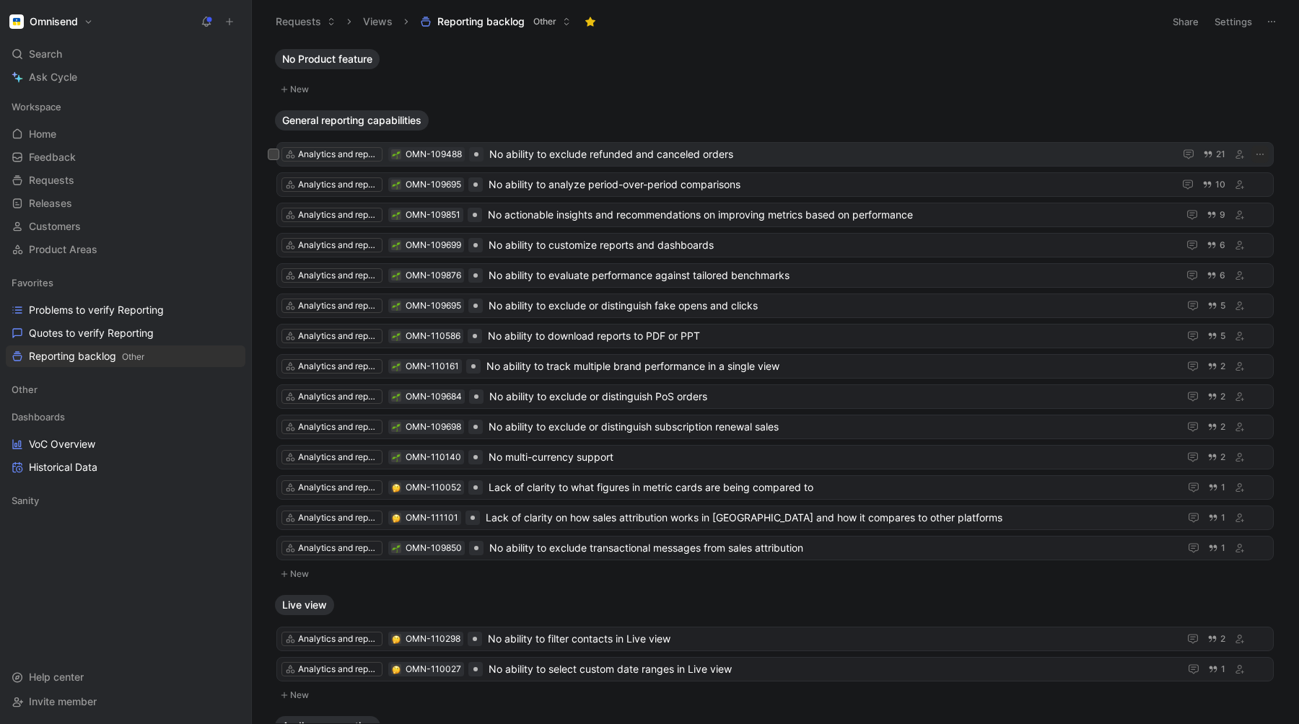
click at [610, 153] on span "No ability to exclude refunded and canceled orders" at bounding box center [828, 154] width 679 height 17
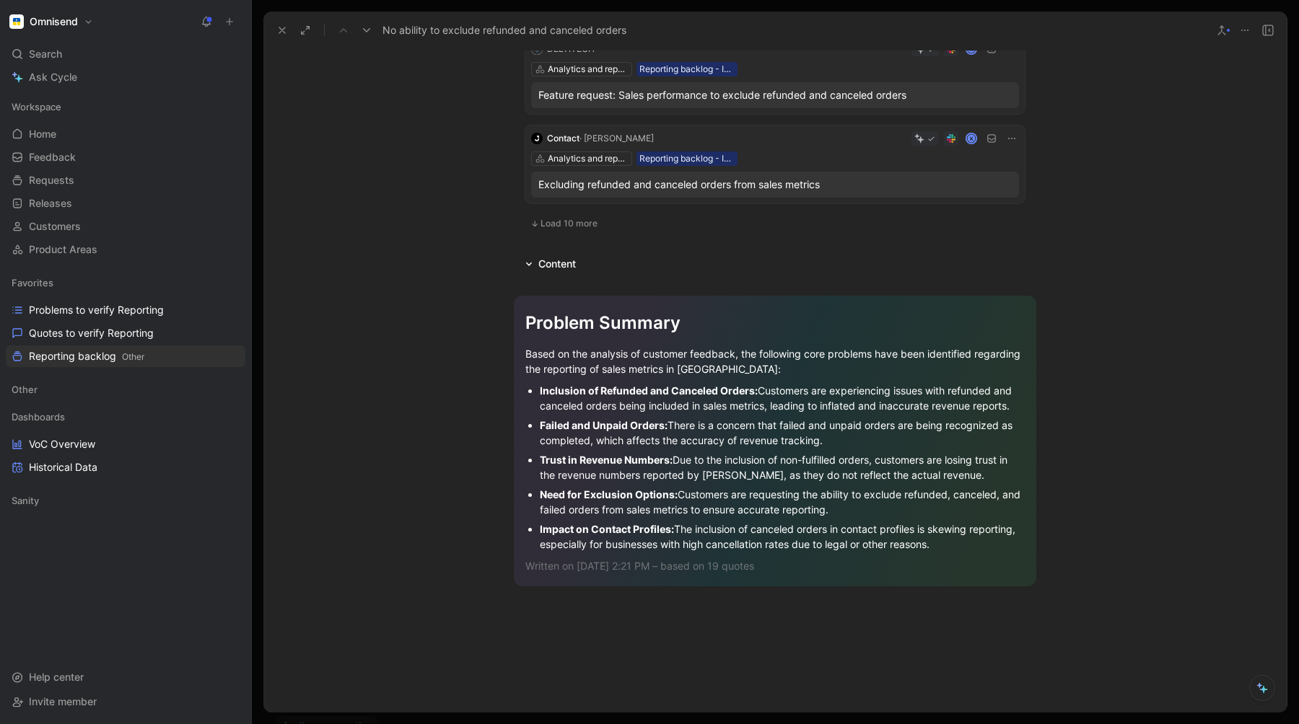
scroll to position [783, 0]
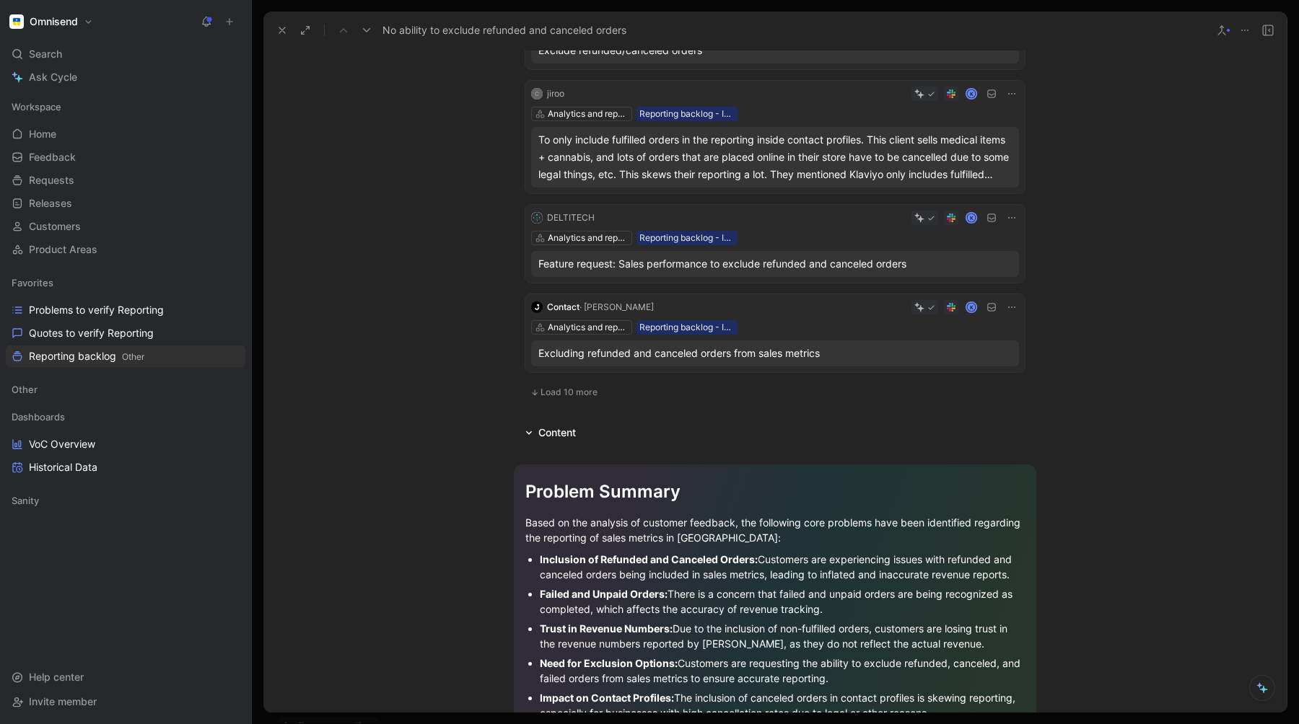
click at [553, 384] on button "Load 10 more" at bounding box center [563, 392] width 77 height 17
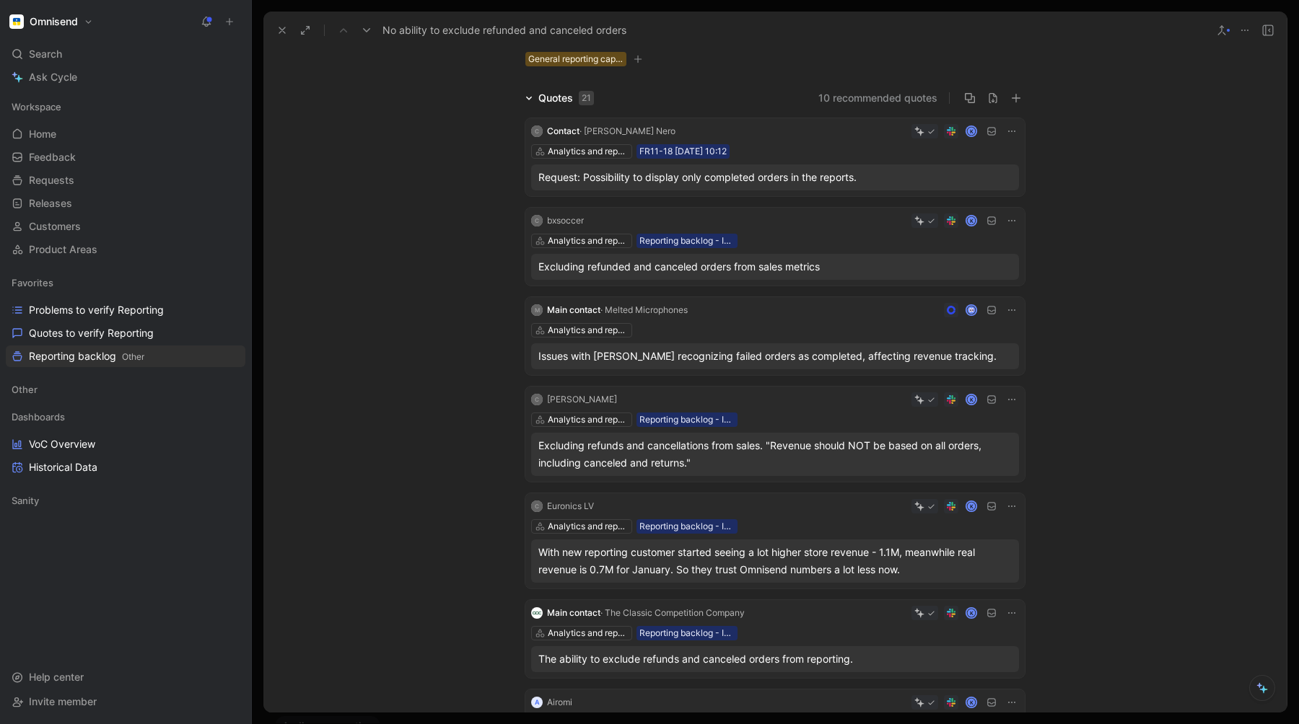
scroll to position [0, 0]
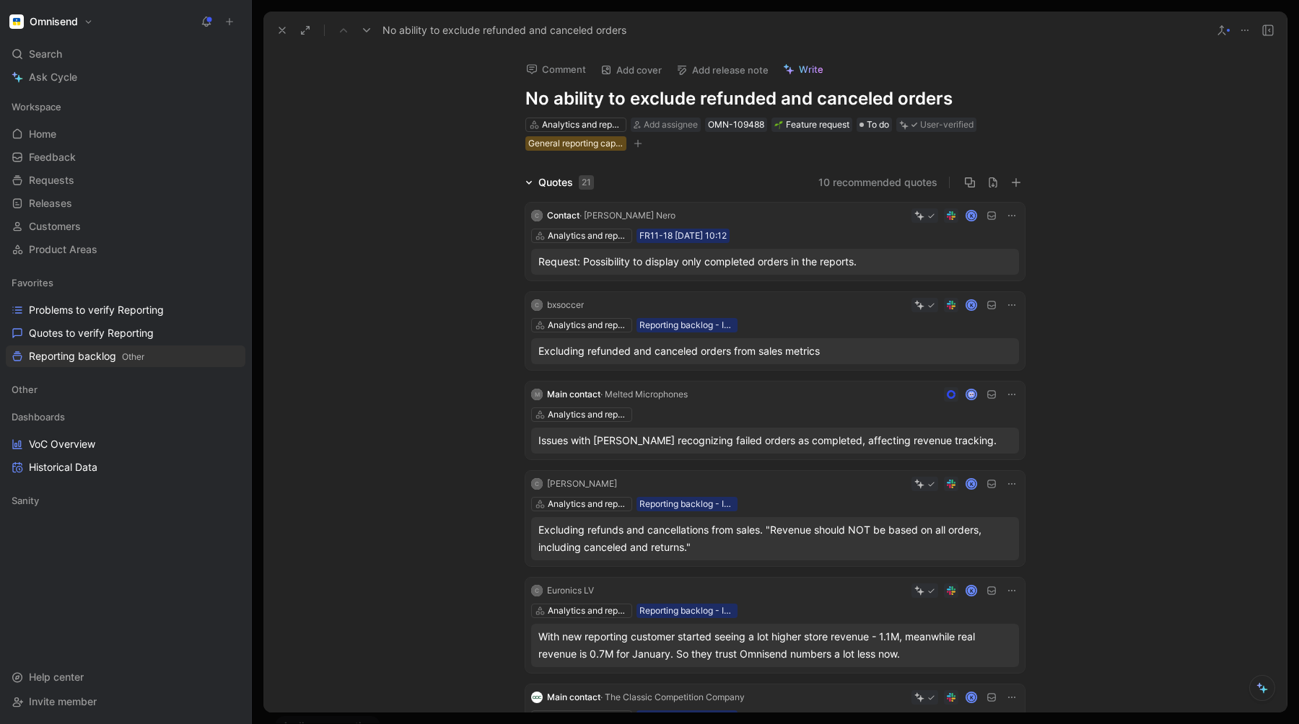
click at [74, 331] on span "Quotes to verify Reporting" at bounding box center [91, 333] width 125 height 14
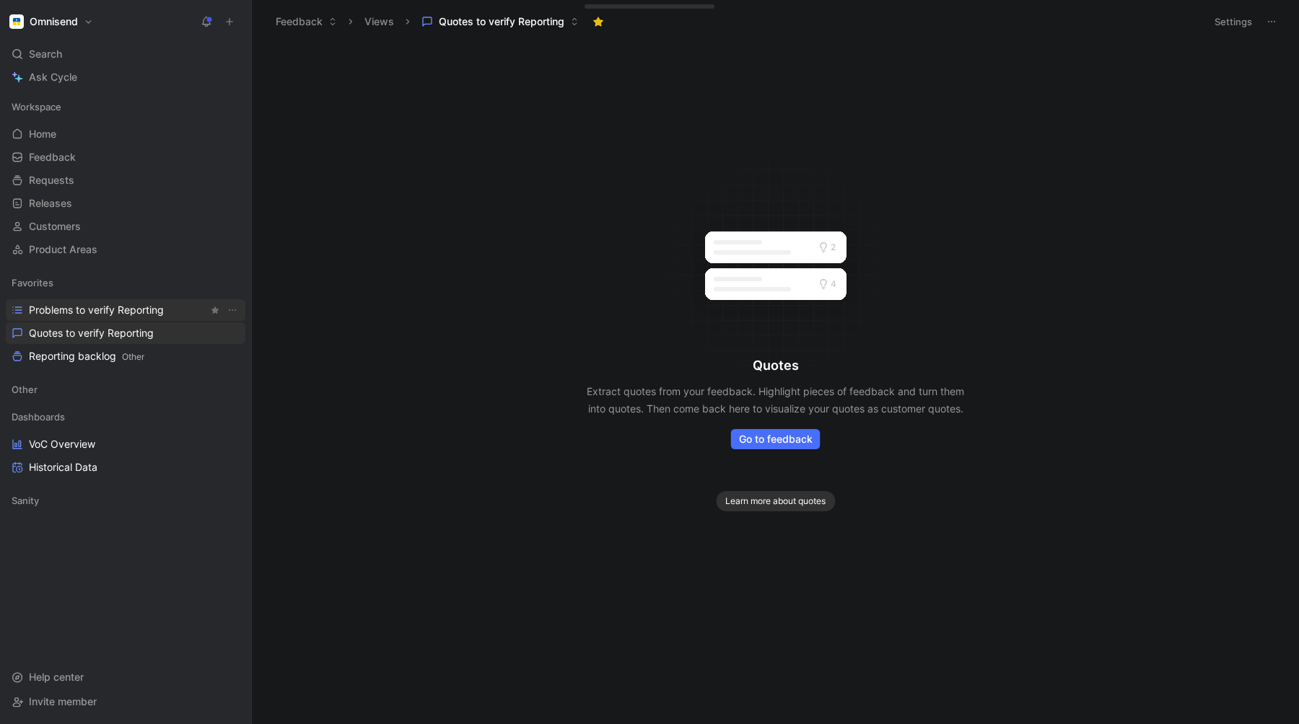
click at [88, 305] on span "Problems to verify Reporting" at bounding box center [96, 310] width 135 height 14
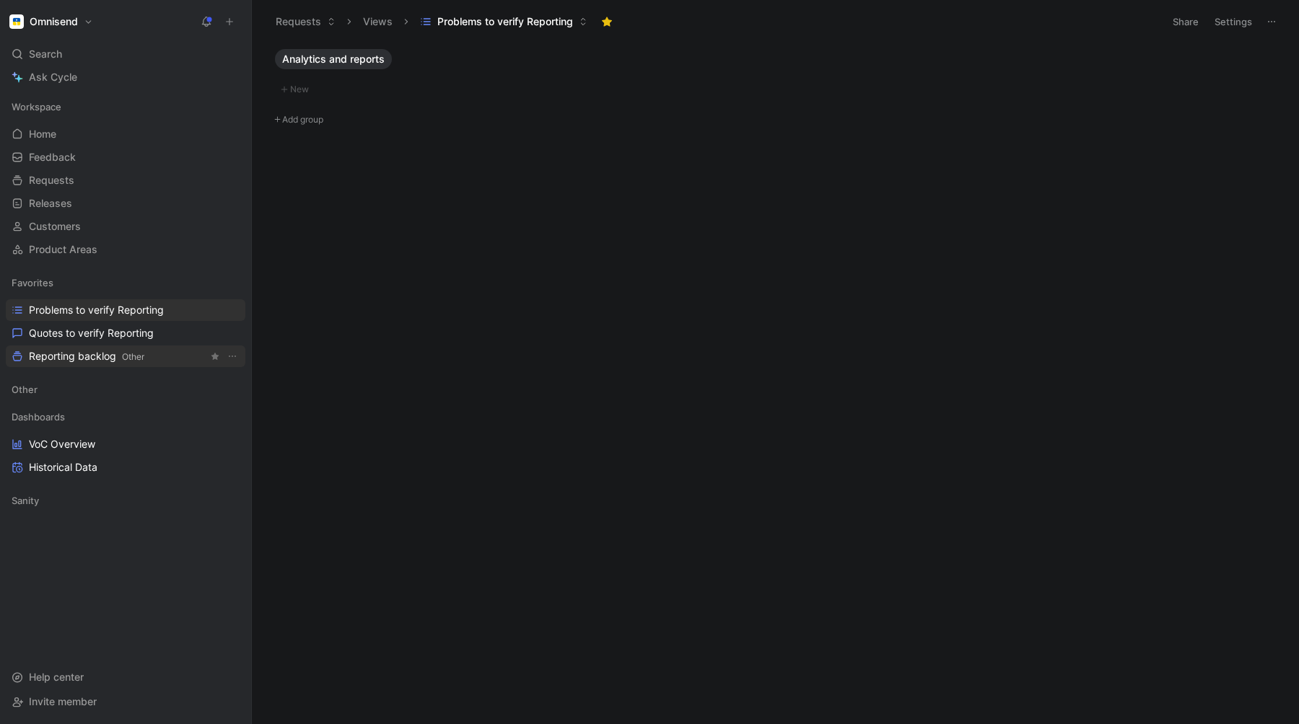
click at [65, 361] on span "Reporting backlog Other" at bounding box center [86, 356] width 115 height 15
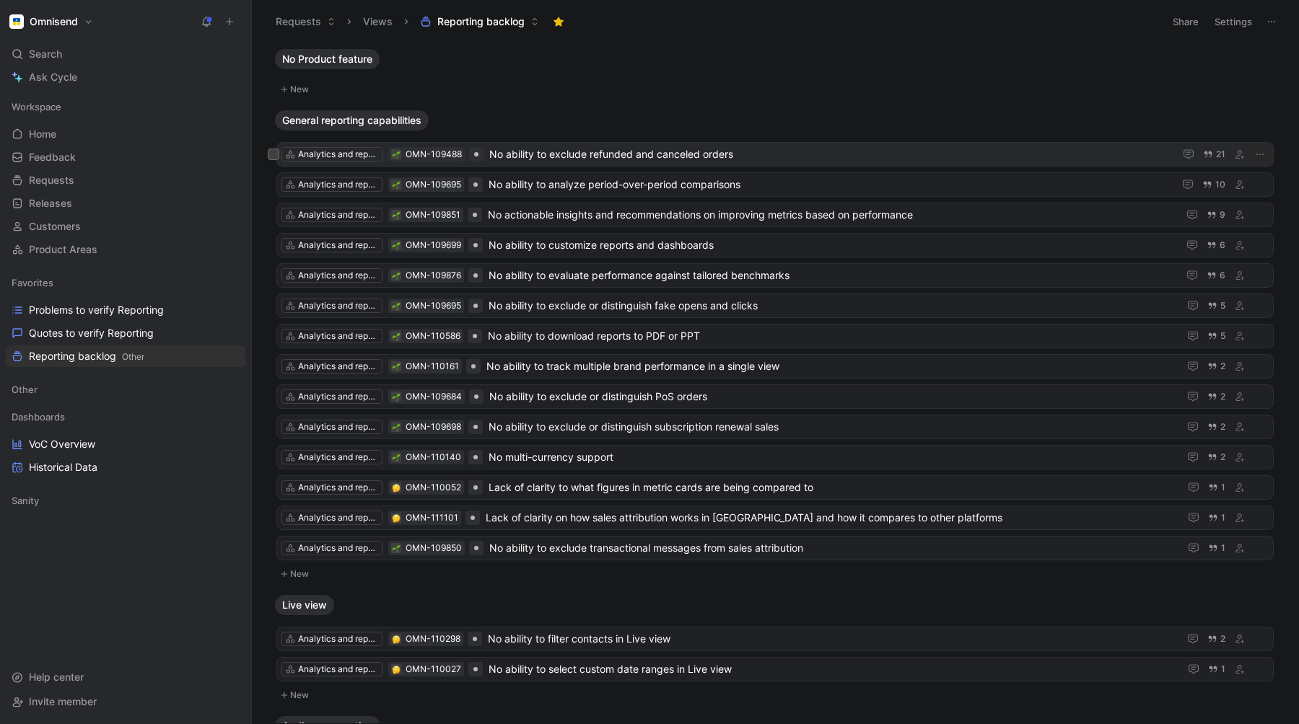
click at [578, 157] on span "No ability to exclude refunded and canceled orders" at bounding box center [828, 154] width 679 height 17
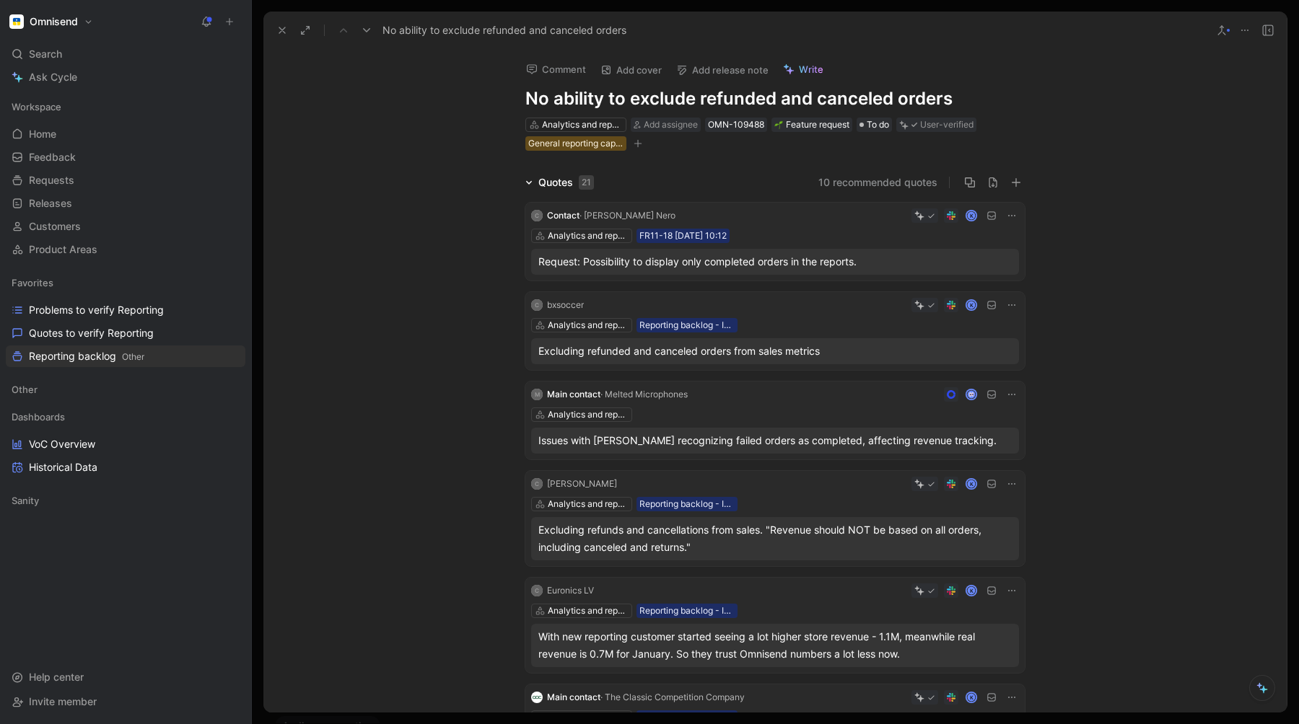
click at [556, 188] on div "Quotes 21" at bounding box center [566, 182] width 56 height 17
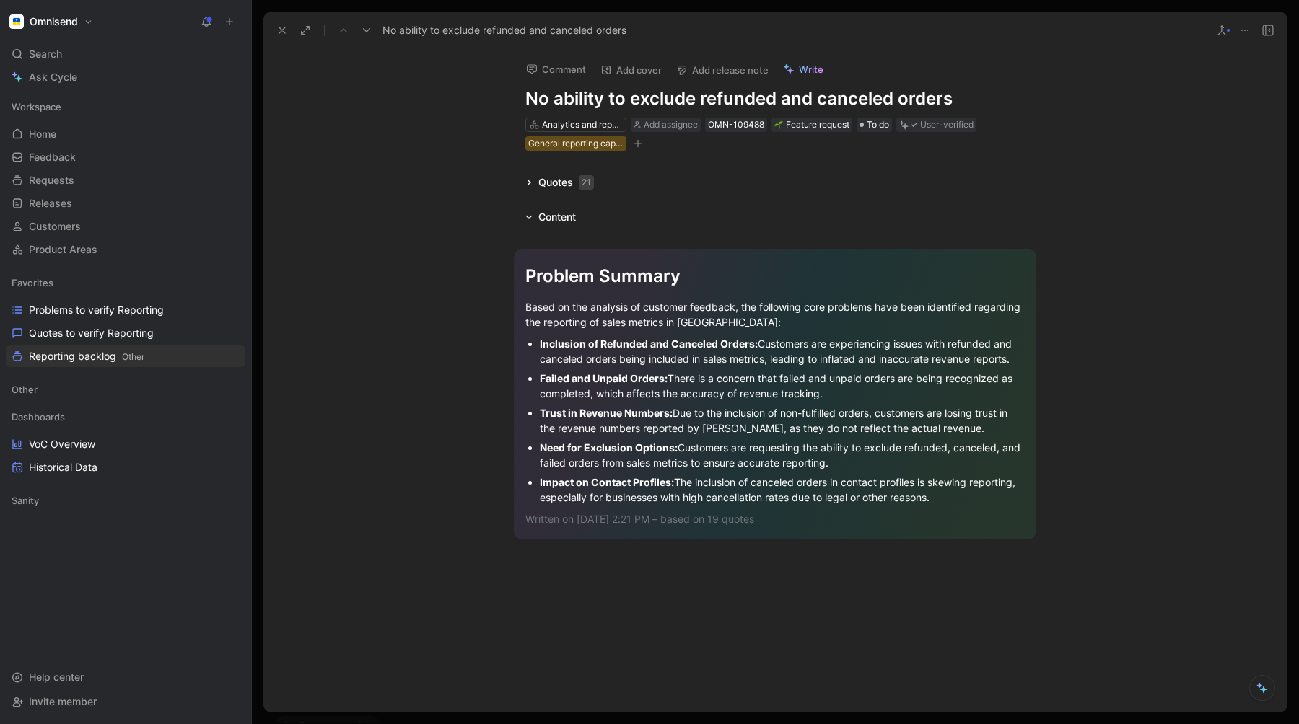
click at [526, 184] on icon at bounding box center [528, 182] width 7 height 7
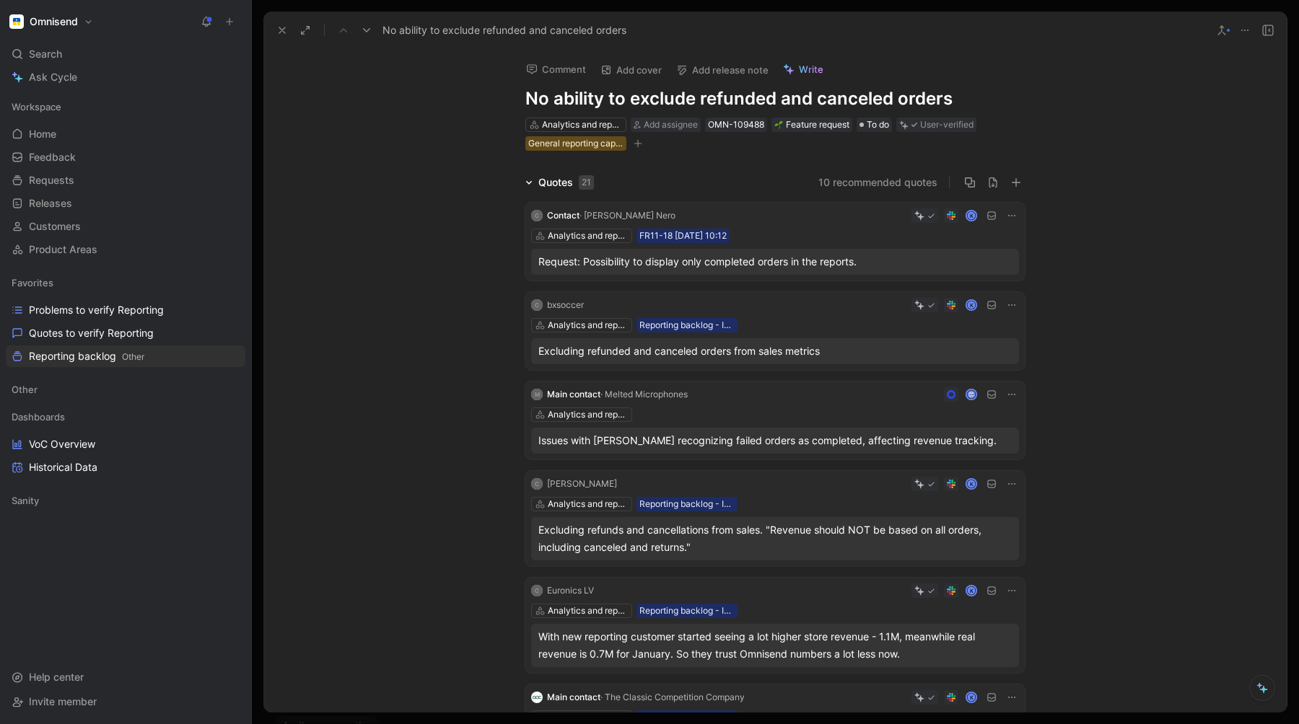
click at [283, 28] on icon at bounding box center [282, 31] width 12 height 12
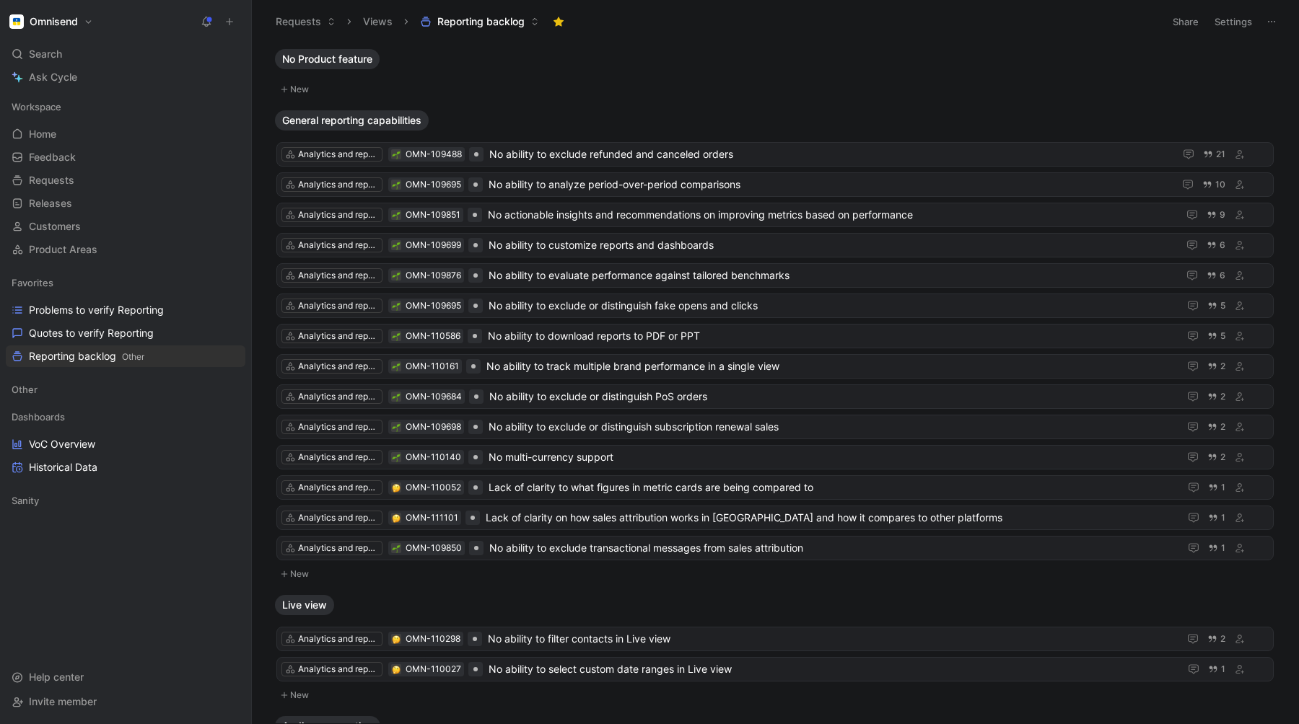
click at [206, 22] on icon at bounding box center [207, 22] width 12 height 12
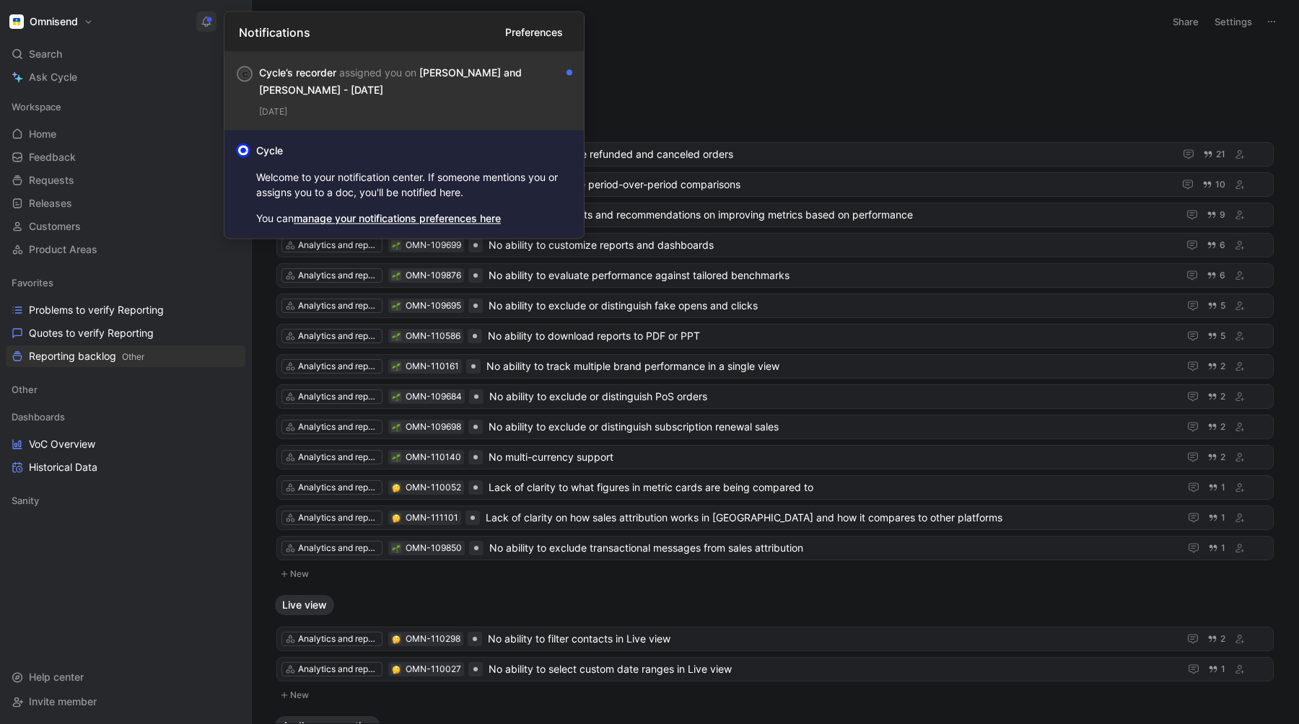
click at [476, 94] on div "Cycle’s recorder assigned you on [PERSON_NAME] and [PERSON_NAME] - [DATE]" at bounding box center [410, 81] width 302 height 35
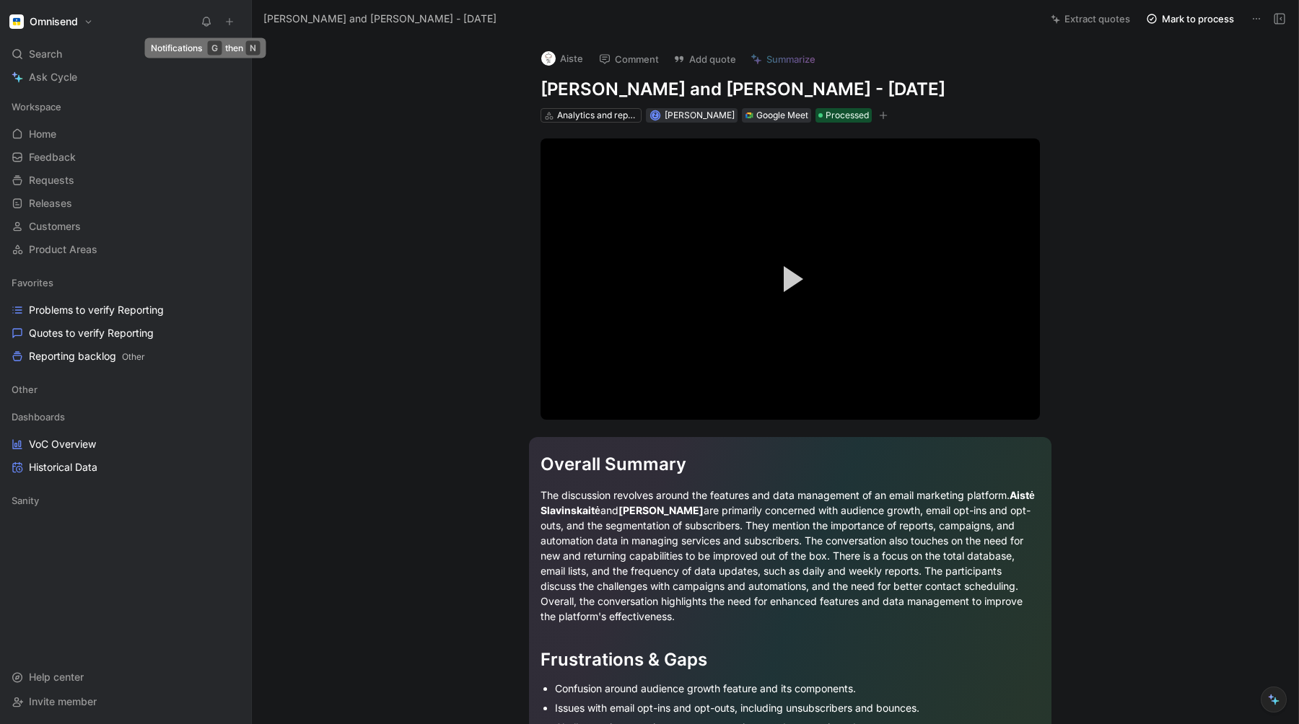
click at [204, 22] on icon at bounding box center [207, 22] width 12 height 12
click at [71, 333] on span "Quotes to verify Reporting" at bounding box center [91, 333] width 125 height 14
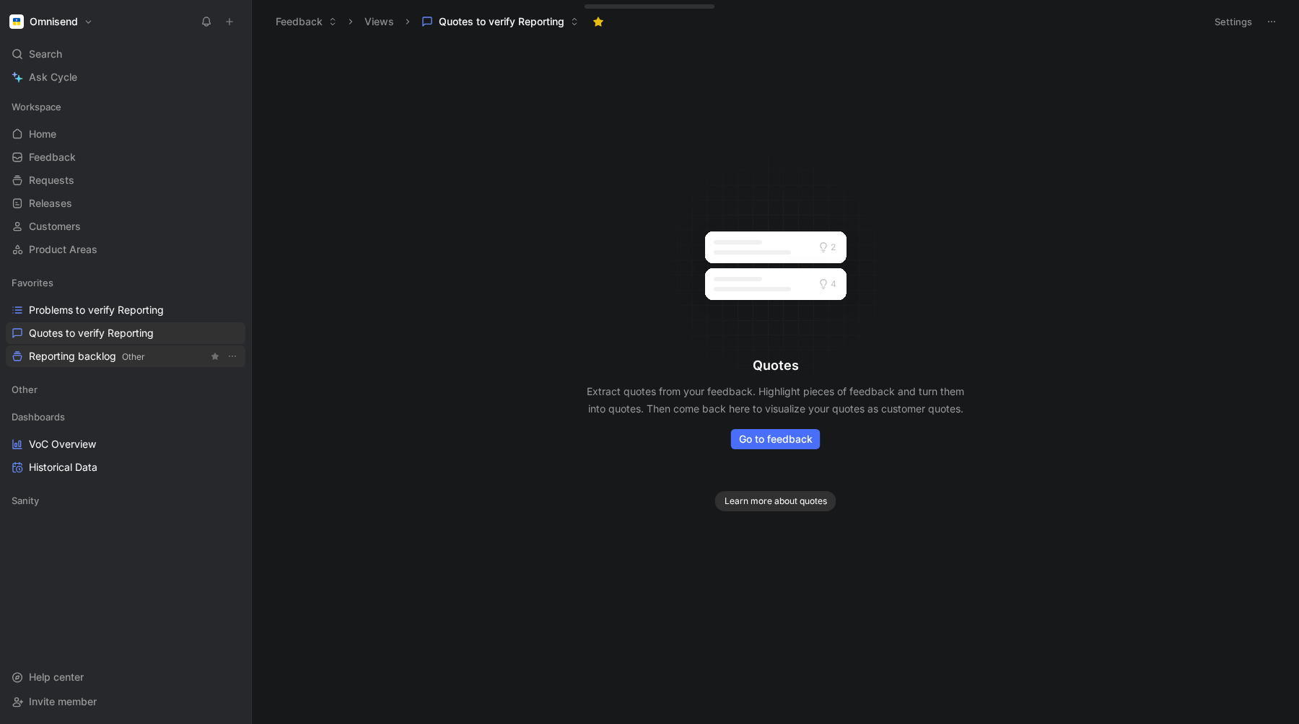
click at [76, 355] on span "Reporting backlog Other" at bounding box center [87, 356] width 116 height 15
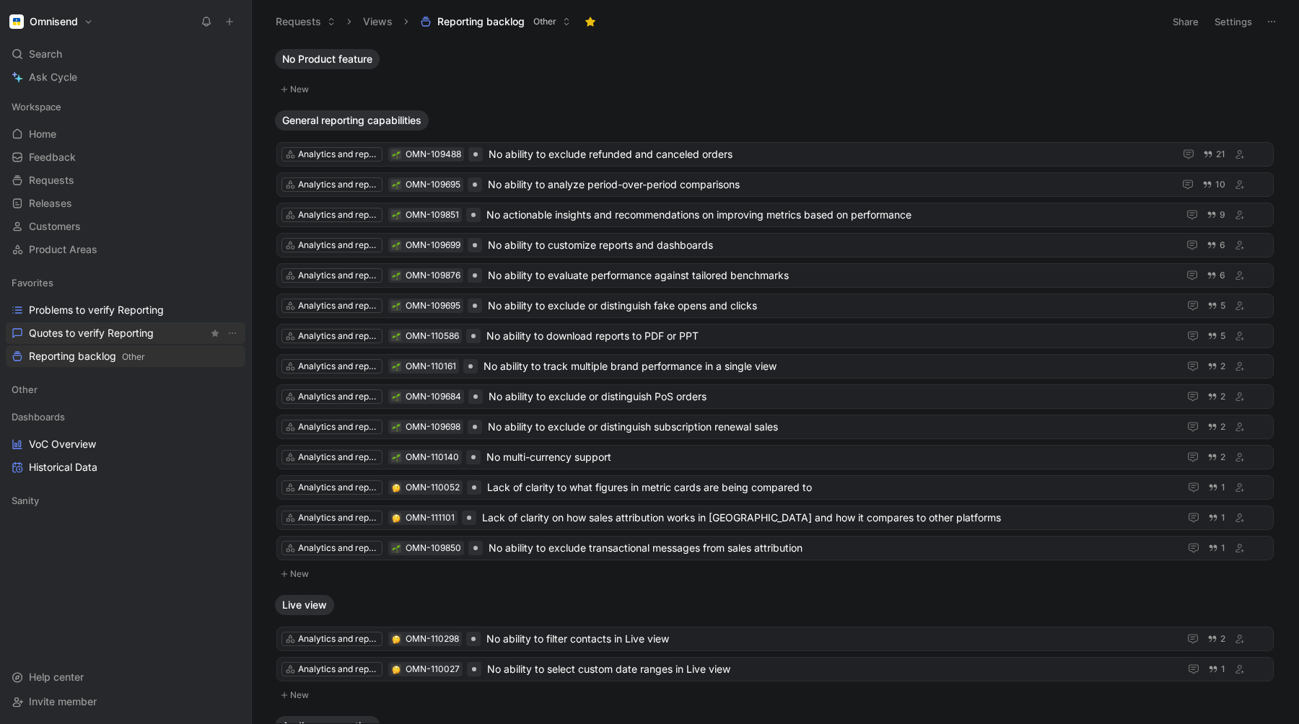
click at [80, 337] on span "Quotes to verify Reporting" at bounding box center [91, 333] width 125 height 14
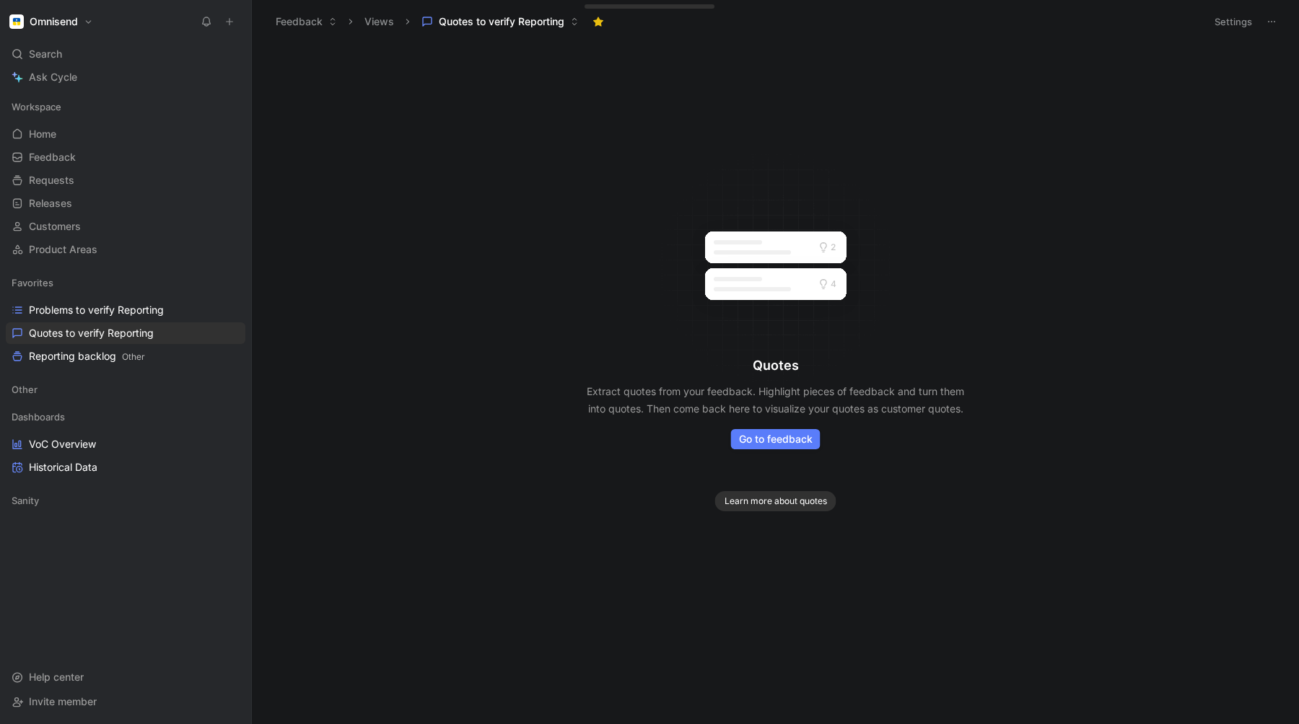
click at [760, 440] on span "Go to feedback" at bounding box center [776, 439] width 74 height 17
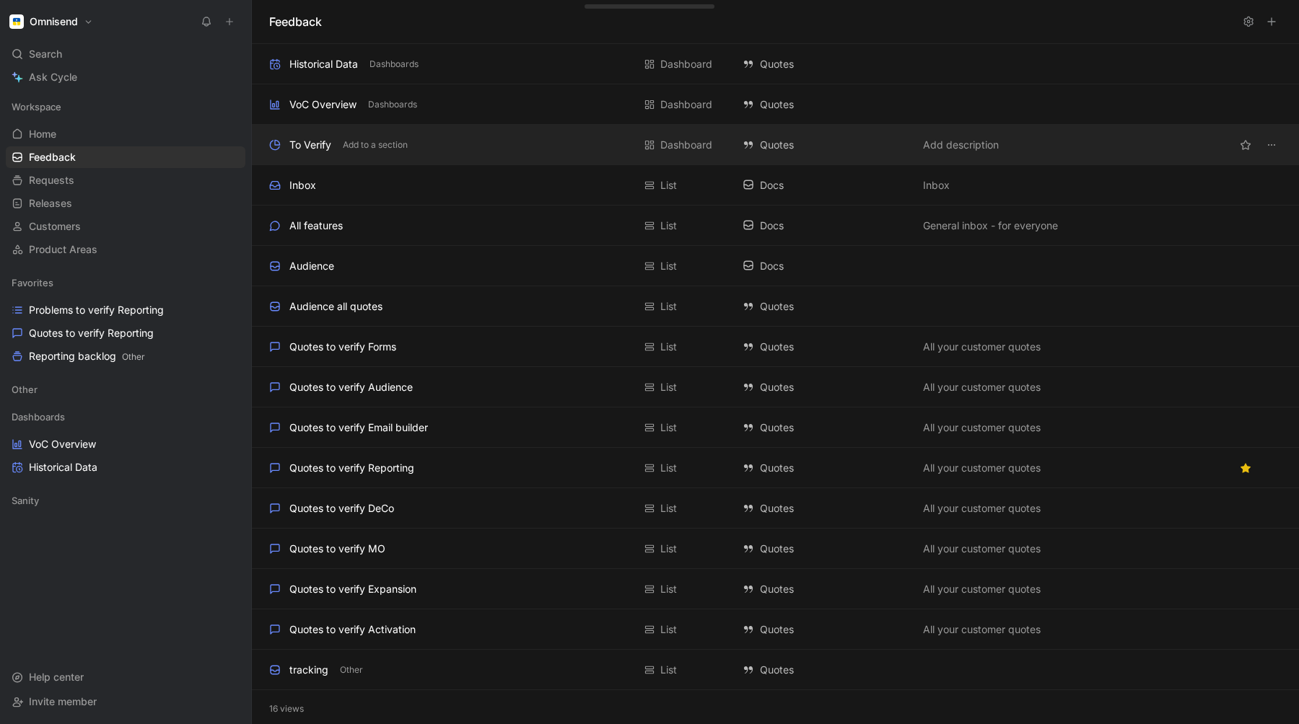
click at [315, 153] on div "To Verify Add to a section Dashboard Quotes Add description" at bounding box center [775, 145] width 1047 height 40
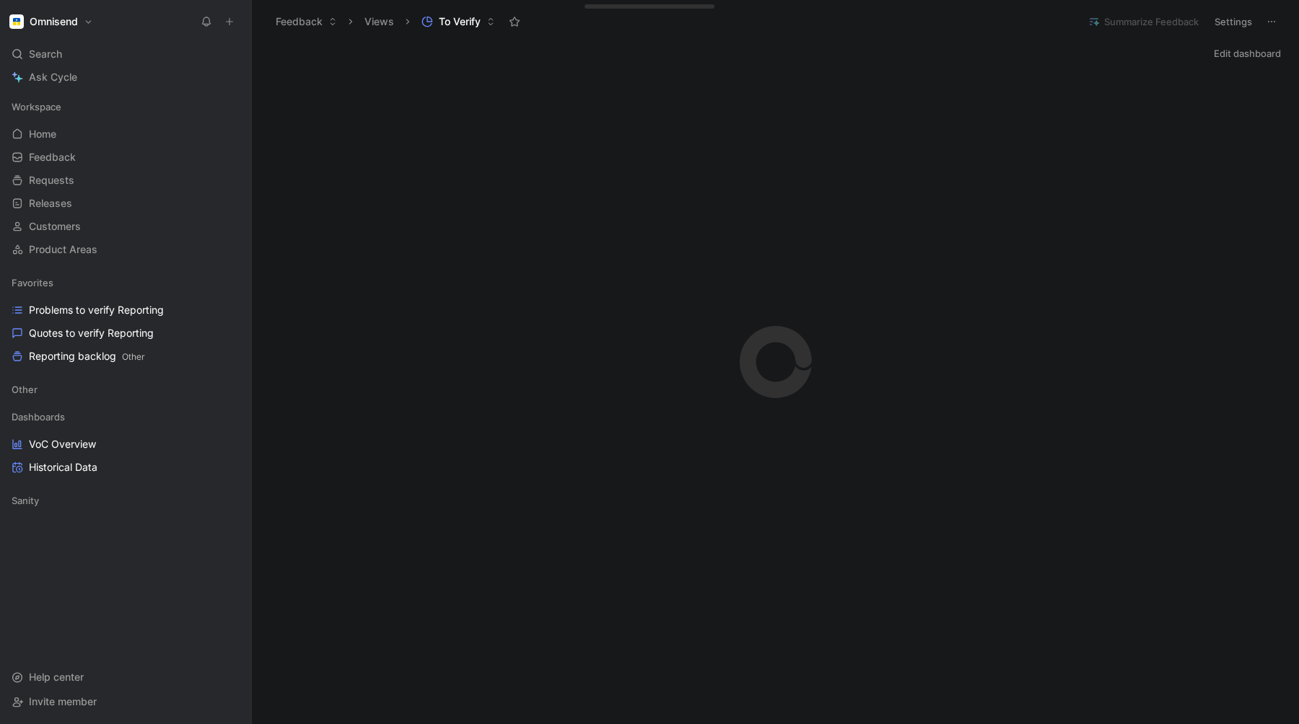
click at [382, 18] on button "Views" at bounding box center [379, 22] width 43 height 22
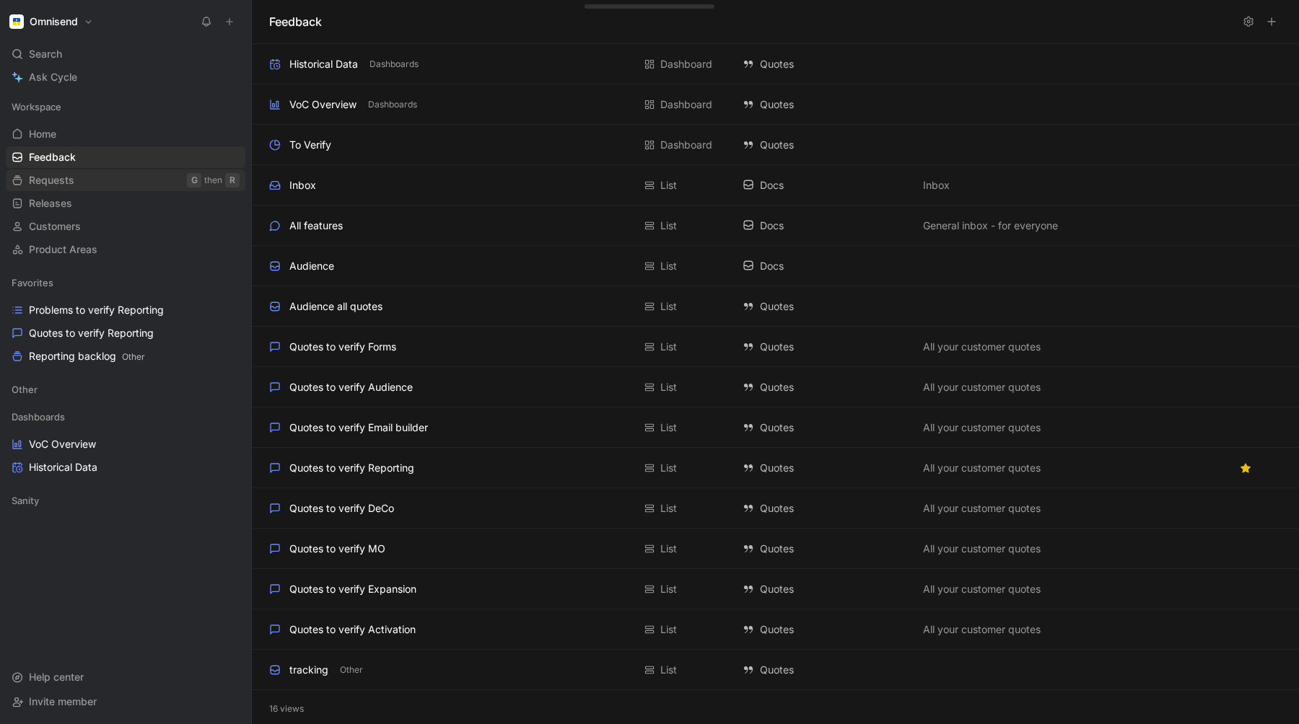
click at [52, 180] on span "Requests" at bounding box center [51, 180] width 45 height 14
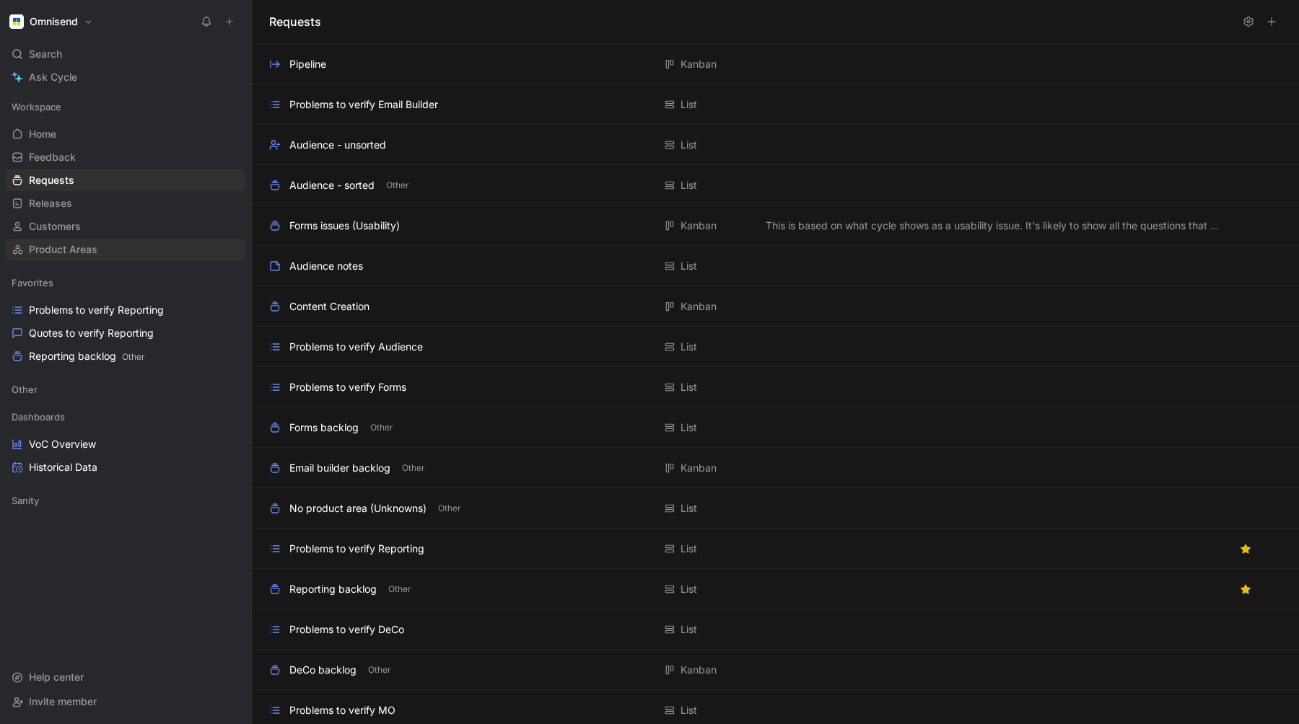
click at [49, 255] on span "Product Areas" at bounding box center [63, 249] width 69 height 14
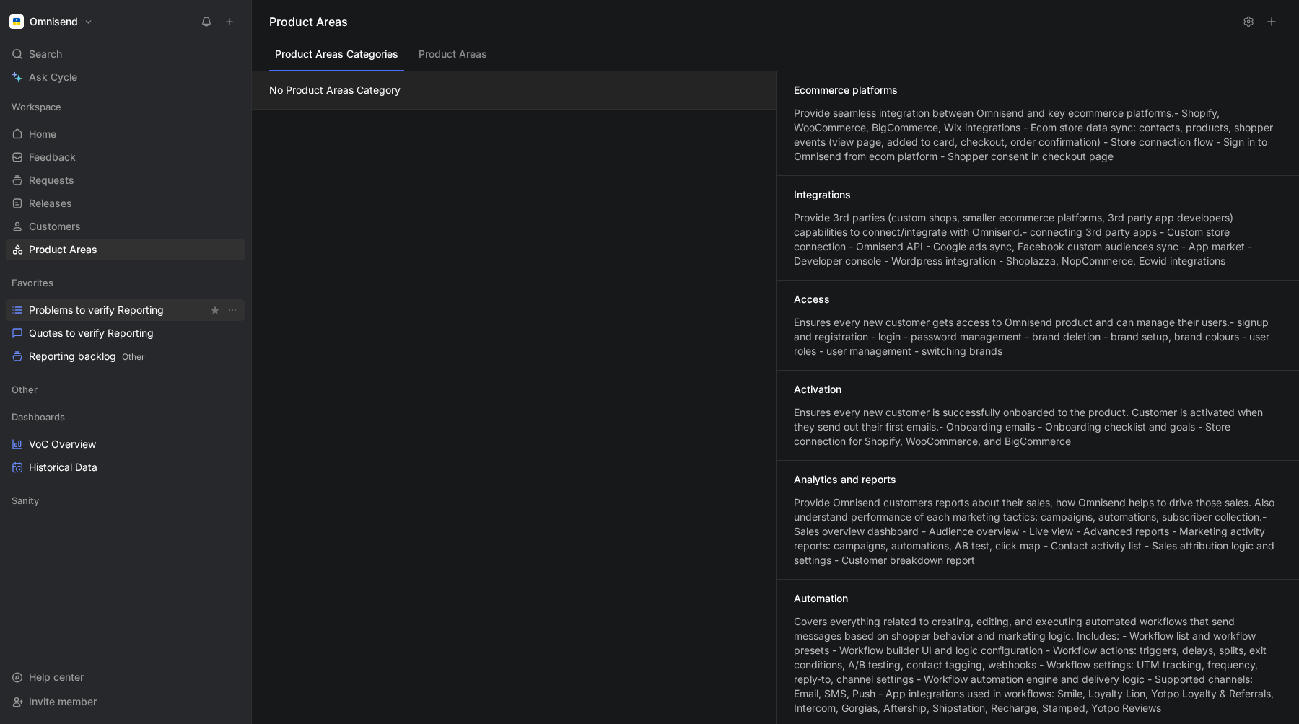
click at [84, 312] on span "Problems to verify Reporting" at bounding box center [96, 310] width 135 height 14
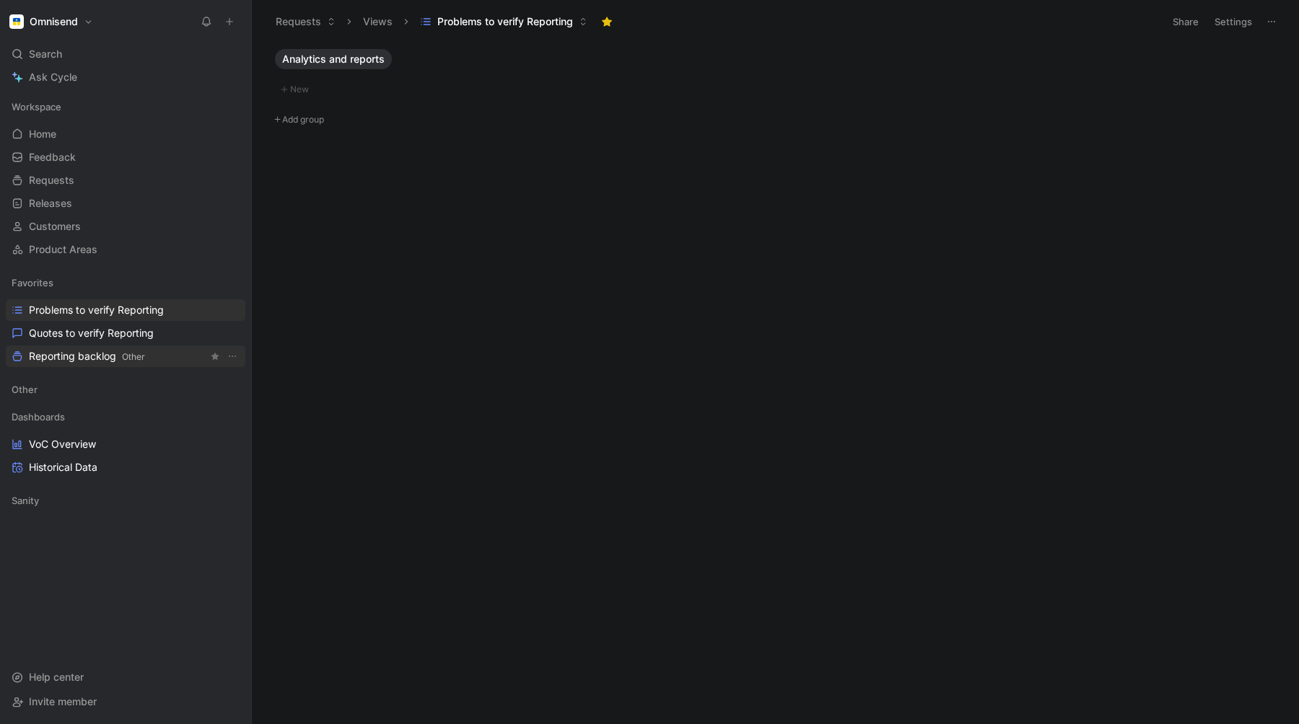
click at [77, 357] on span "Reporting backlog Other" at bounding box center [87, 356] width 116 height 15
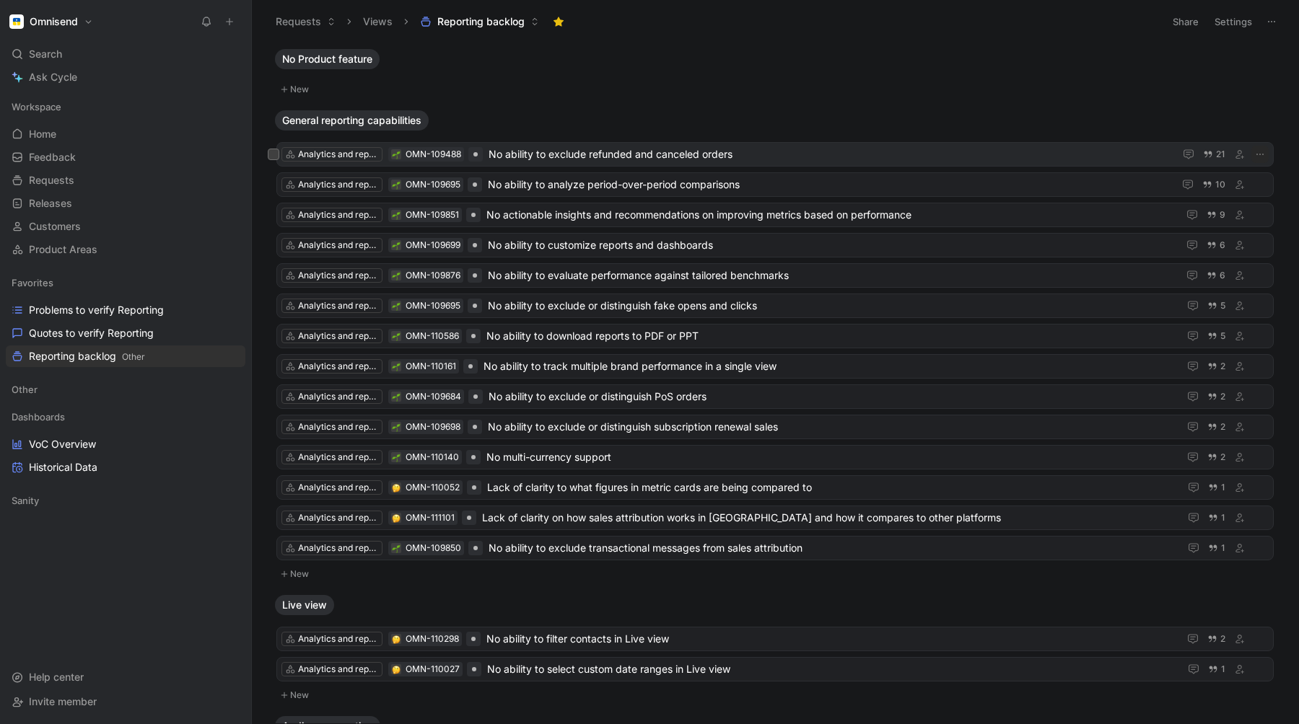
click at [543, 149] on span "No ability to exclude refunded and canceled orders" at bounding box center [828, 154] width 680 height 17
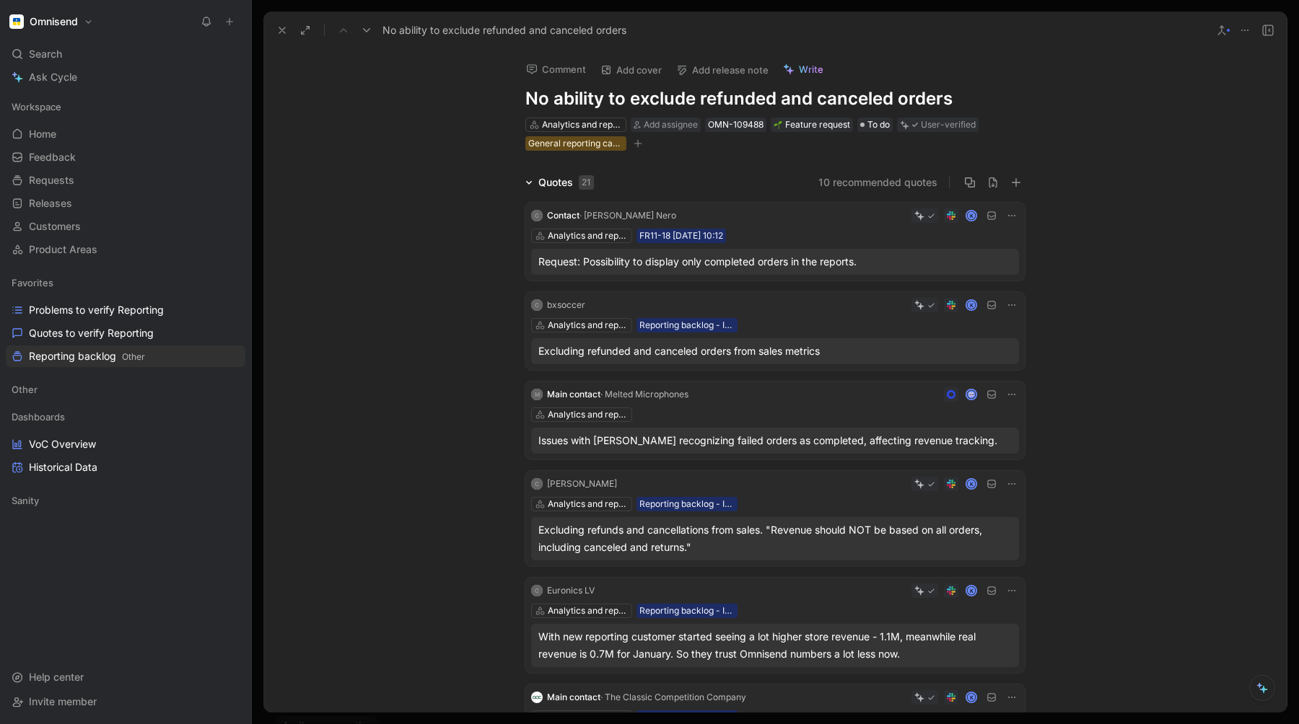
click at [279, 30] on icon at bounding box center [282, 31] width 12 height 12
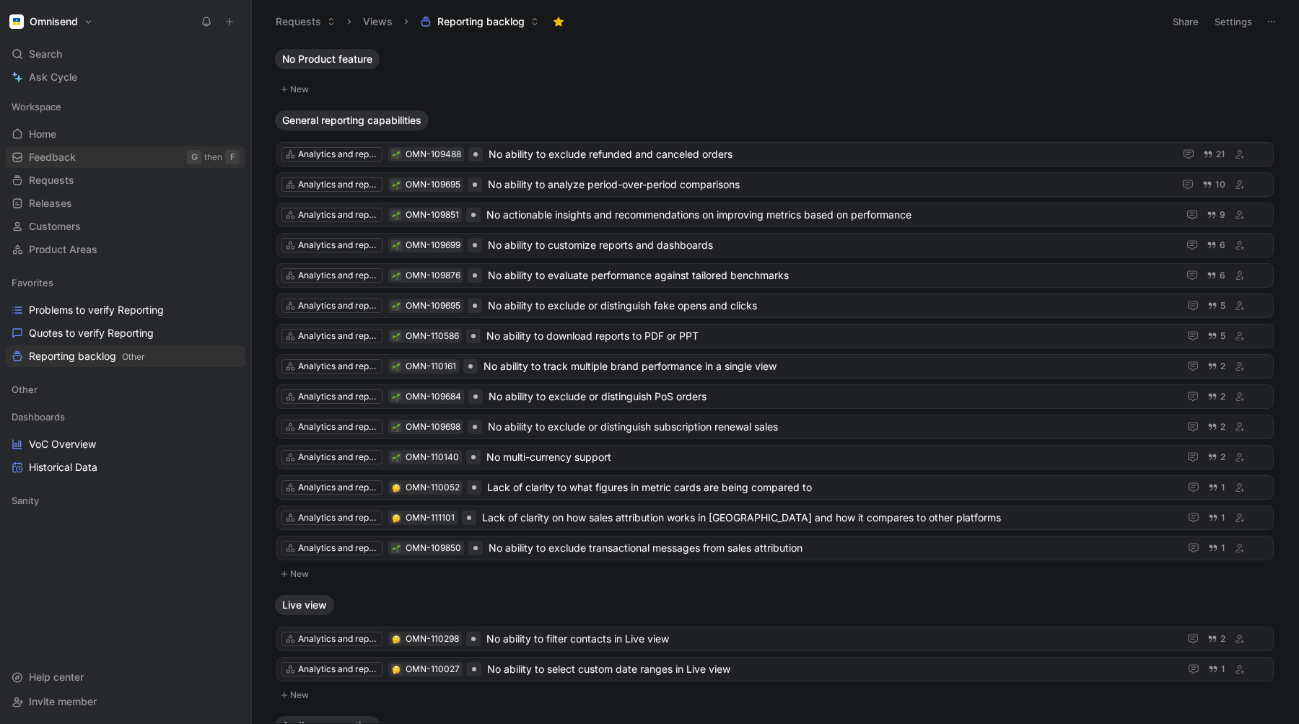
click at [63, 157] on span "Feedback" at bounding box center [52, 157] width 47 height 14
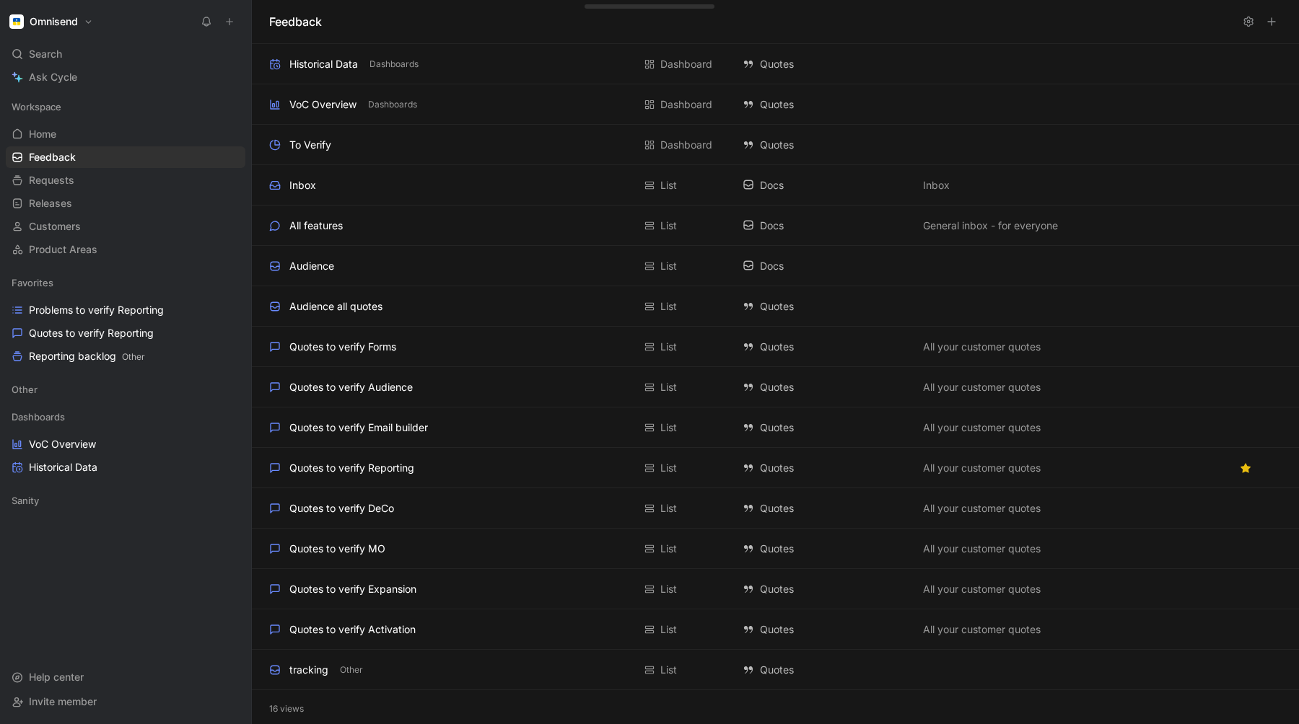
click at [1281, 23] on button at bounding box center [1271, 22] width 20 height 20
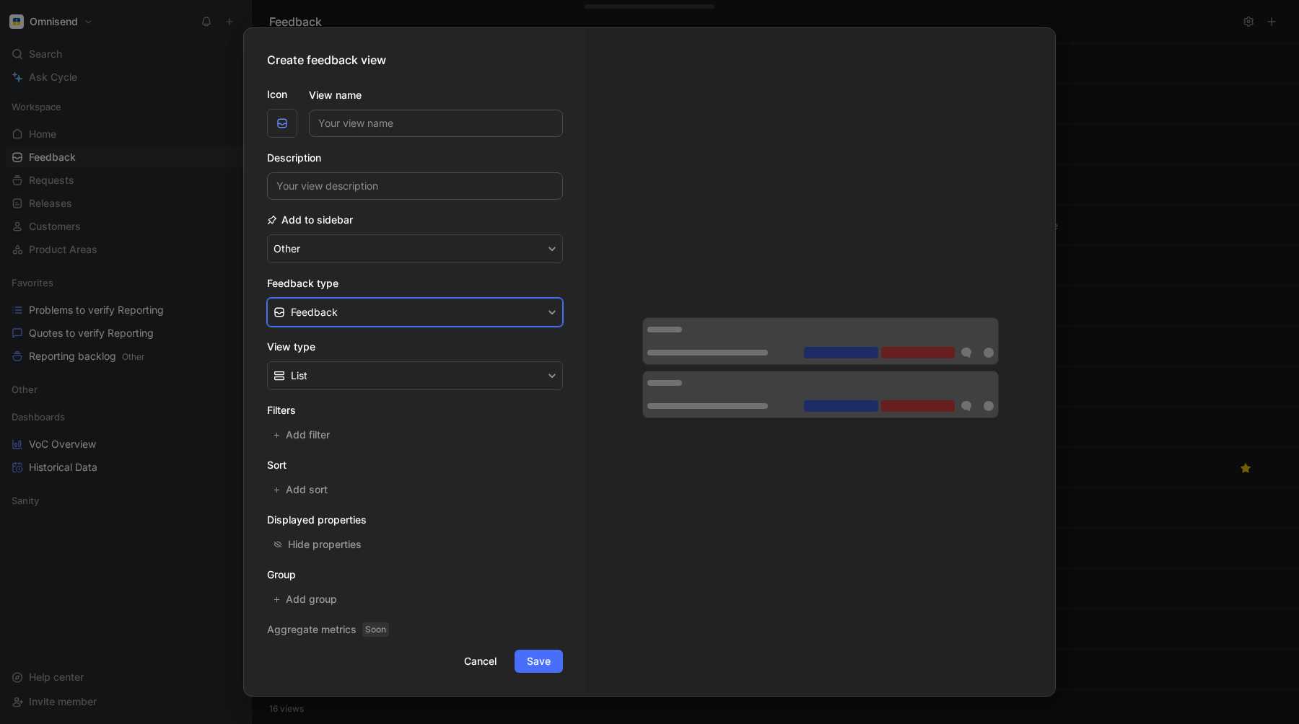
click at [338, 310] on button "Feedback" at bounding box center [415, 312] width 296 height 29
click at [322, 364] on div "Quote" at bounding box center [423, 367] width 265 height 17
click at [313, 439] on span "Add filter" at bounding box center [308, 434] width 45 height 17
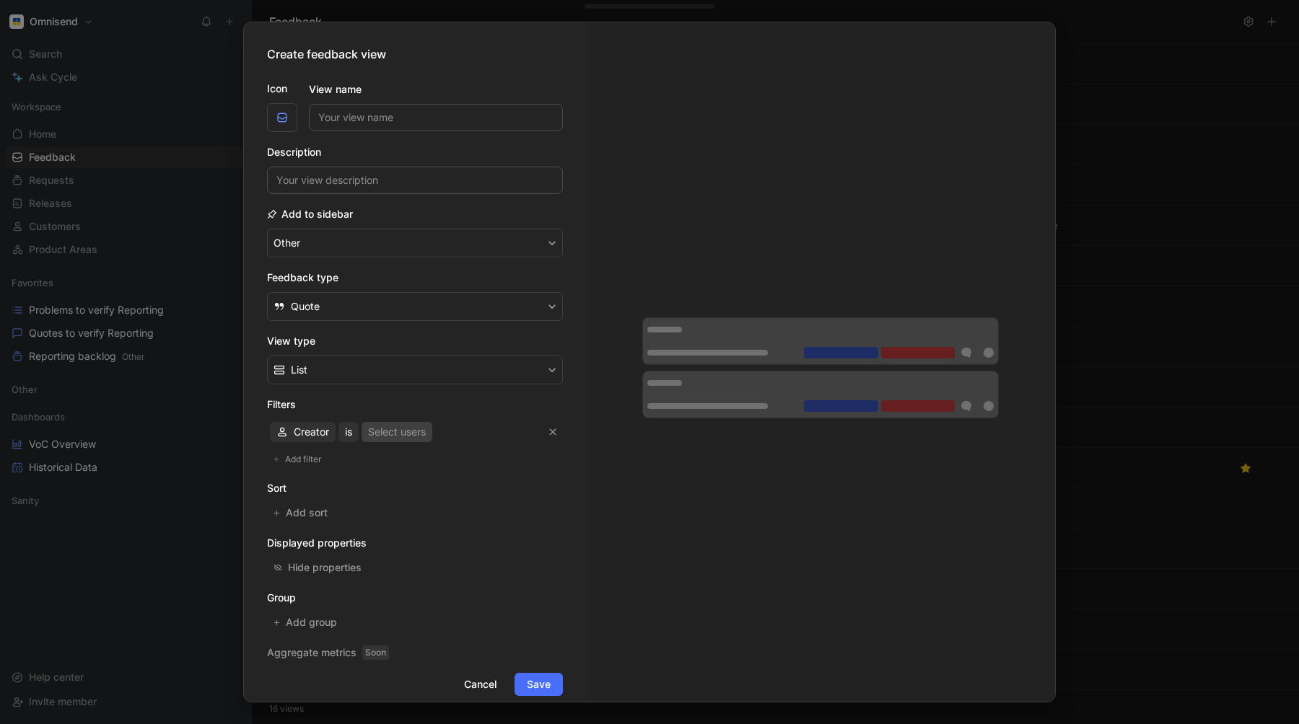
click at [395, 434] on div "Select users" at bounding box center [397, 431] width 58 height 17
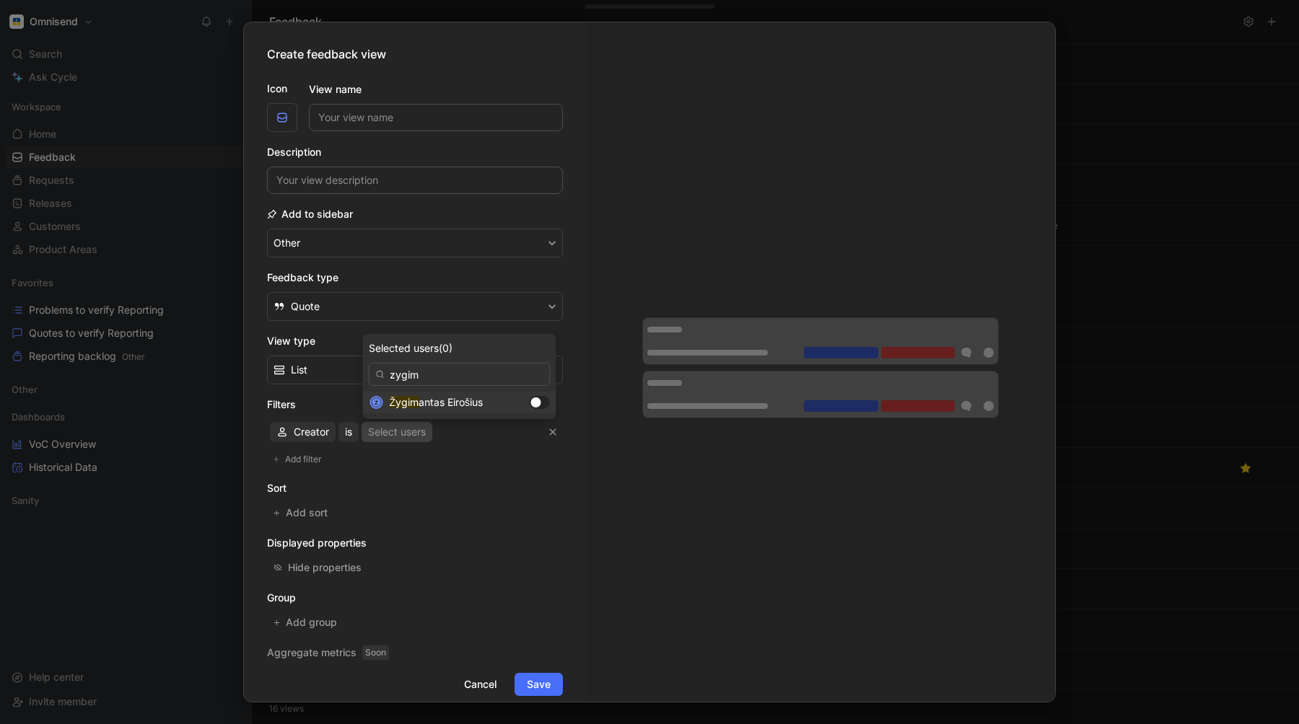
type input "zygim"
click at [422, 399] on span "antas Eirošius" at bounding box center [450, 402] width 64 height 12
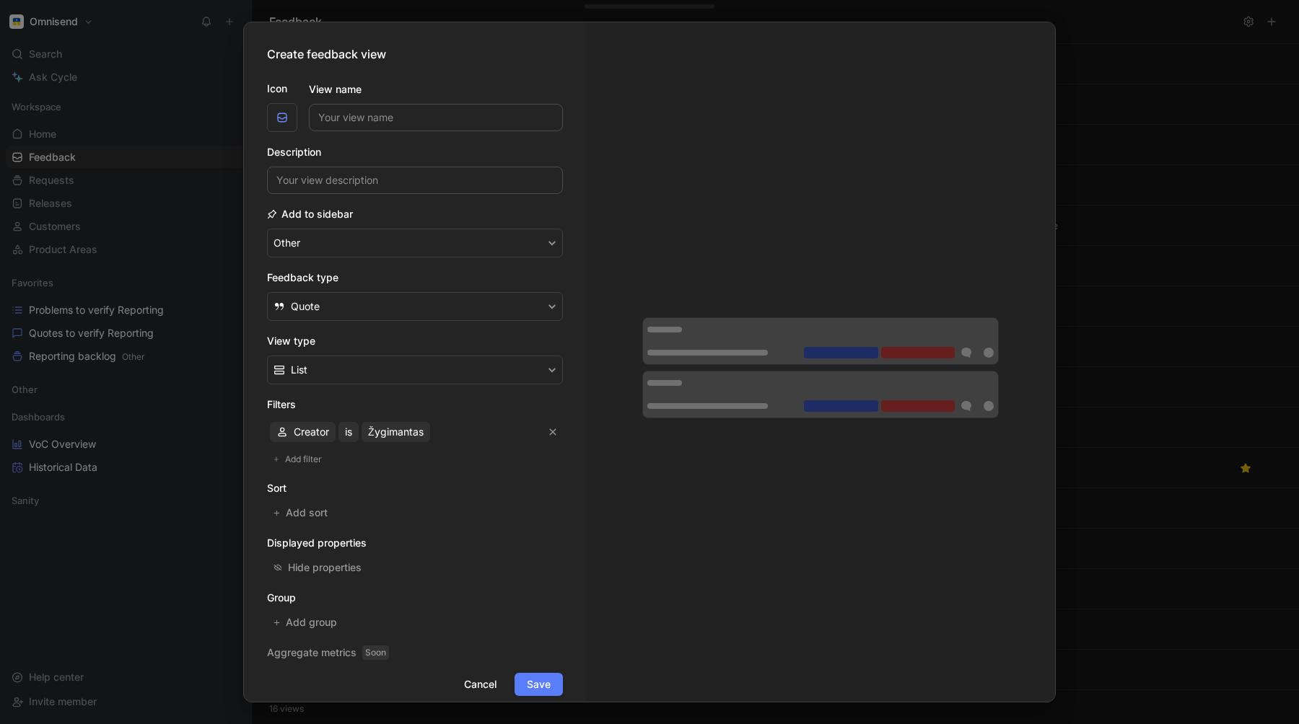
click at [542, 684] on span "Save" at bounding box center [539, 684] width 24 height 17
type input "test"
click at [631, 513] on div at bounding box center [820, 362] width 469 height 680
click at [537, 682] on span "Save" at bounding box center [539, 684] width 24 height 17
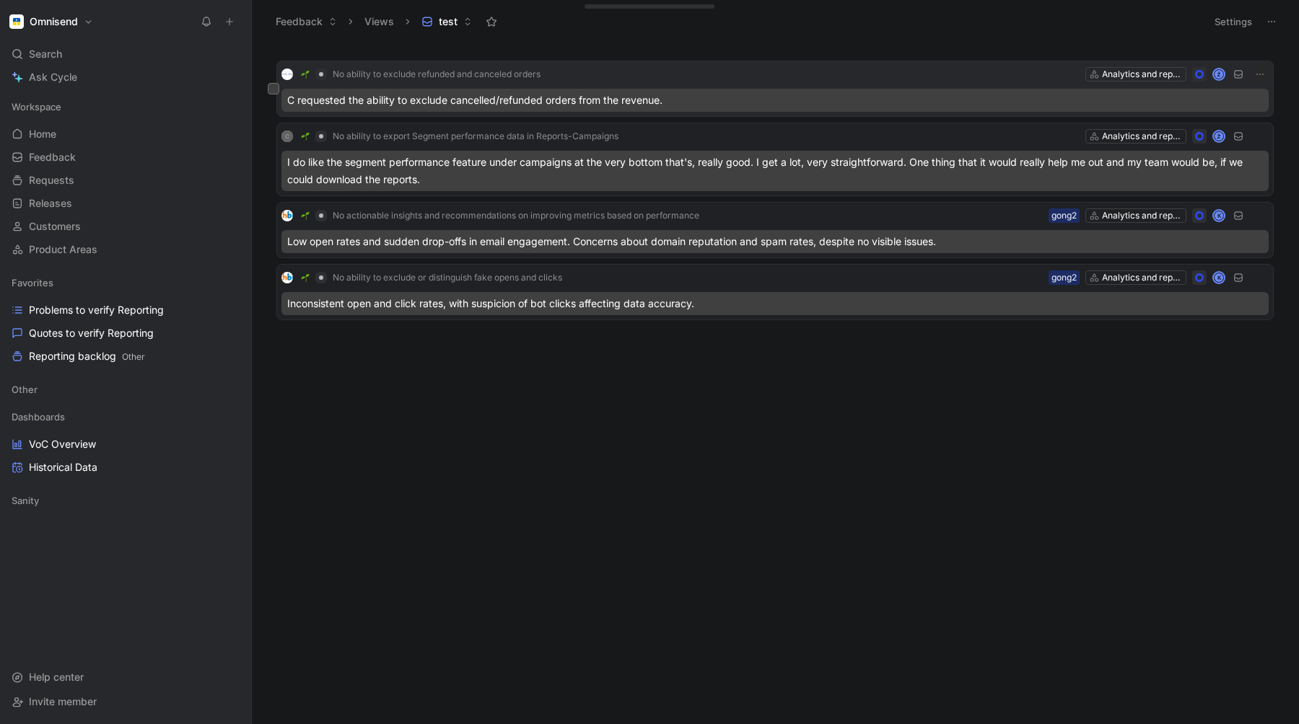
click at [587, 69] on div "No ability to exclude refunded and canceled orders Analytics and reports Ž" at bounding box center [774, 74] width 987 height 17
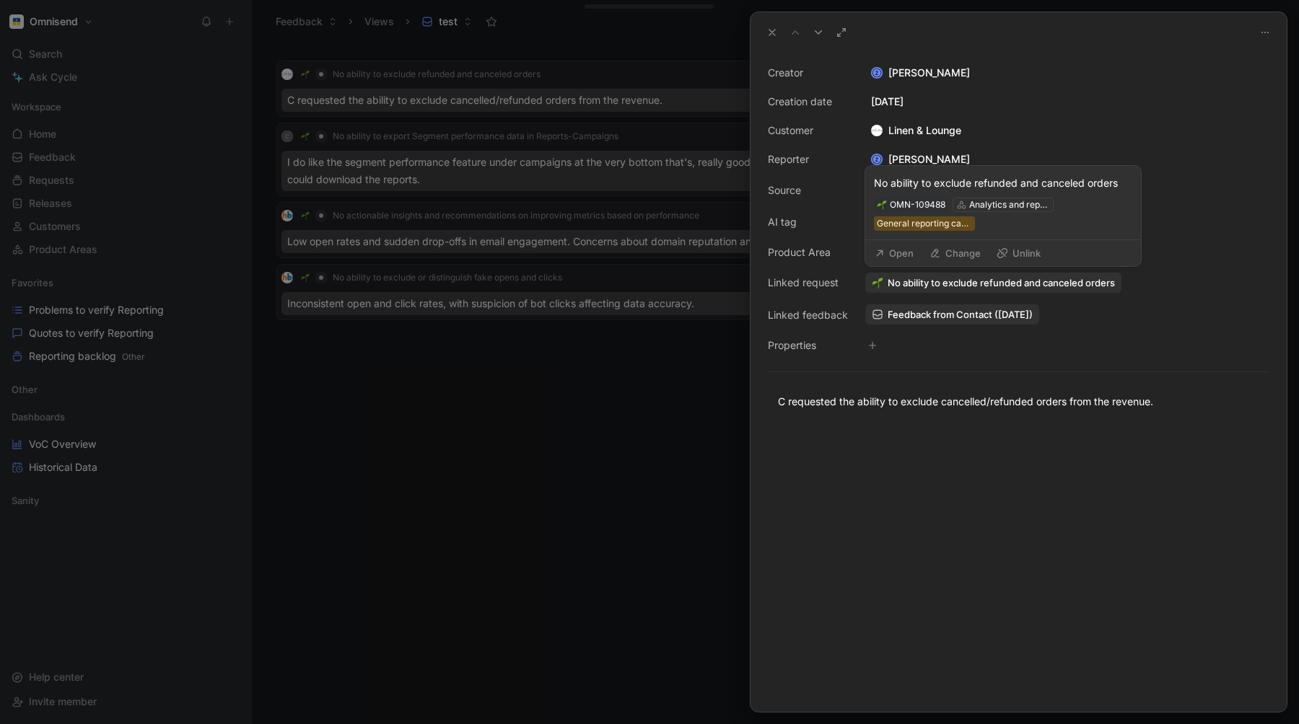
click at [929, 279] on span "No ability to exclude refunded and canceled orders" at bounding box center [1000, 282] width 227 height 13
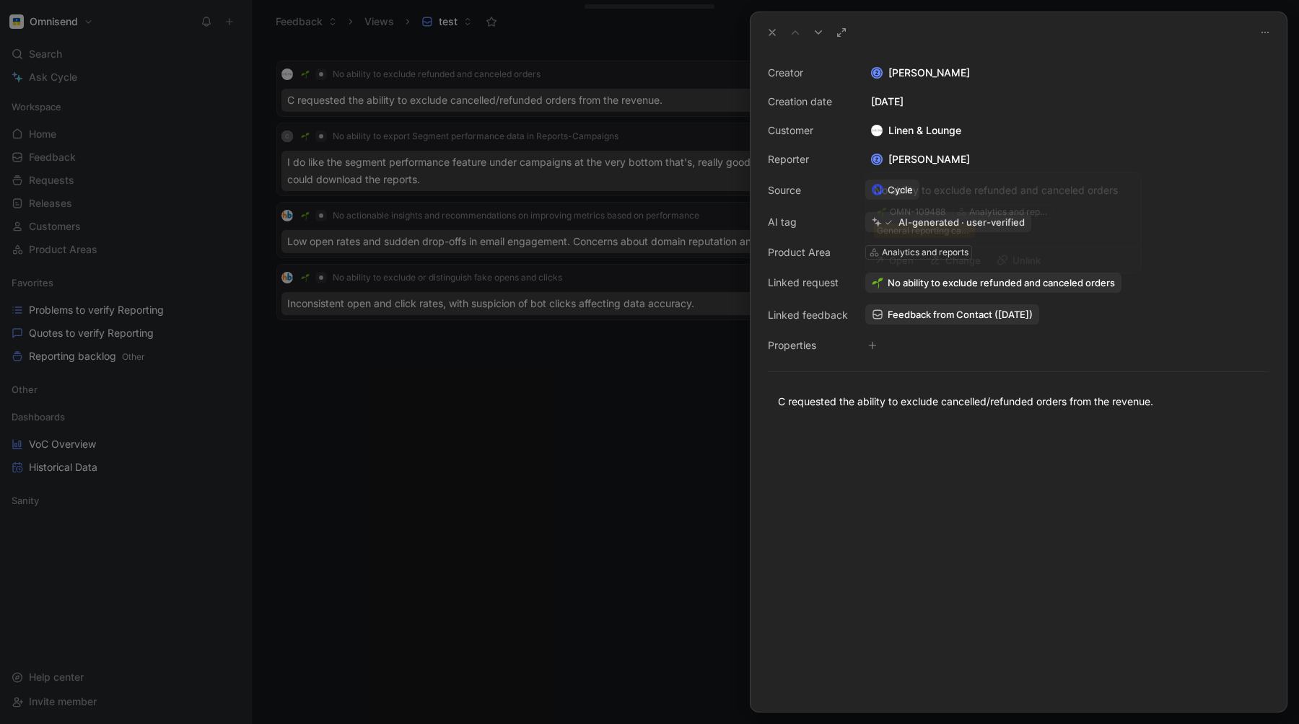
click at [1009, 619] on div at bounding box center [1018, 568] width 536 height 287
click at [950, 283] on span "No ability to exclude refunded and canceled orders" at bounding box center [1000, 282] width 227 height 13
click at [924, 612] on div at bounding box center [1018, 568] width 536 height 287
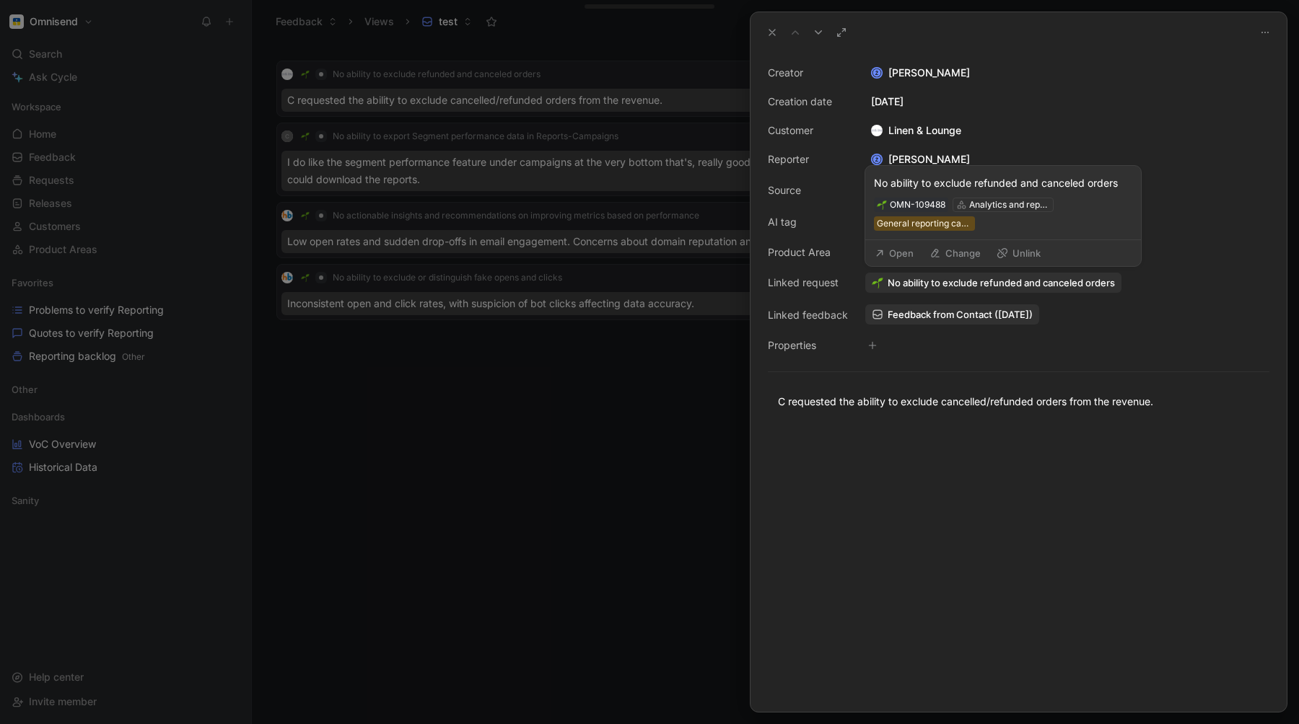
click at [900, 255] on button "Open" at bounding box center [894, 253] width 52 height 20
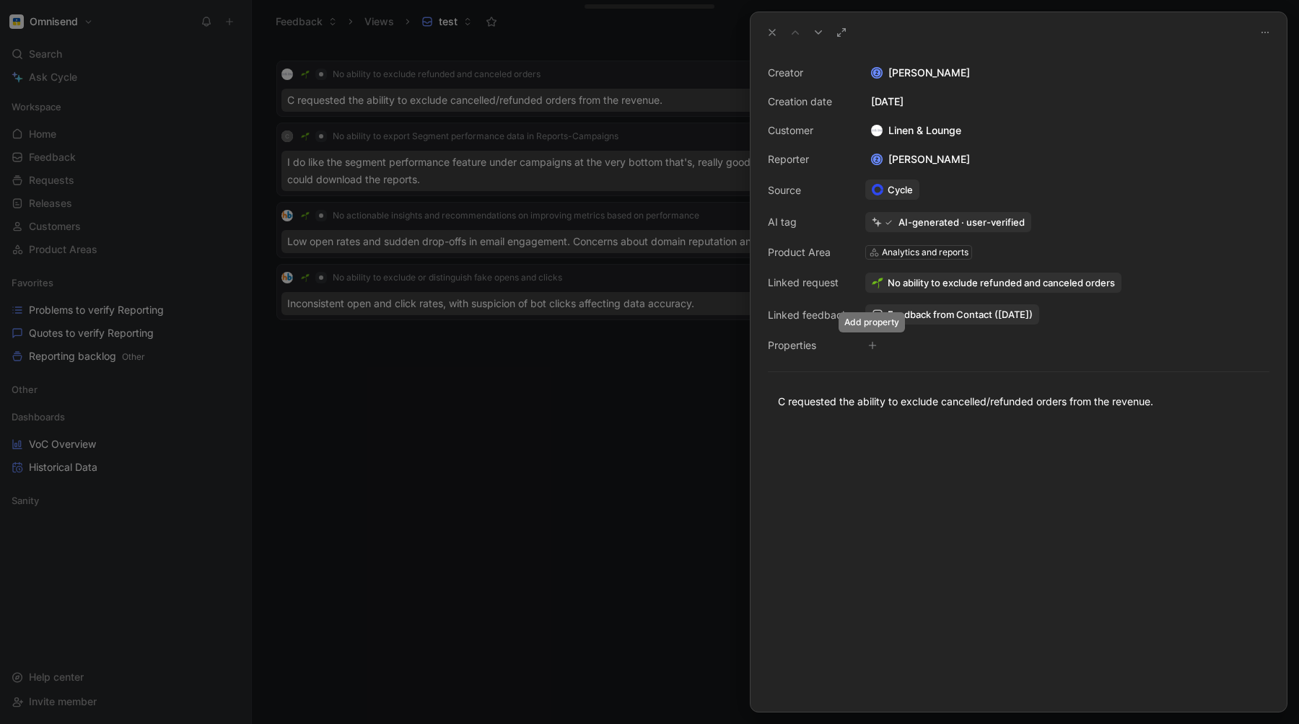
click at [873, 346] on icon "button" at bounding box center [872, 345] width 9 height 9
click at [590, 523] on div at bounding box center [649, 362] width 1299 height 724
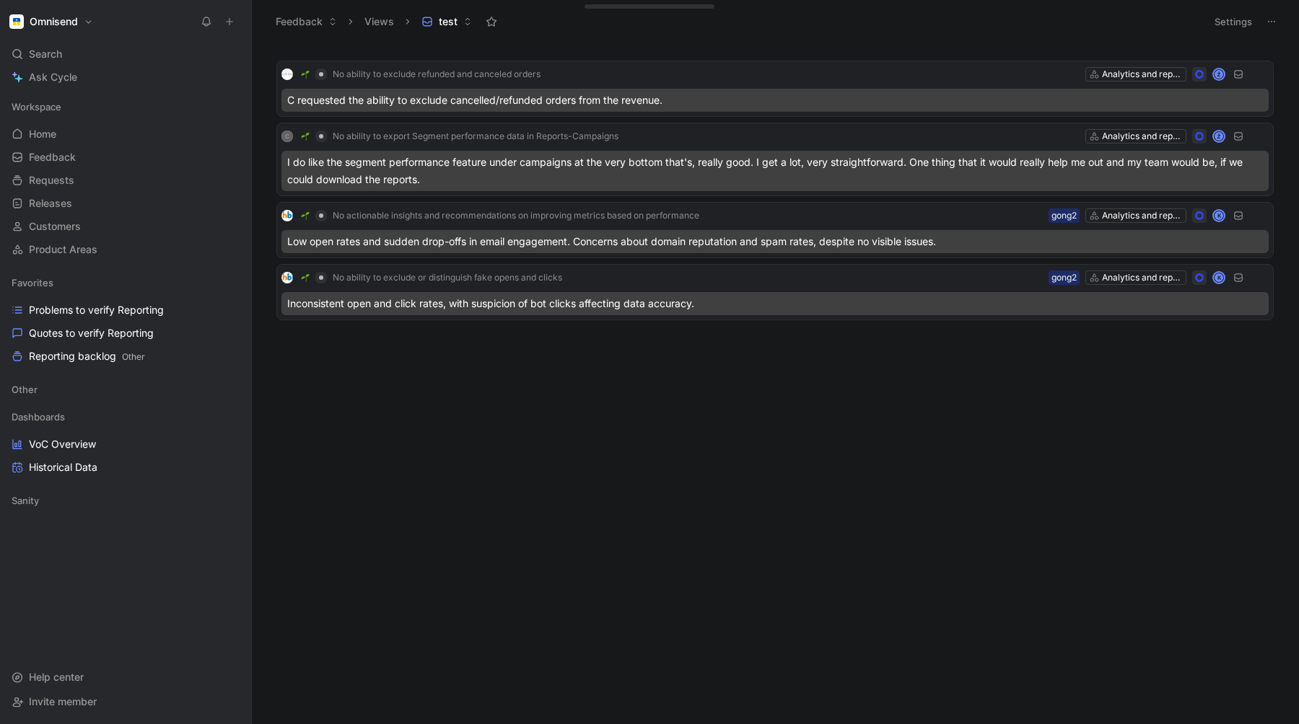
click at [1274, 21] on use at bounding box center [1271, 21] width 7 height 1
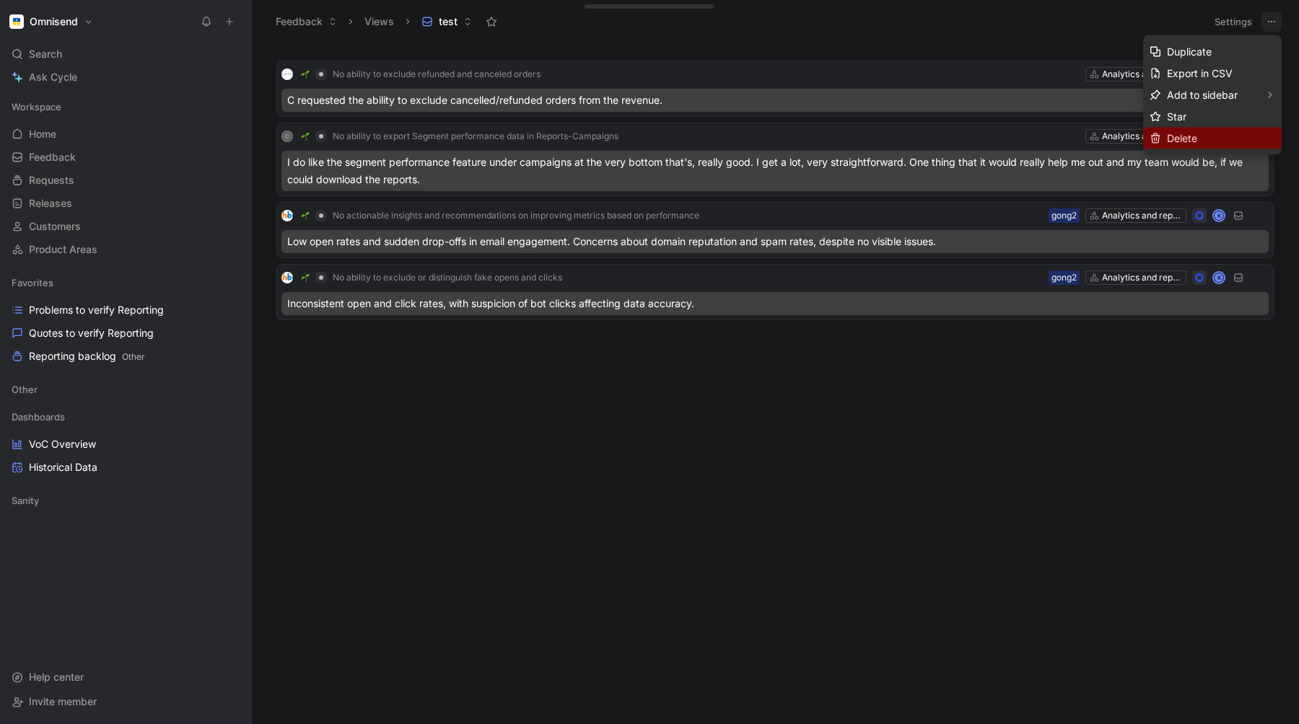
click at [1178, 136] on span "Delete" at bounding box center [1182, 138] width 30 height 12
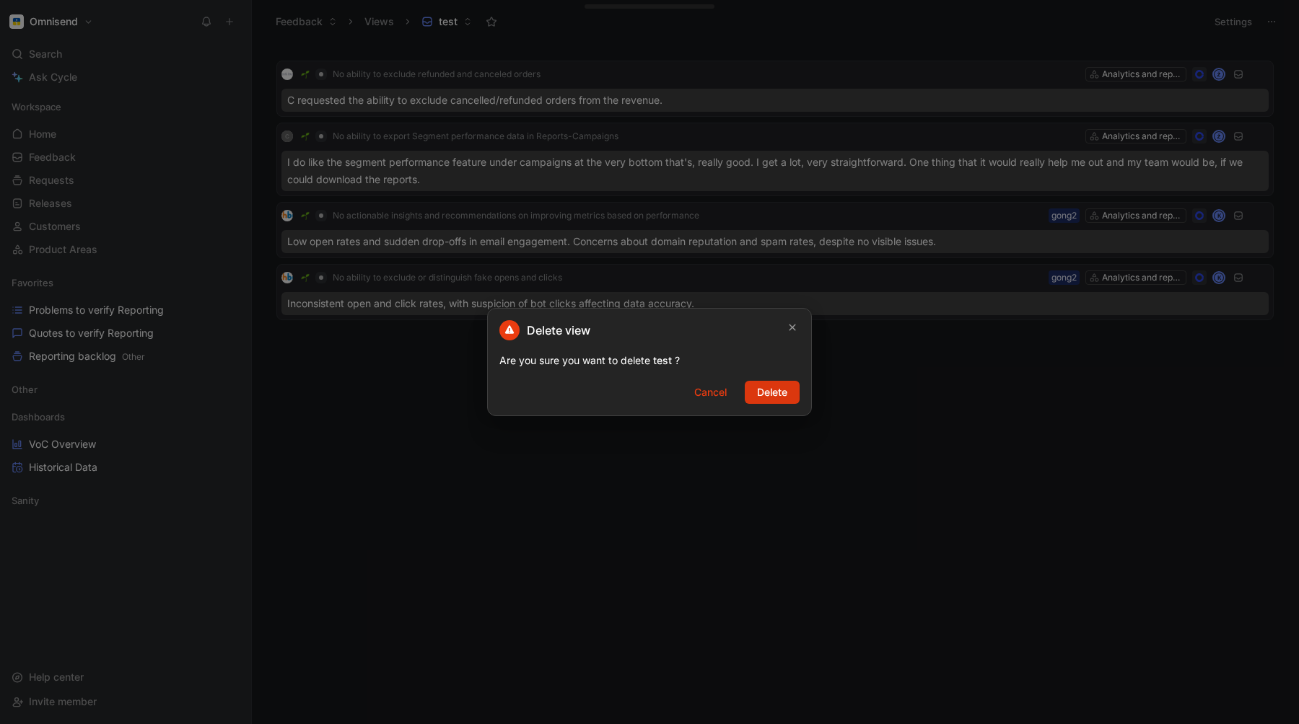
click at [776, 392] on span "Delete" at bounding box center [772, 392] width 30 height 17
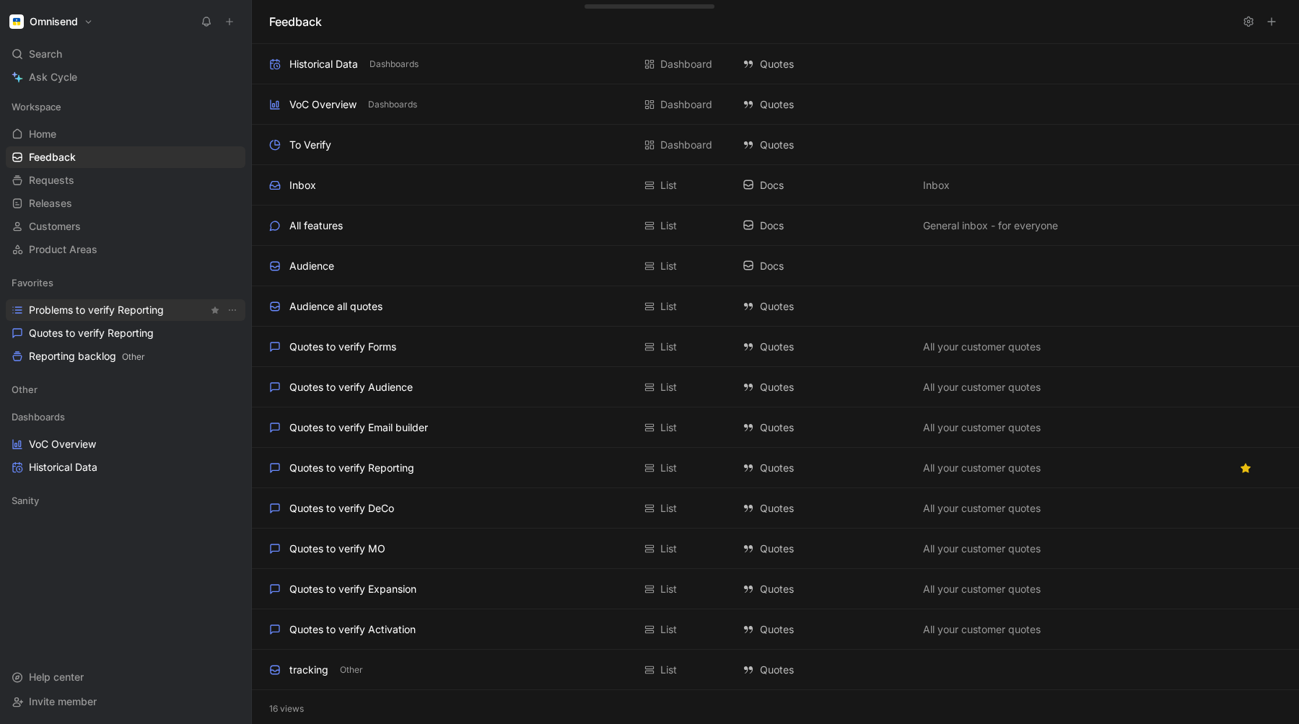
click at [74, 315] on span "Problems to verify Reporting" at bounding box center [96, 310] width 135 height 14
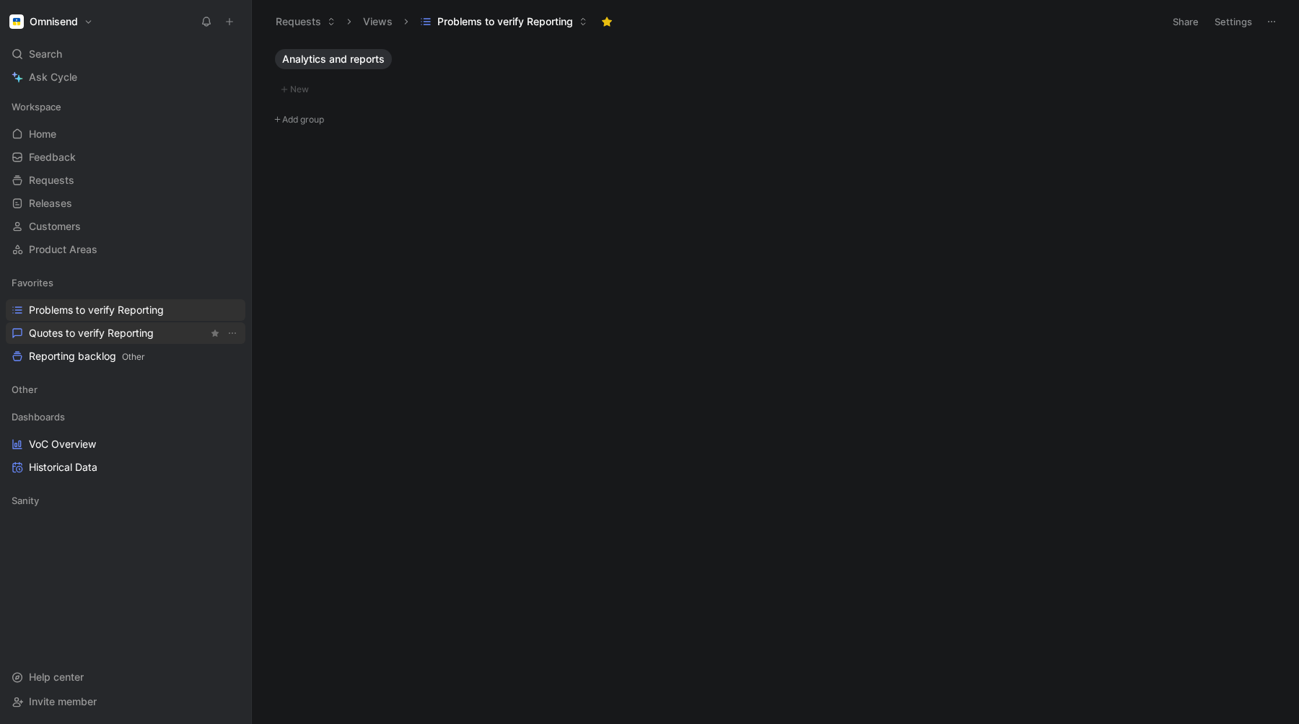
click at [72, 325] on link "Quotes to verify Reporting" at bounding box center [126, 333] width 240 height 22
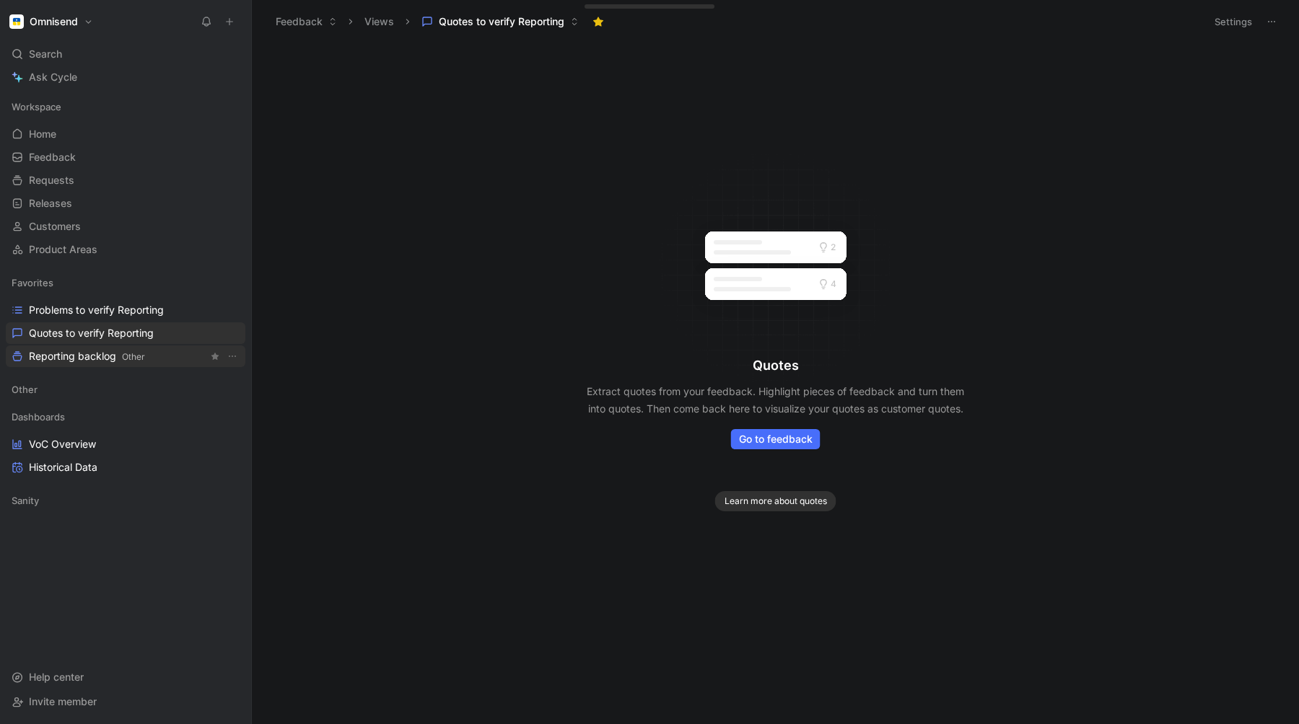
click at [69, 357] on span "Reporting backlog Other" at bounding box center [87, 356] width 116 height 15
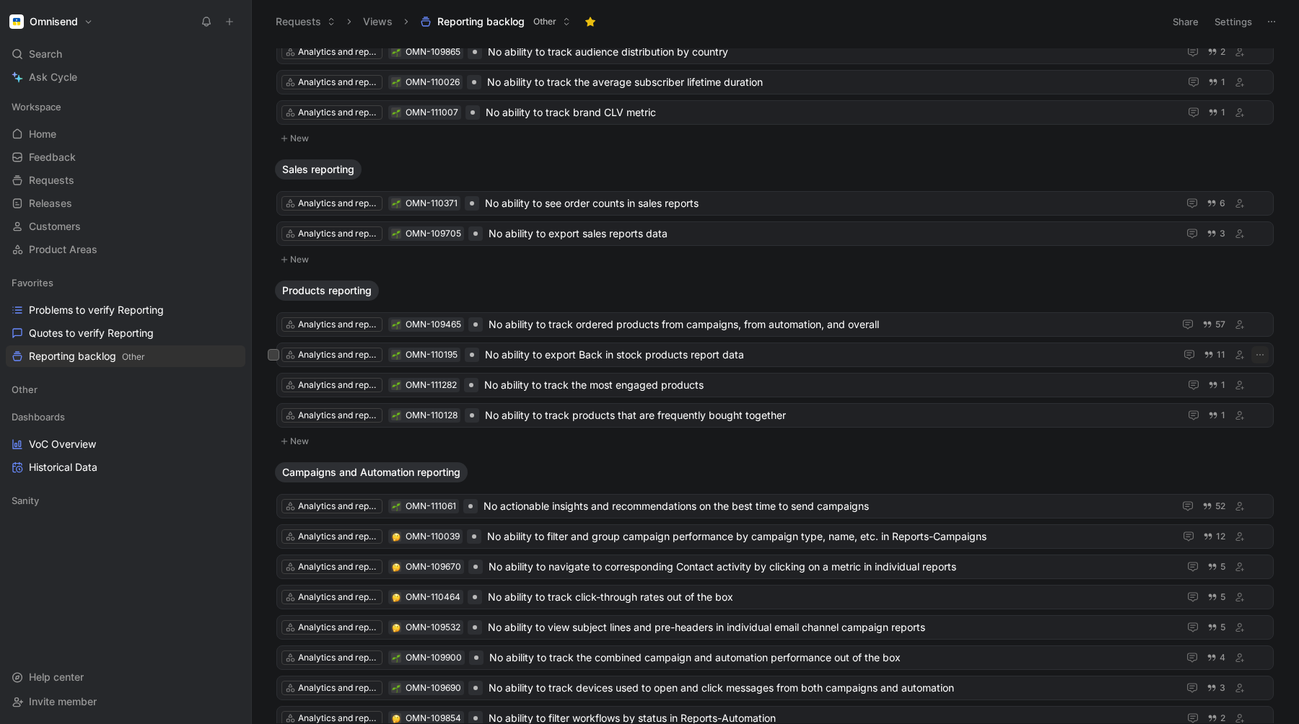
scroll to position [988, 0]
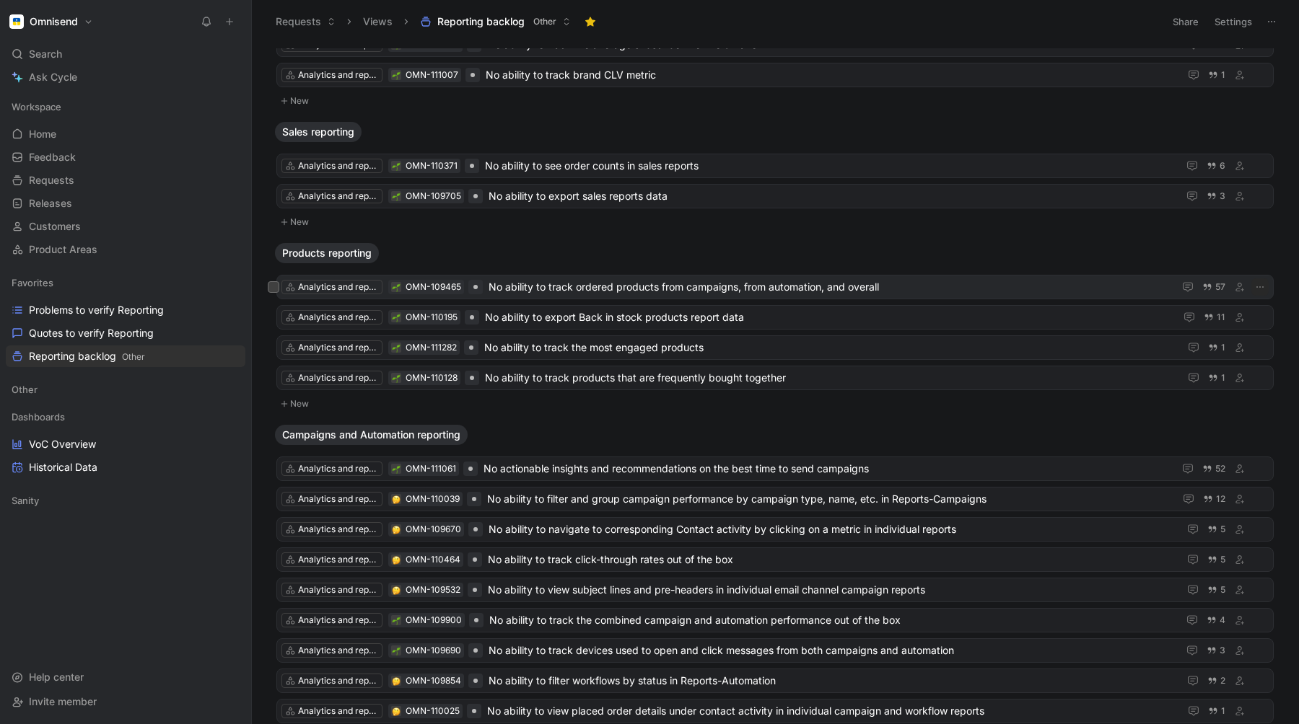
click at [634, 286] on span "No ability to track ordered products from campaigns, from automation, and overa…" at bounding box center [827, 286] width 679 height 17
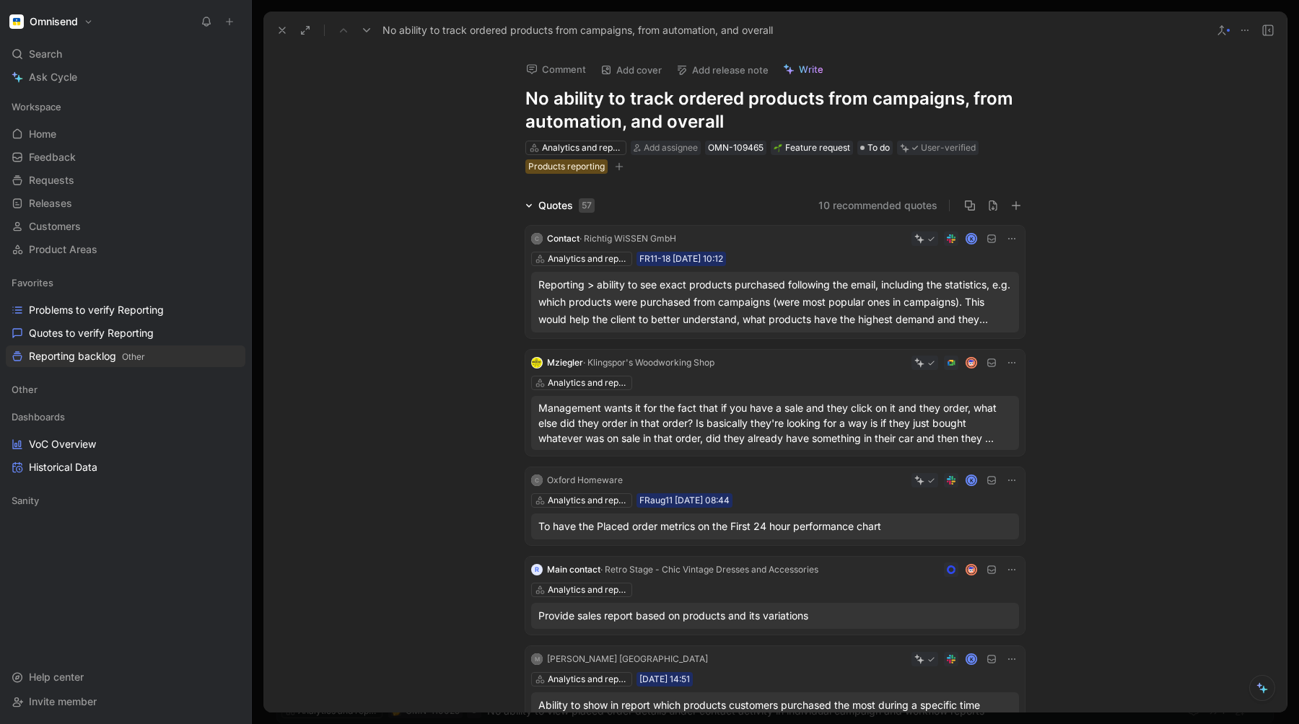
click at [805, 71] on span "Write" at bounding box center [811, 69] width 25 height 13
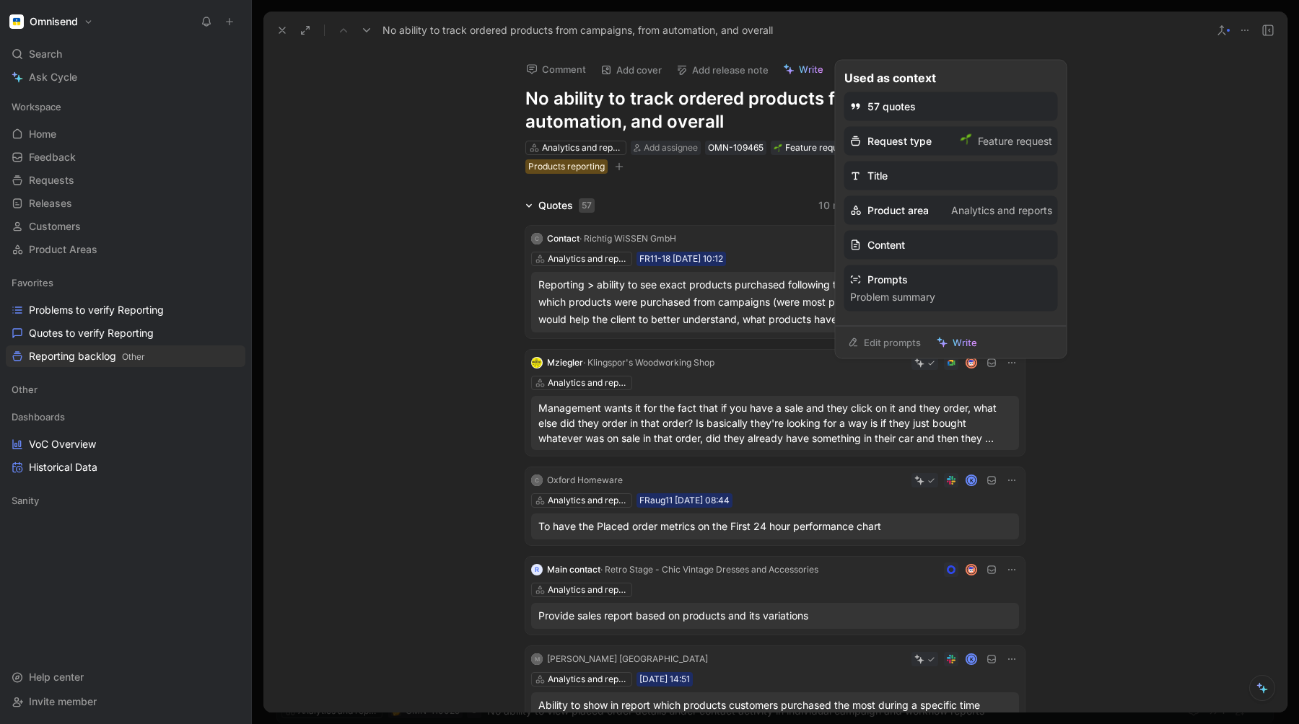
click at [891, 294] on li "Problem summary" at bounding box center [951, 297] width 202 height 17
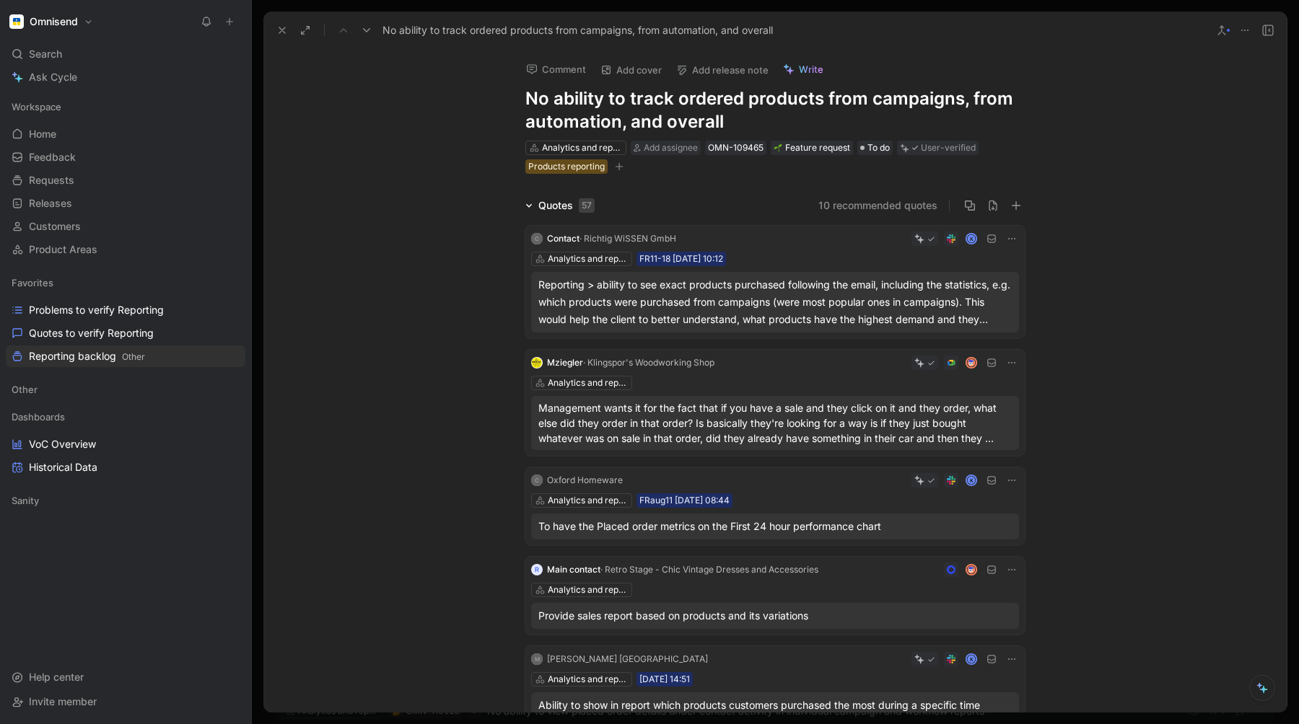
click at [1226, 32] on icon at bounding box center [1222, 31] width 12 height 12
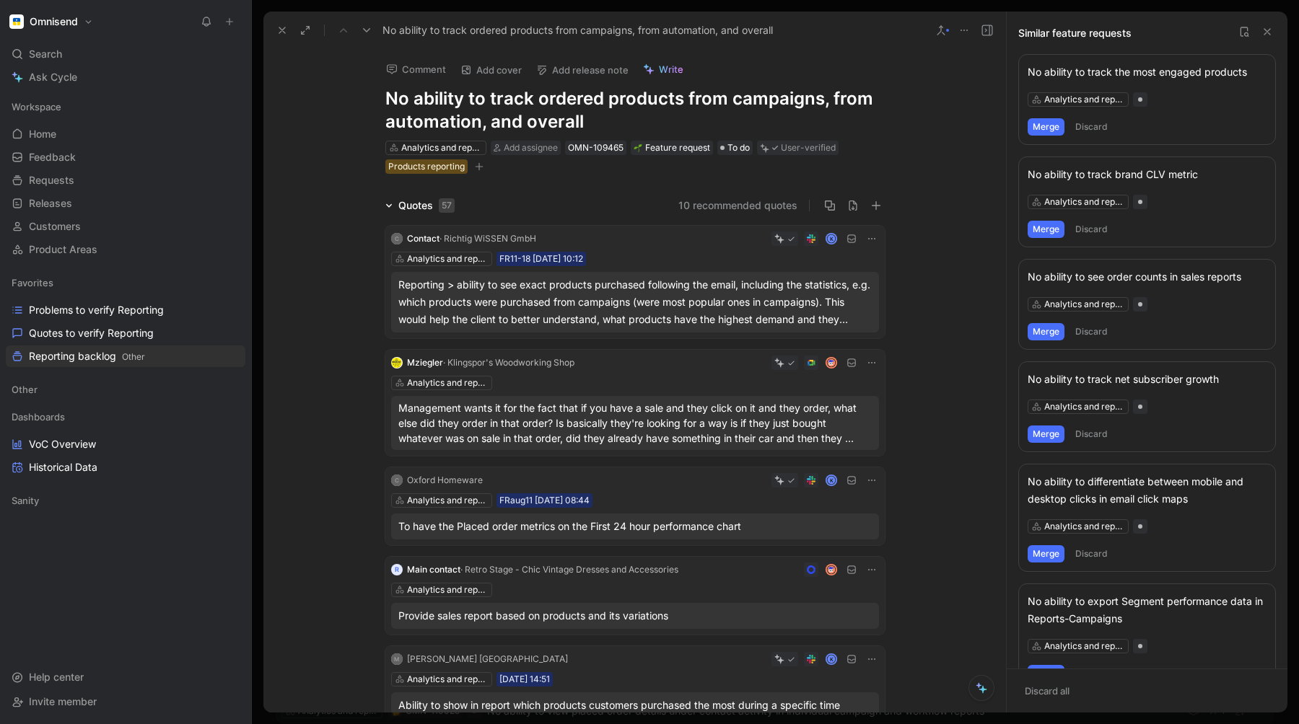
click at [1268, 32] on icon at bounding box center [1267, 32] width 12 height 12
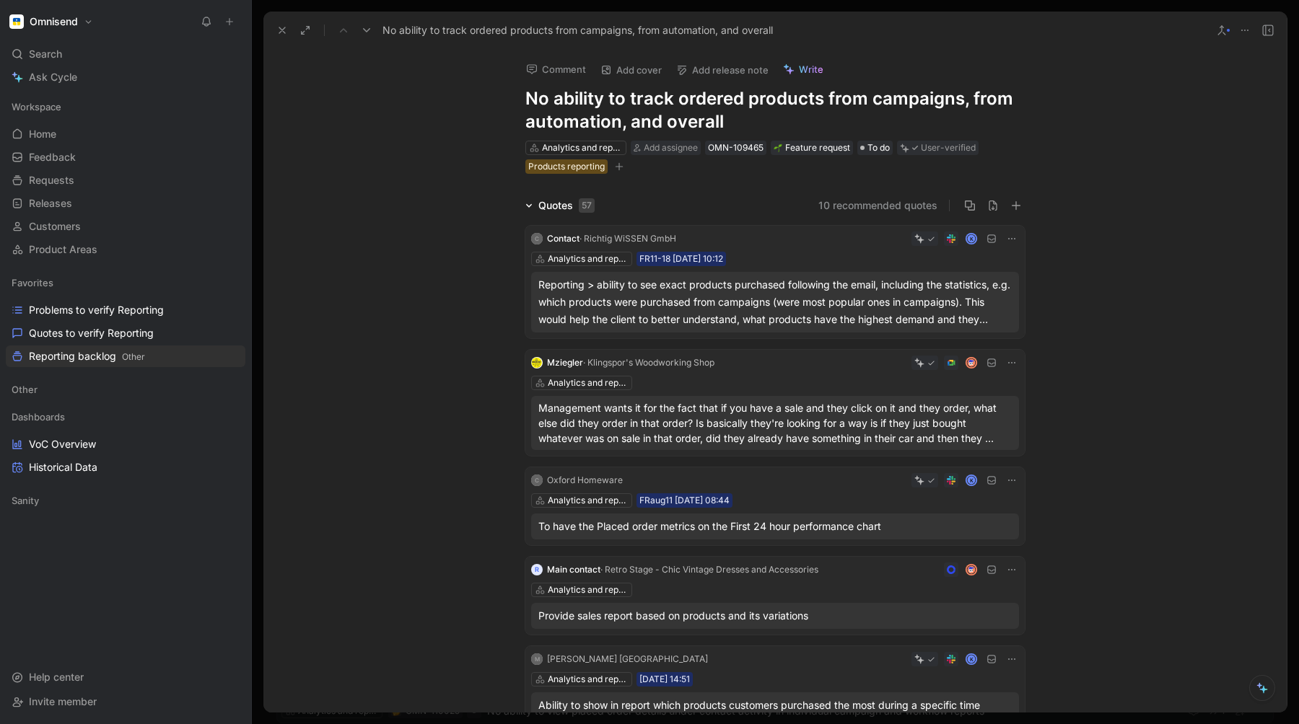
click at [1217, 29] on icon at bounding box center [1222, 31] width 12 height 12
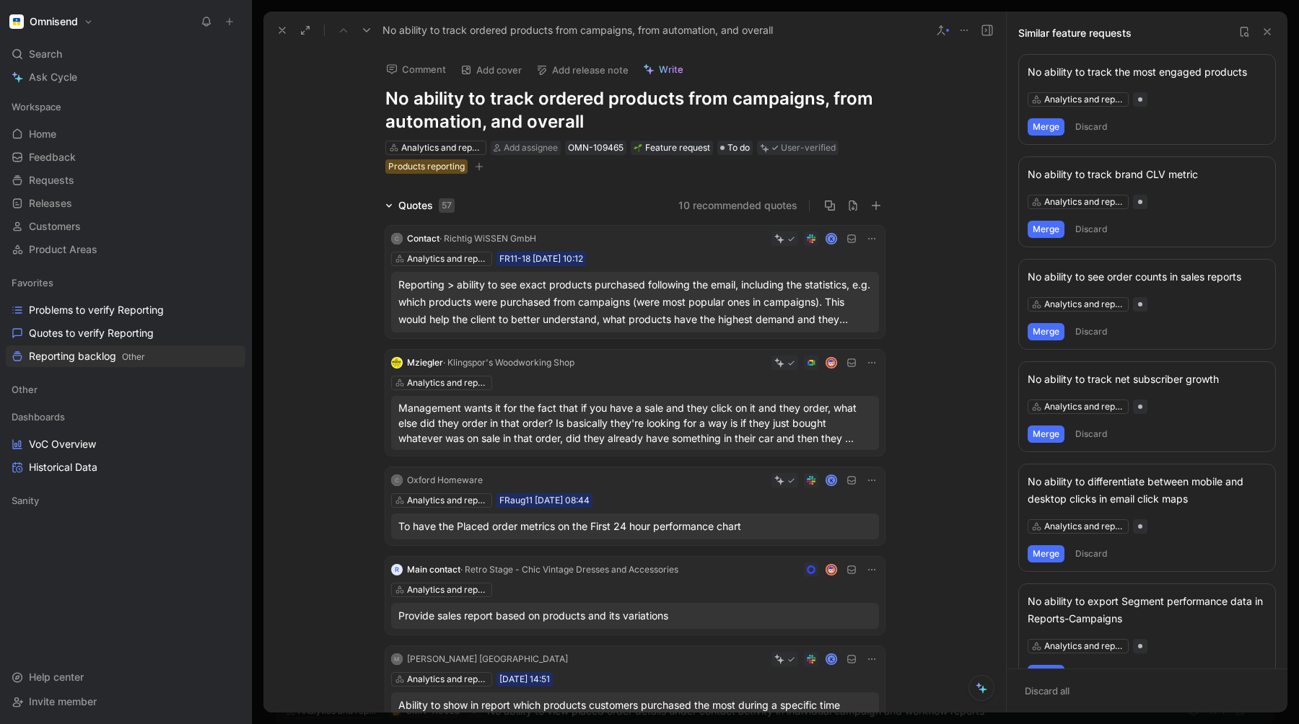
scroll to position [479, 0]
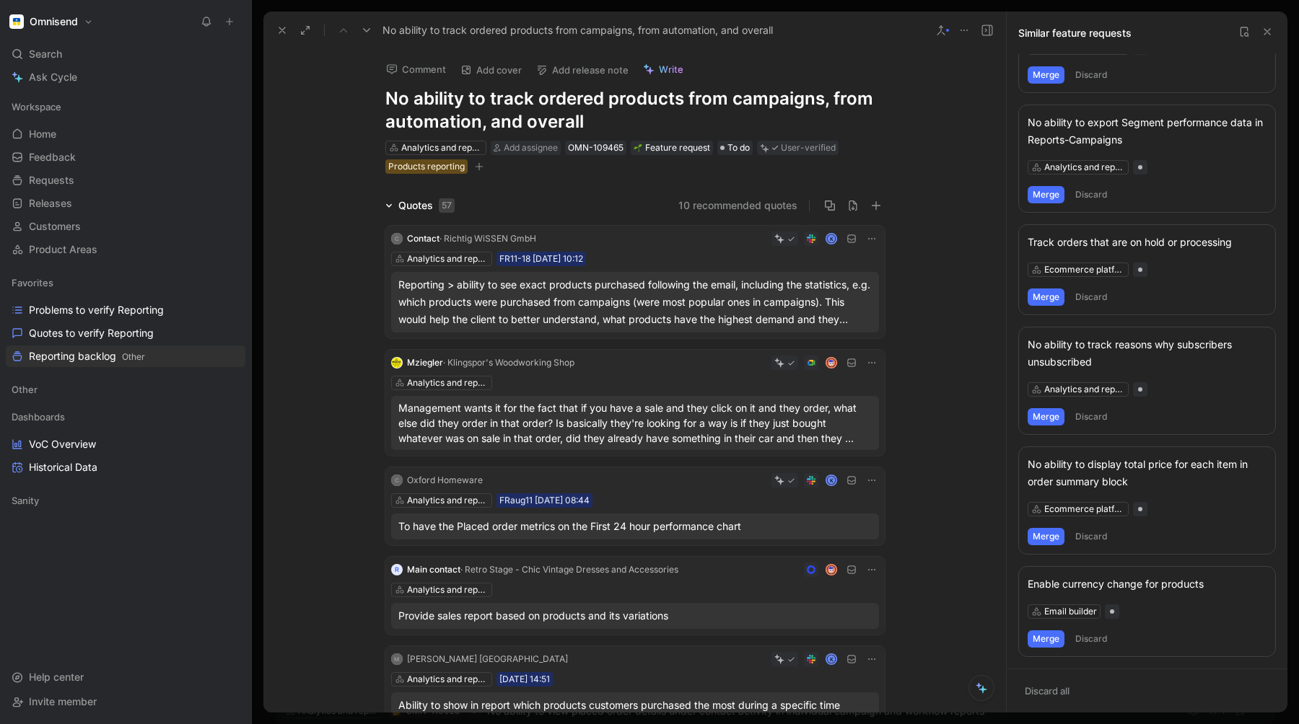
click at [1270, 32] on icon at bounding box center [1267, 32] width 12 height 12
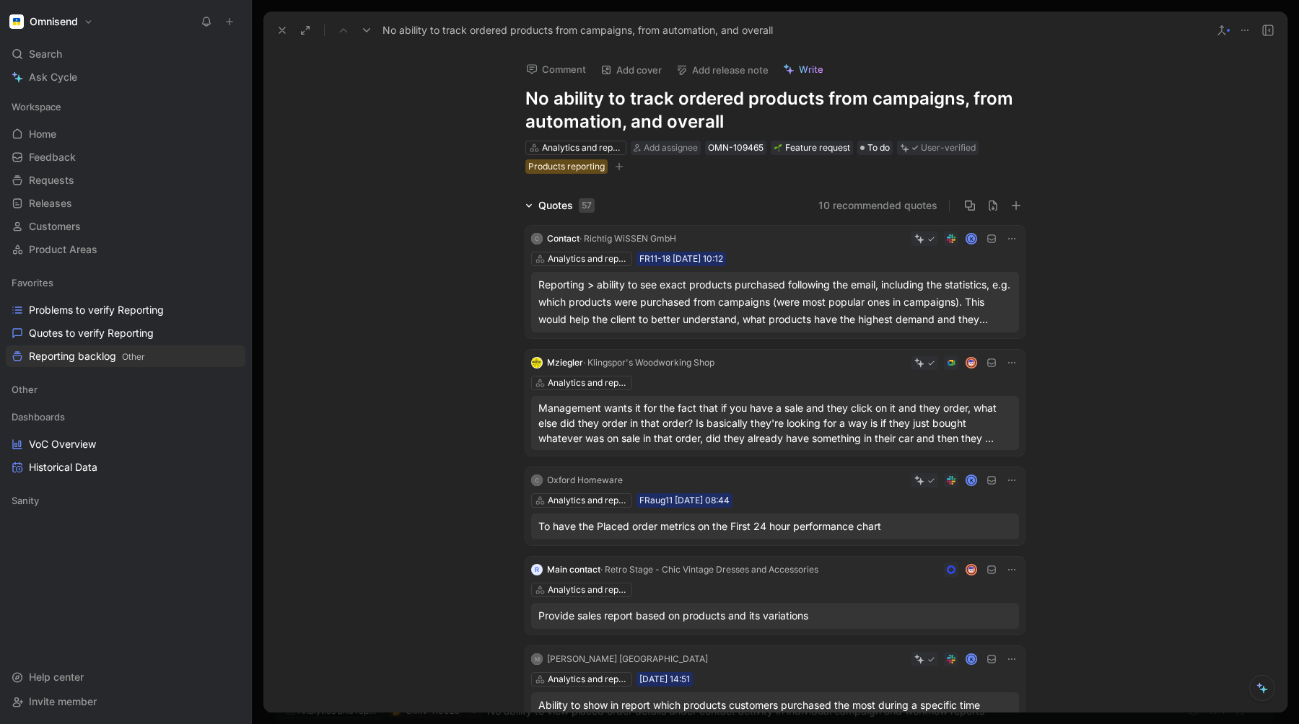
click at [1242, 29] on icon at bounding box center [1245, 31] width 12 height 12
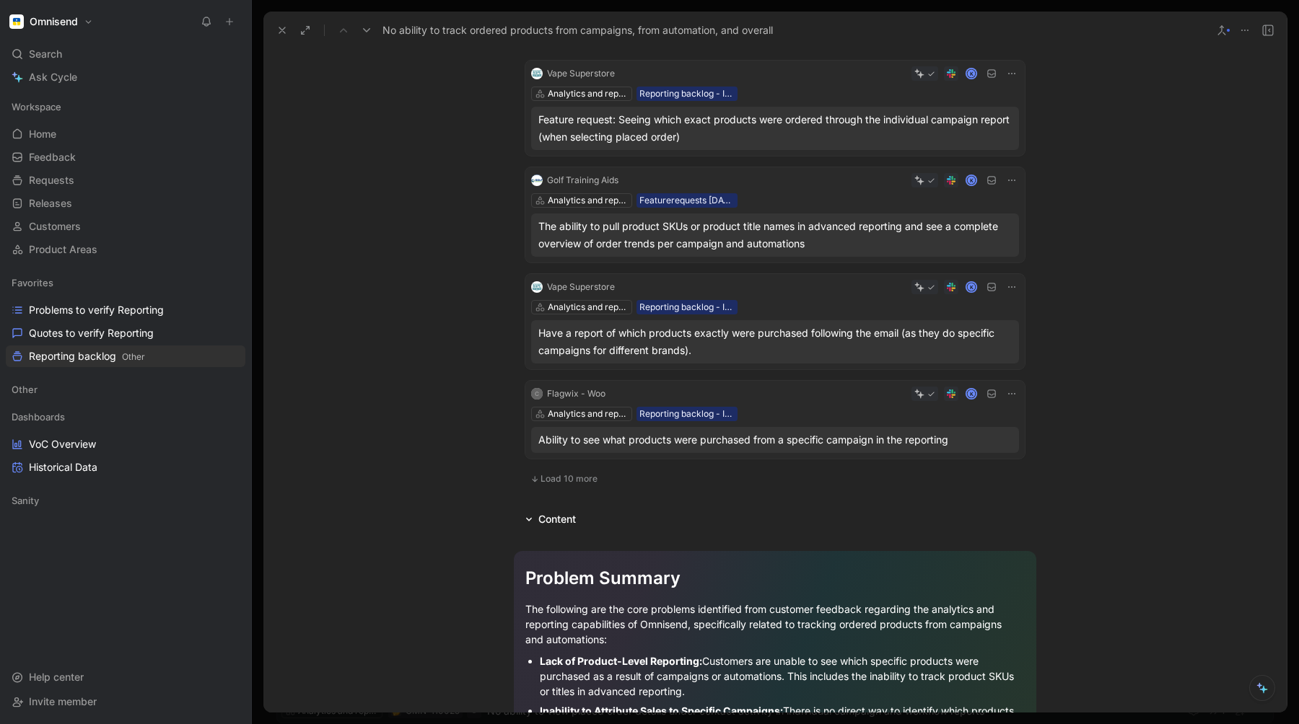
scroll to position [0, 0]
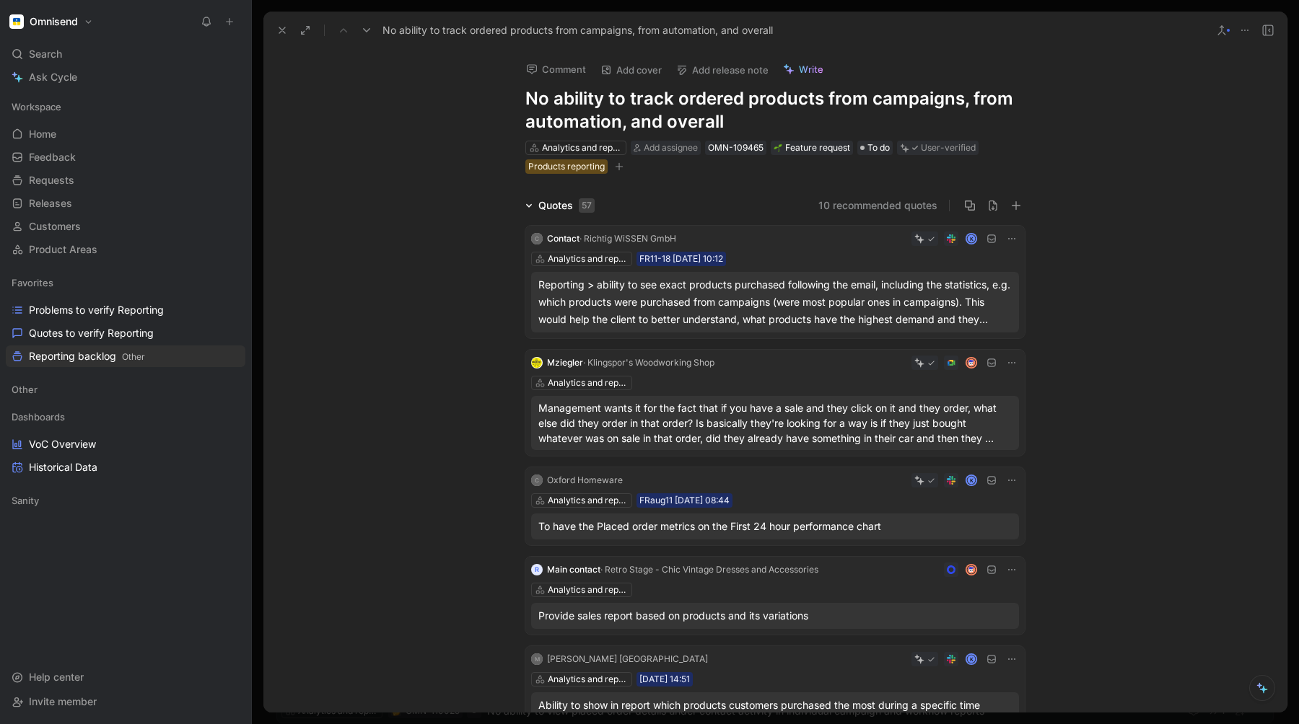
click at [1244, 31] on icon at bounding box center [1245, 31] width 12 height 12
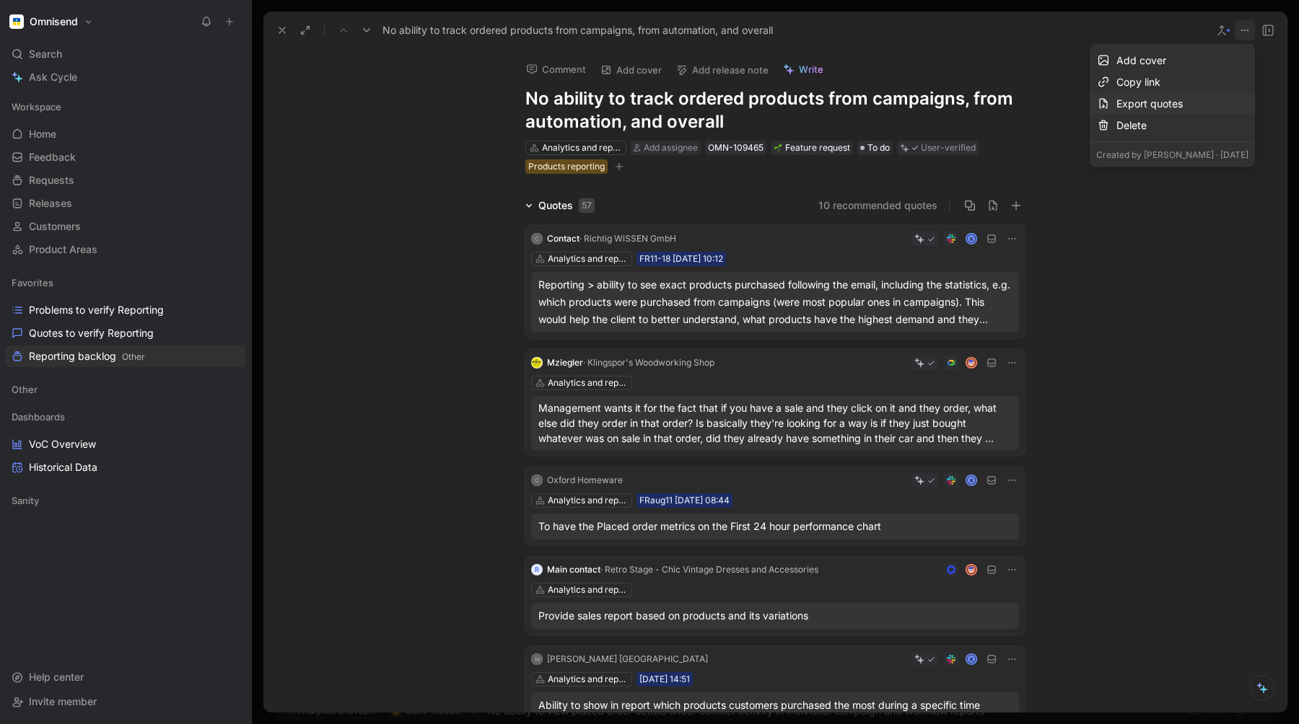
click at [1122, 101] on div "Export quotes" at bounding box center [1182, 103] width 132 height 17
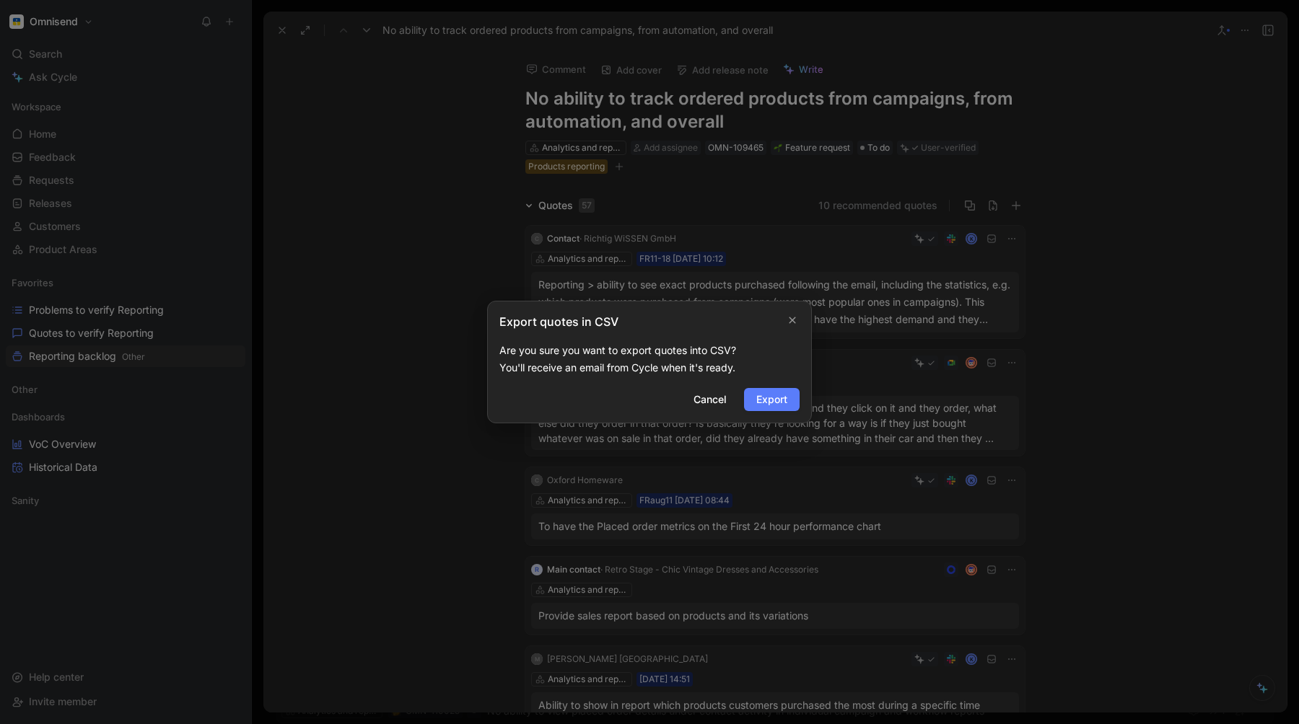
click at [772, 399] on span "Export" at bounding box center [771, 399] width 31 height 17
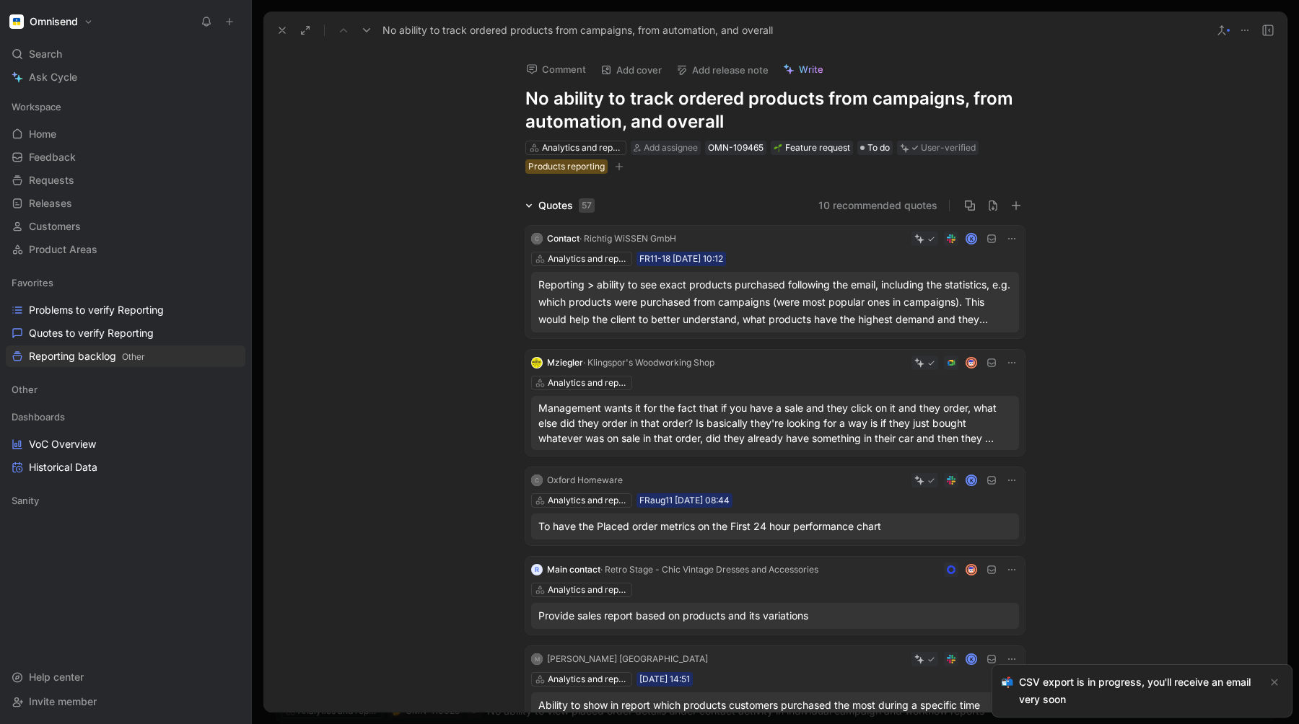
click at [280, 27] on icon at bounding box center [282, 31] width 12 height 12
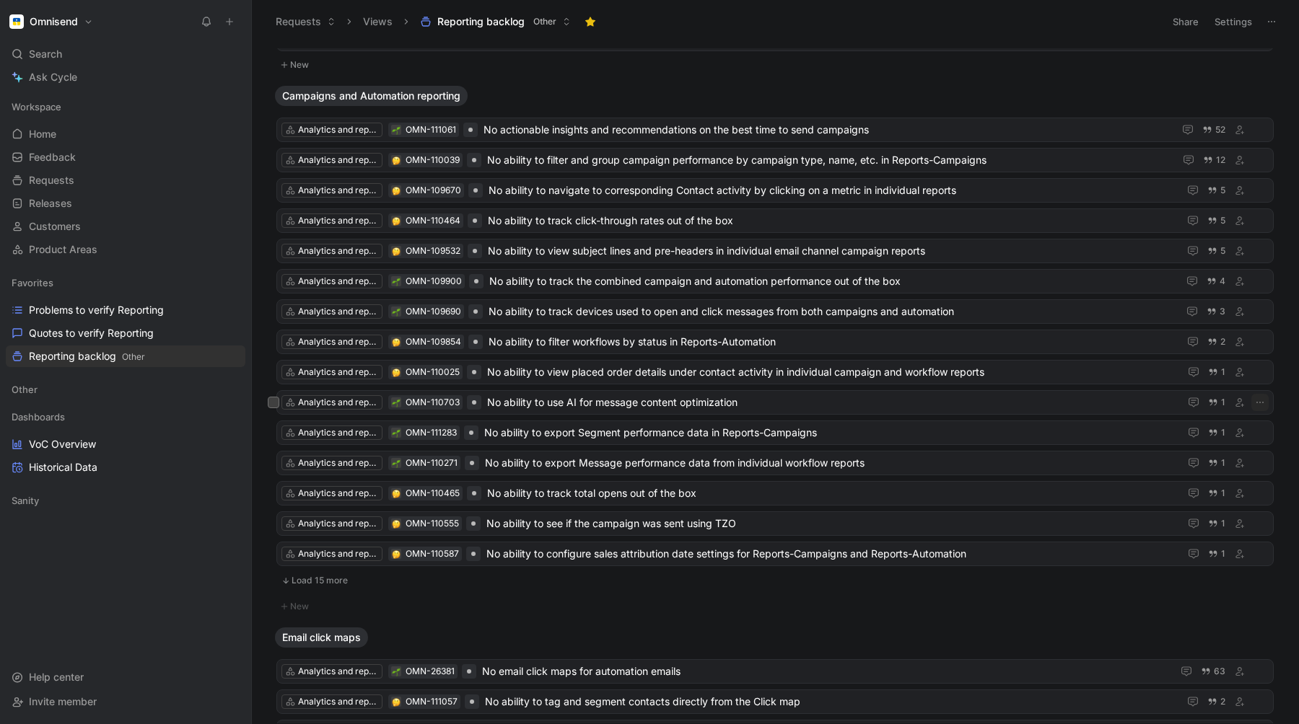
scroll to position [1317, 0]
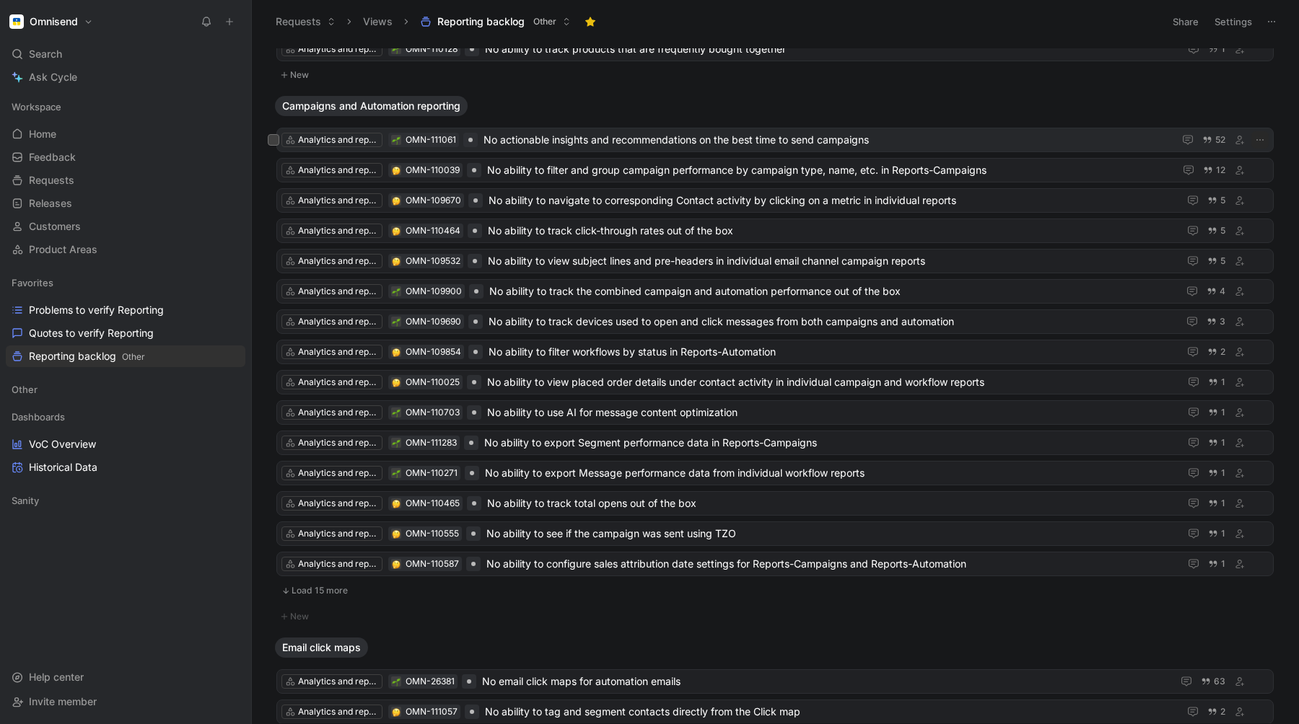
click at [1042, 139] on span "No actionable insights and recommendations on the best time to send campaigns" at bounding box center [825, 139] width 684 height 17
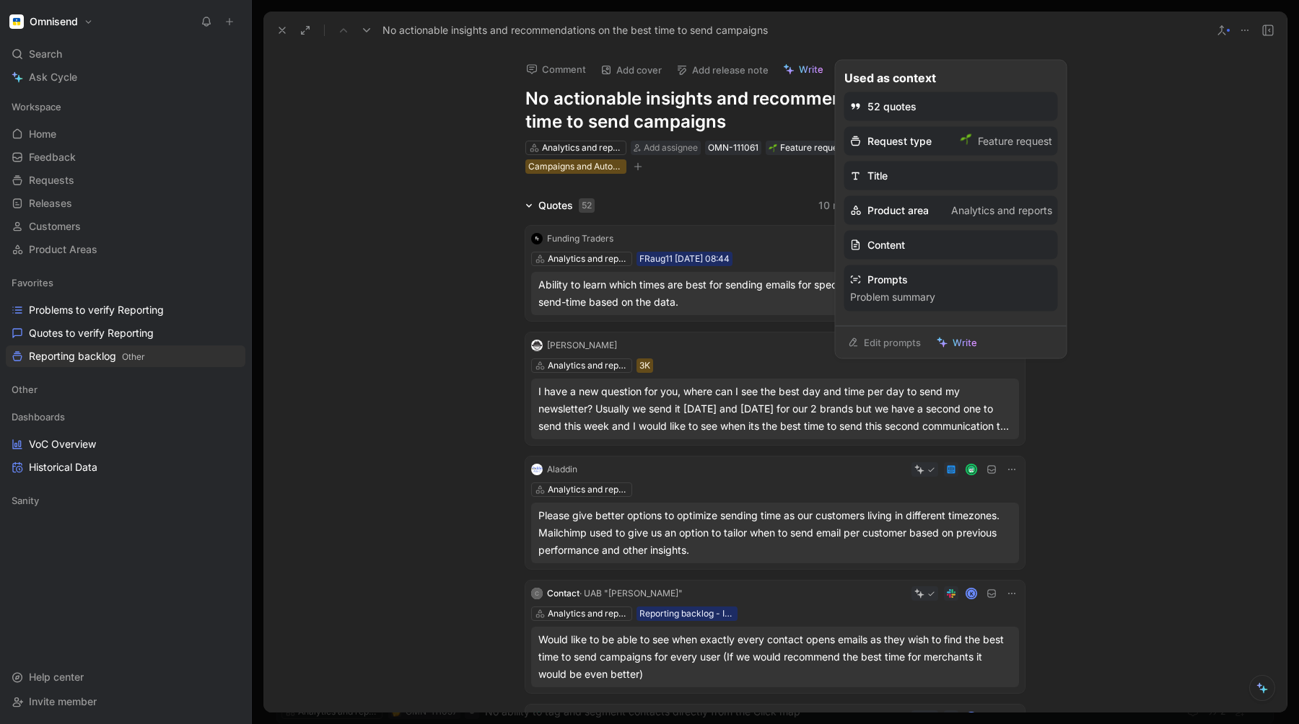
click at [966, 343] on span "Write" at bounding box center [964, 342] width 25 height 13
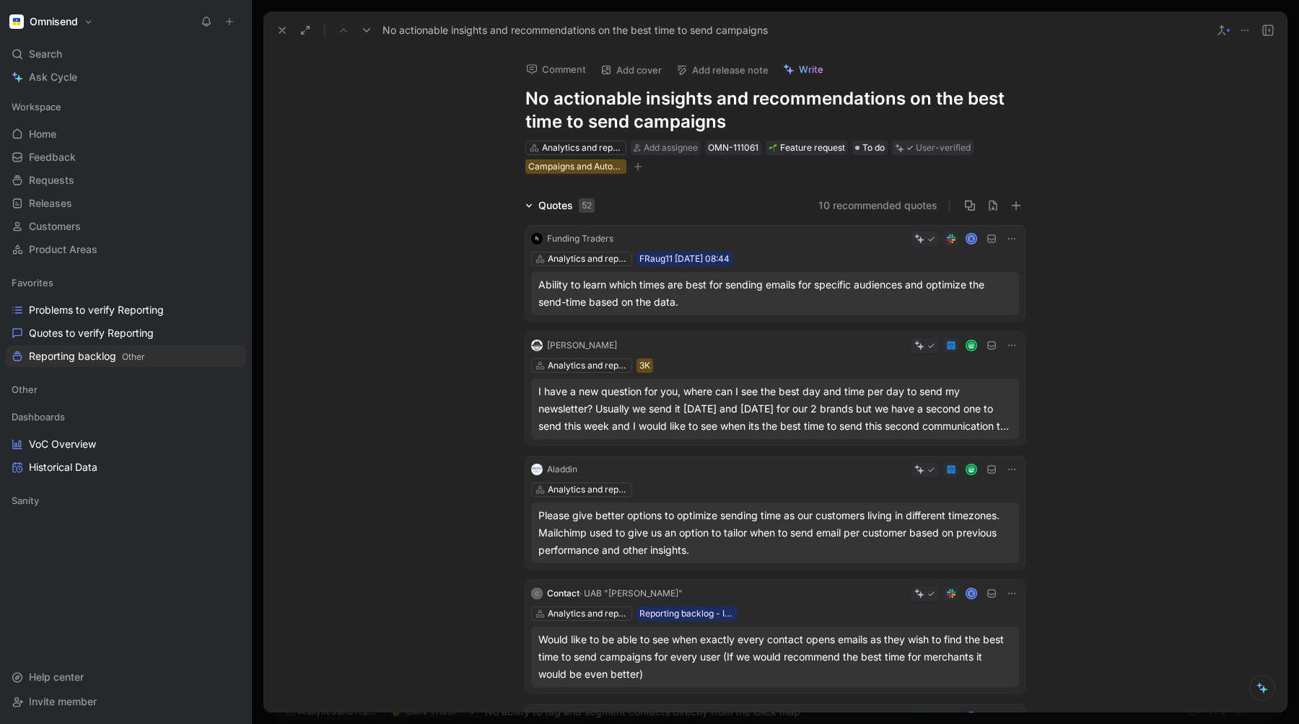
click at [1244, 28] on icon at bounding box center [1245, 31] width 12 height 12
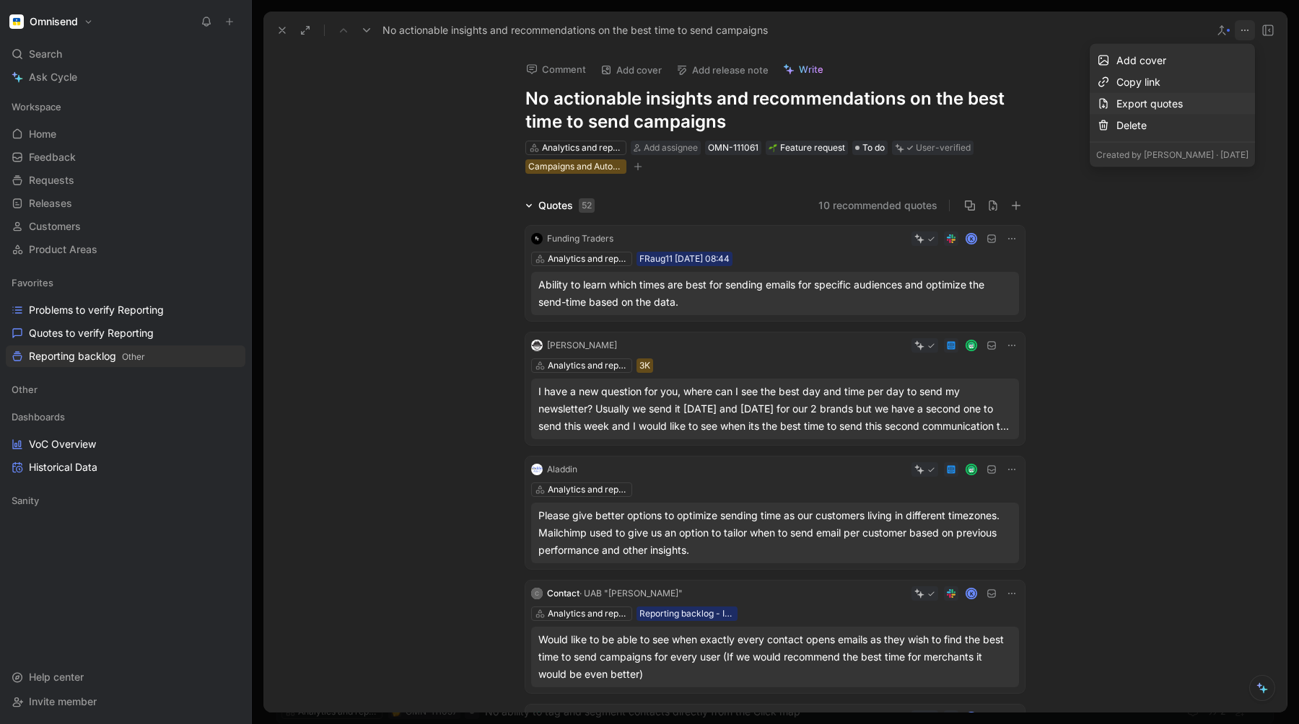
click at [1127, 101] on div "Export quotes" at bounding box center [1182, 103] width 132 height 17
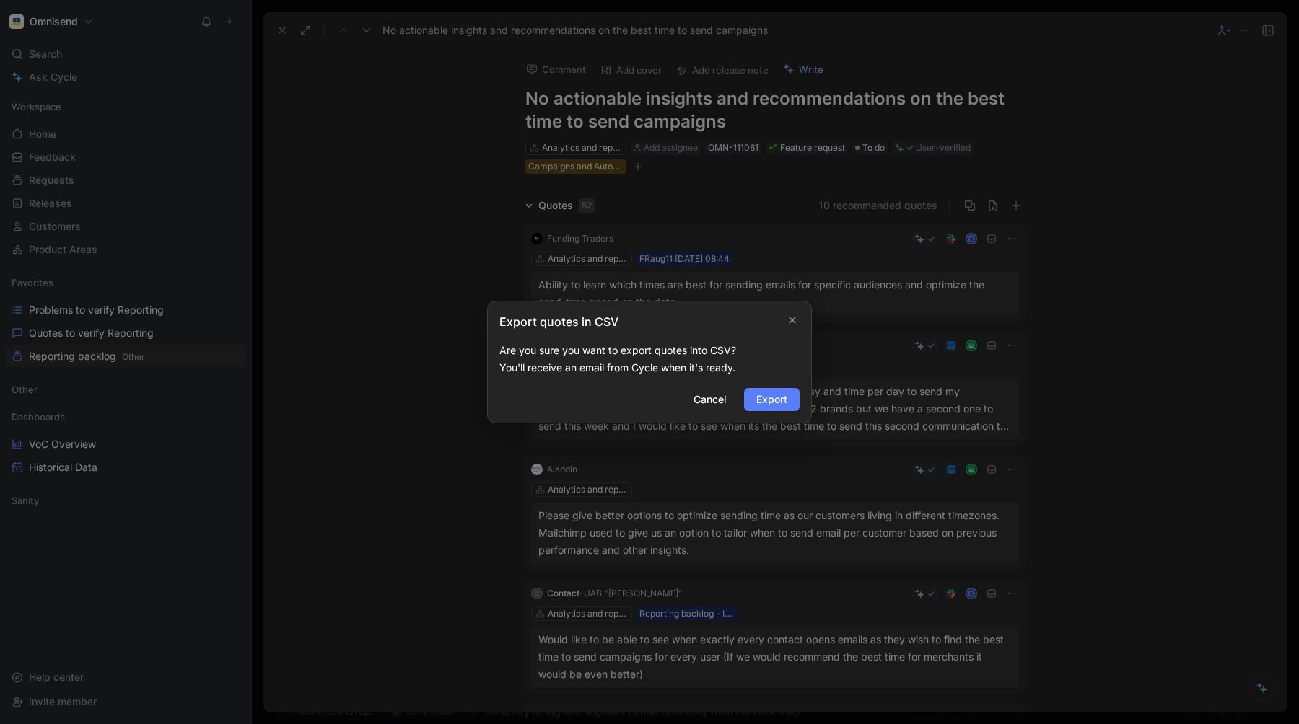
click at [762, 398] on span "Export" at bounding box center [771, 399] width 31 height 17
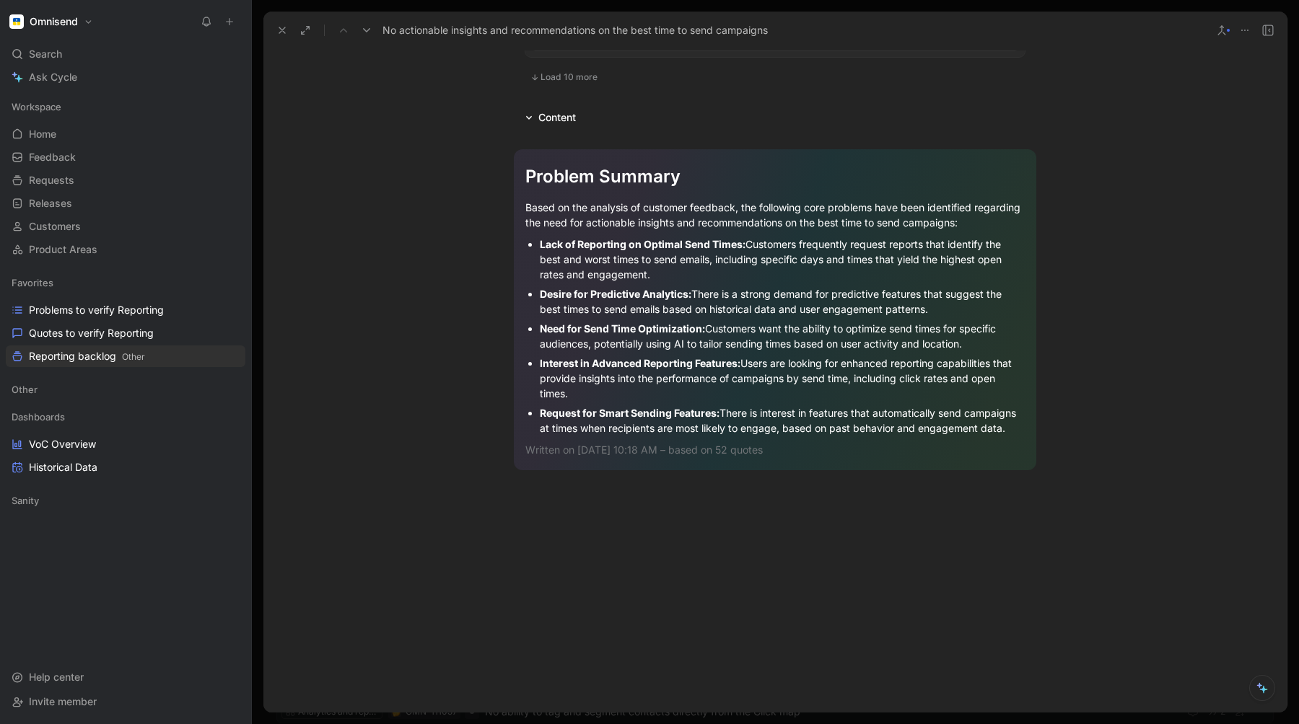
scroll to position [1257, 0]
click at [286, 26] on icon at bounding box center [282, 31] width 12 height 12
